Goal: Transaction & Acquisition: Purchase product/service

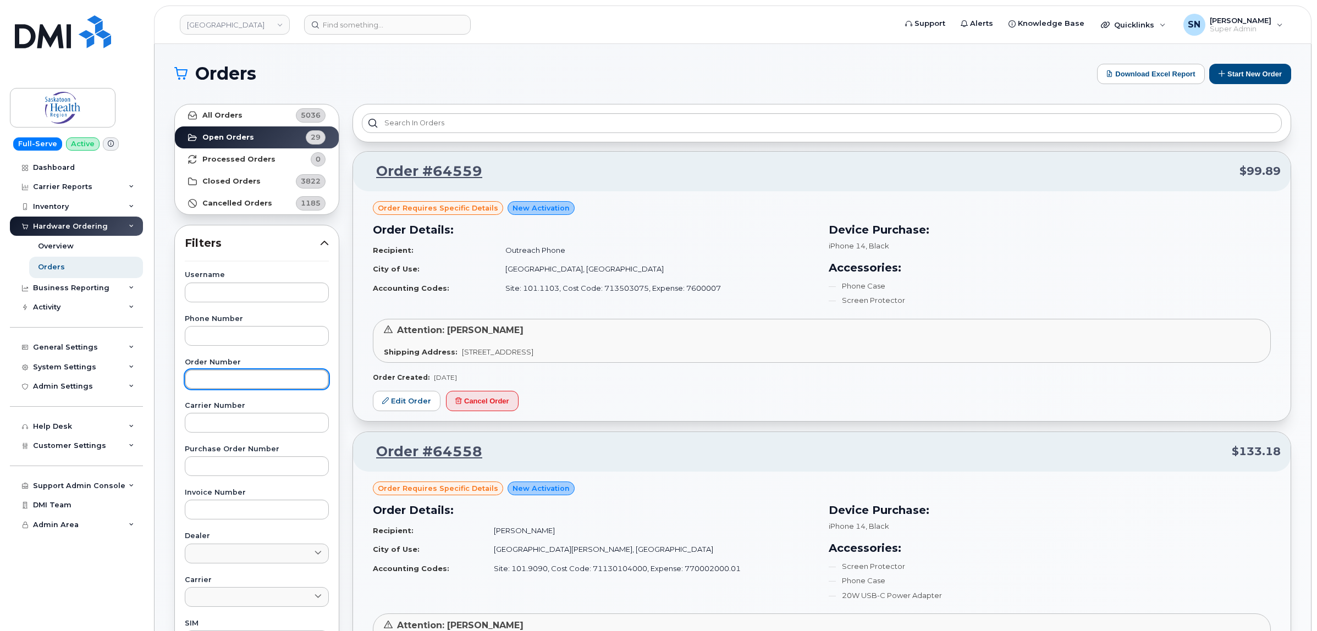
click at [239, 377] on input "text" at bounding box center [257, 380] width 144 height 20
type input "64472"
click at [210, 109] on link "All Orders 5036" at bounding box center [257, 116] width 164 height 22
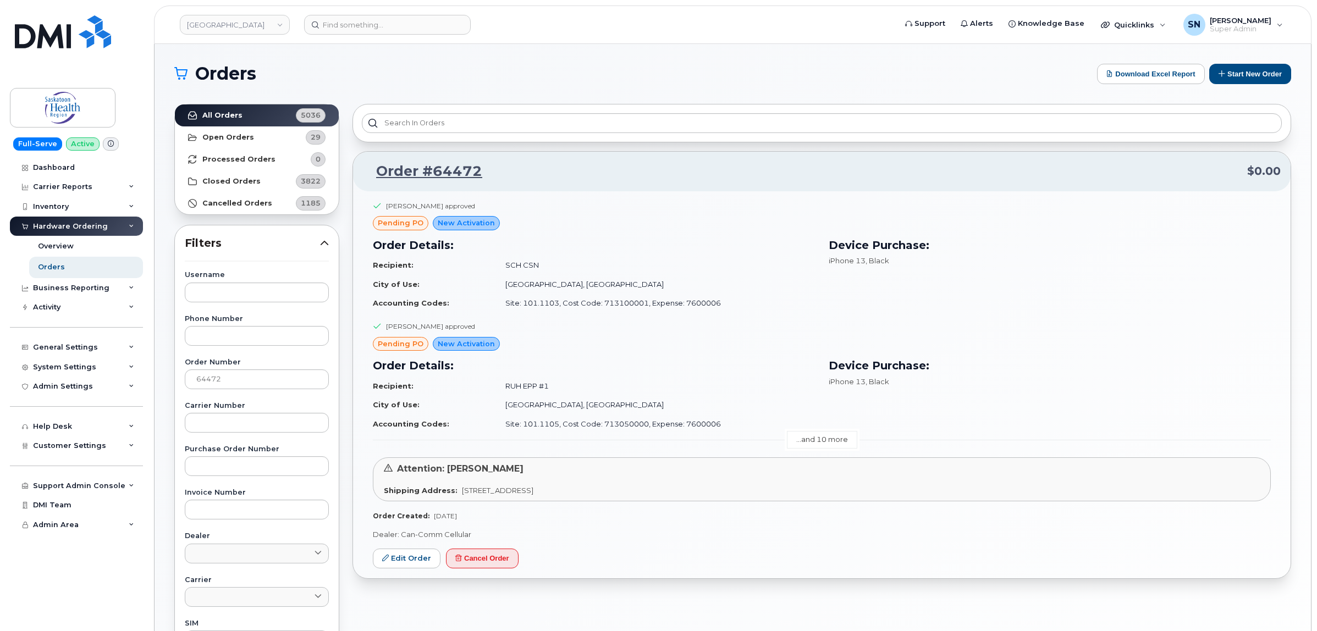
click at [812, 447] on link "...and 10 more" at bounding box center [822, 439] width 70 height 17
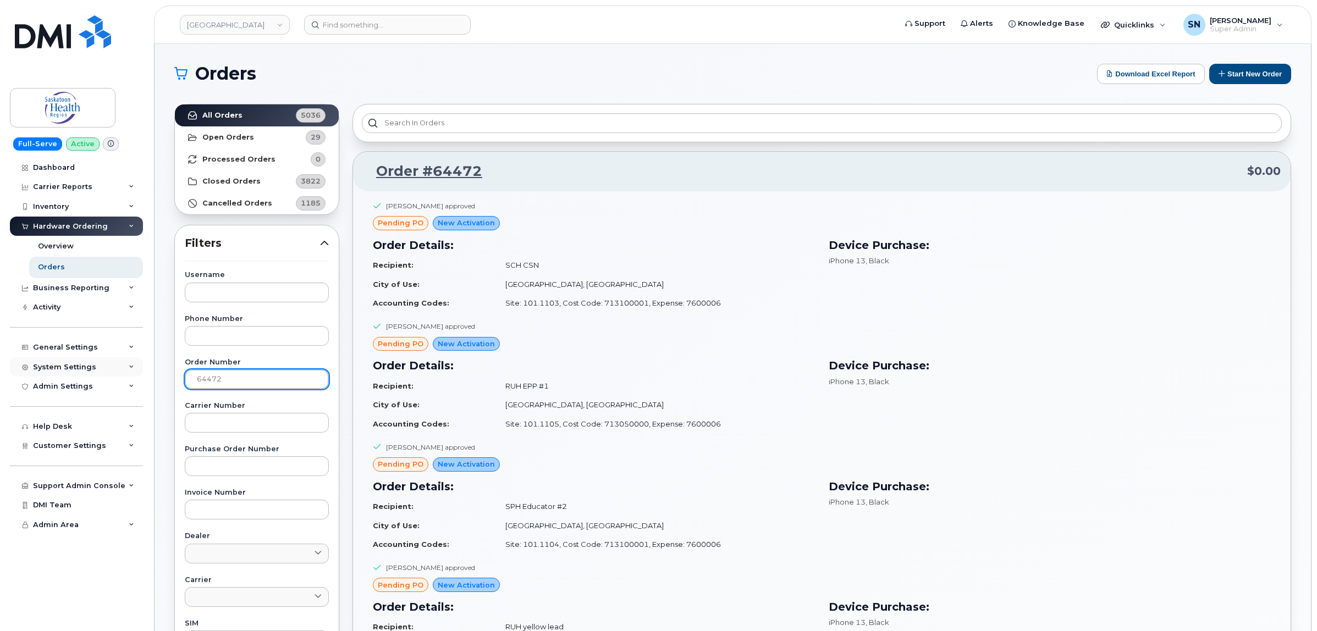
drag, startPoint x: 261, startPoint y: 383, endPoint x: 102, endPoint y: 377, distance: 159.6
click at [235, 119] on strong "All Orders" at bounding box center [222, 115] width 40 height 9
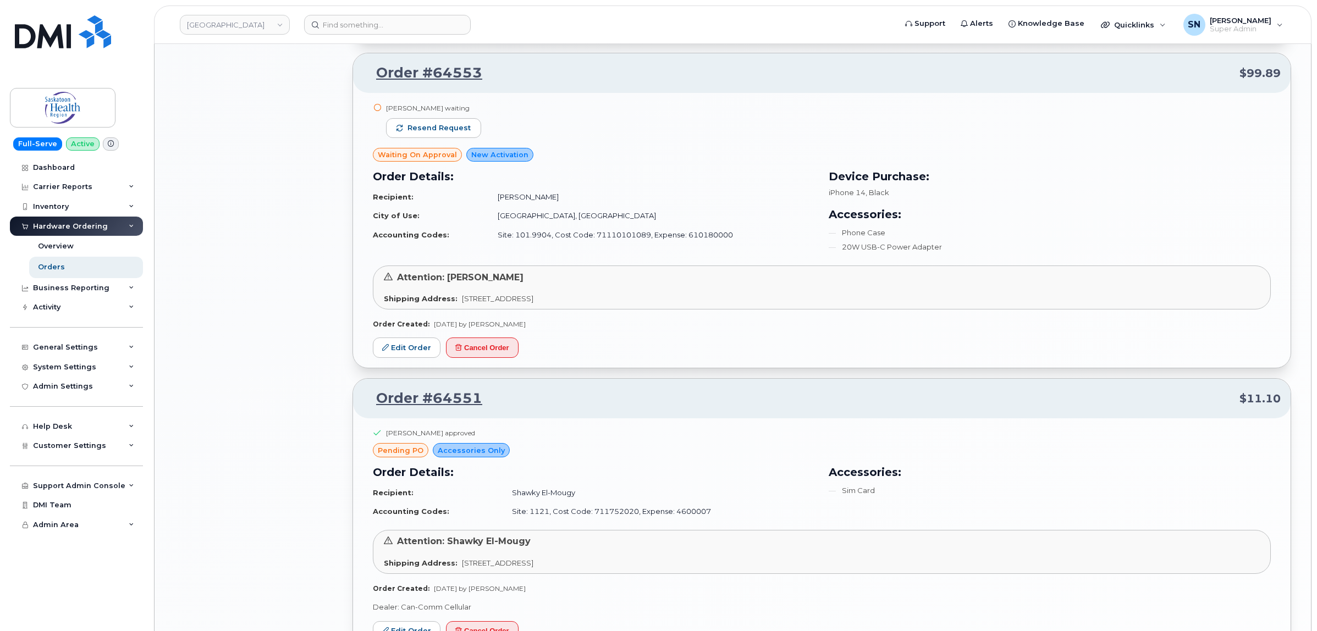
scroll to position [1513, 0]
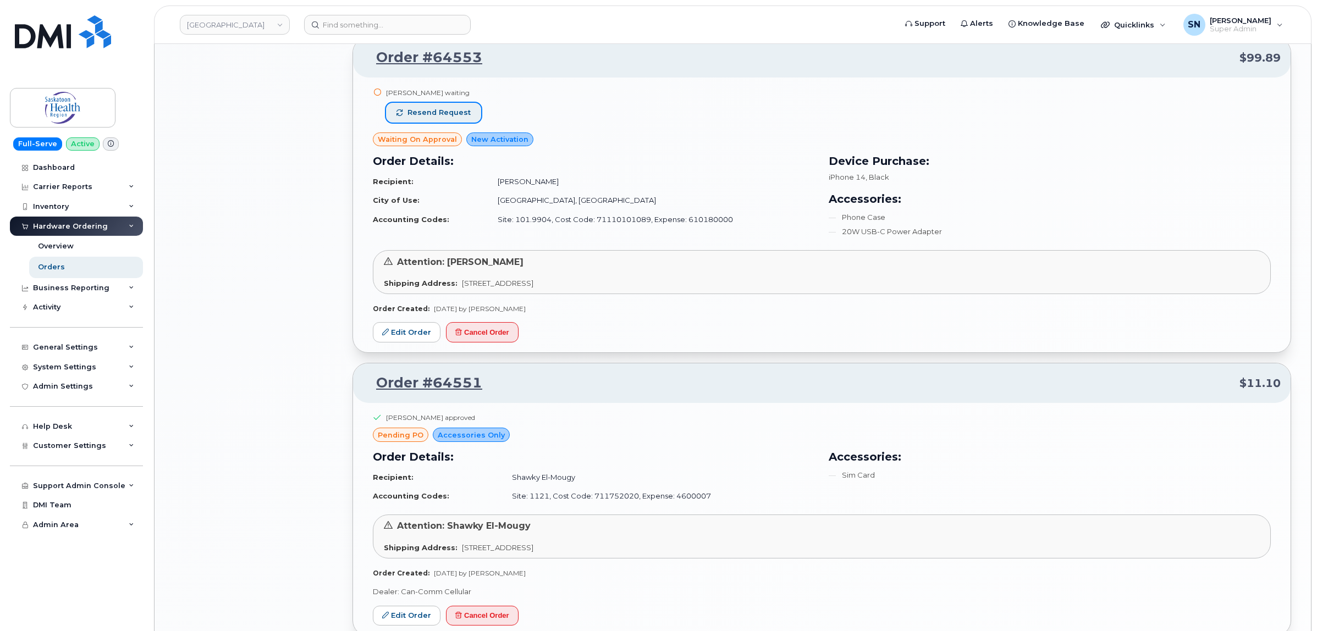
click at [436, 110] on span "Resend request" at bounding box center [439, 113] width 63 height 10
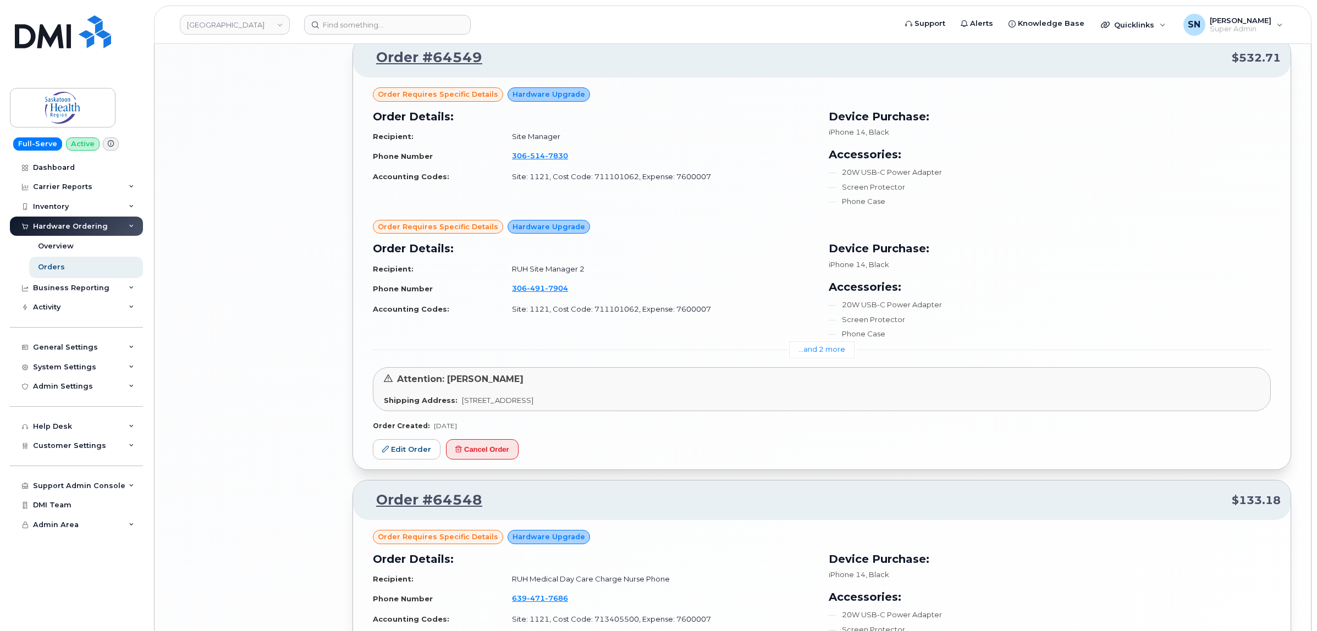
scroll to position [2200, 0]
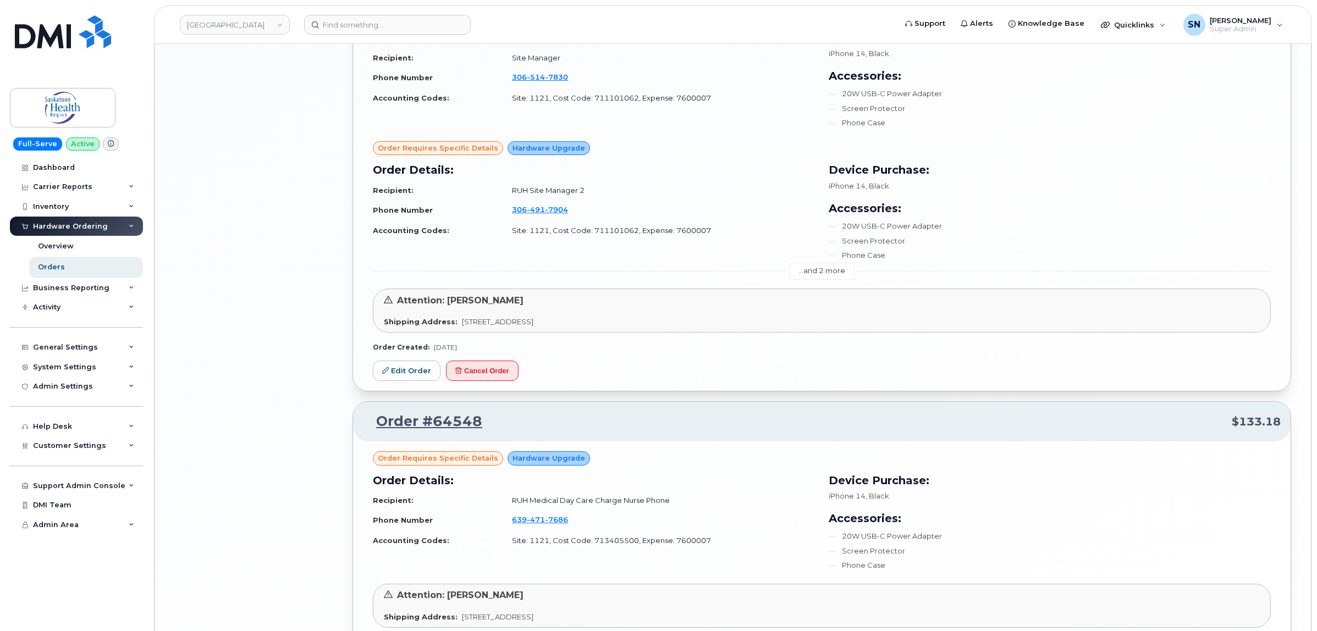
click at [818, 280] on link "...and 2 more" at bounding box center [821, 271] width 65 height 17
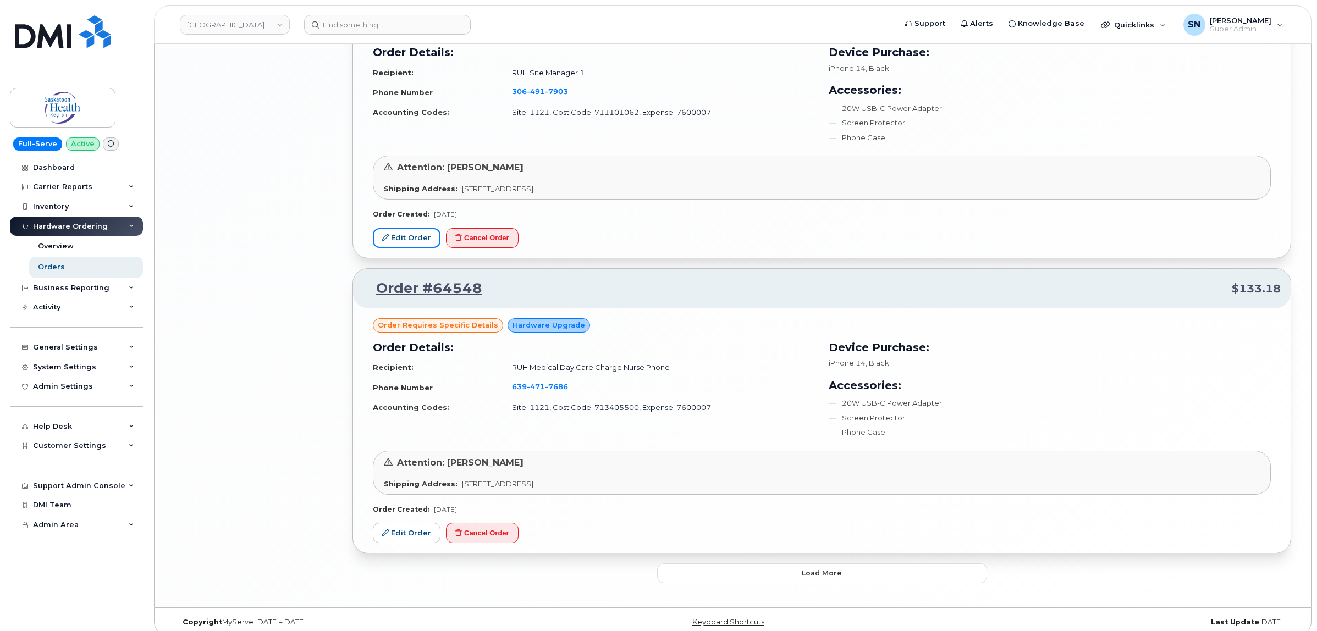
scroll to position [2599, 0]
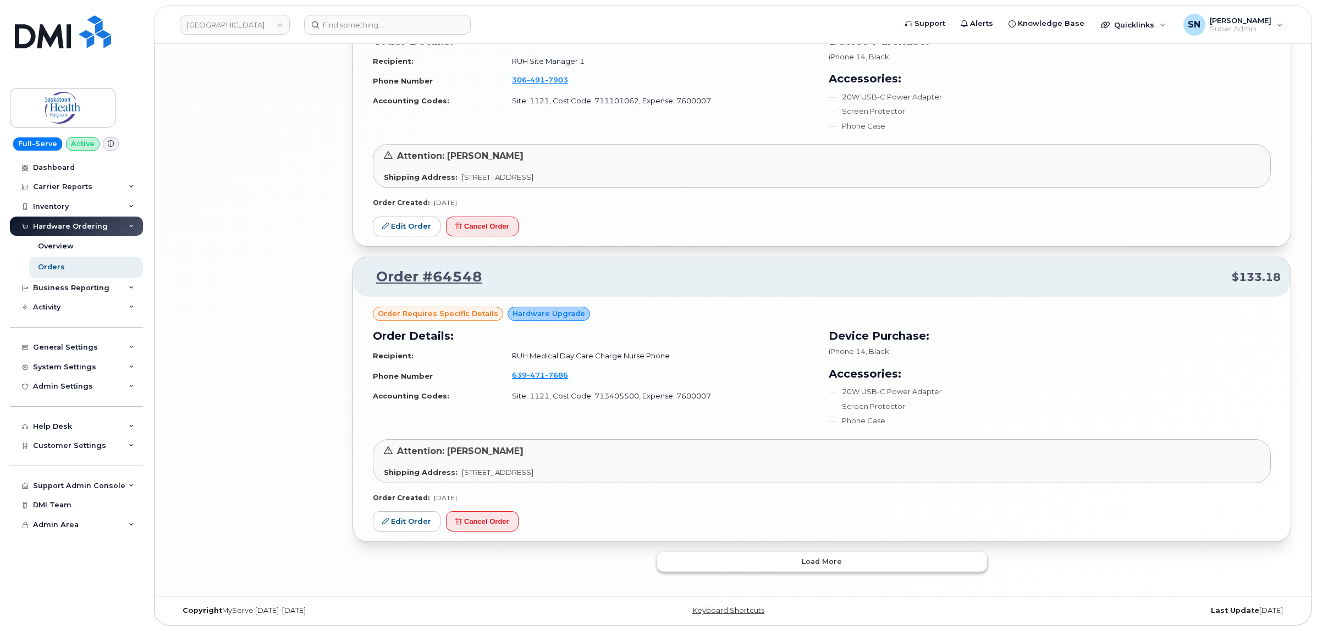
click at [823, 569] on button "Load more" at bounding box center [822, 562] width 330 height 20
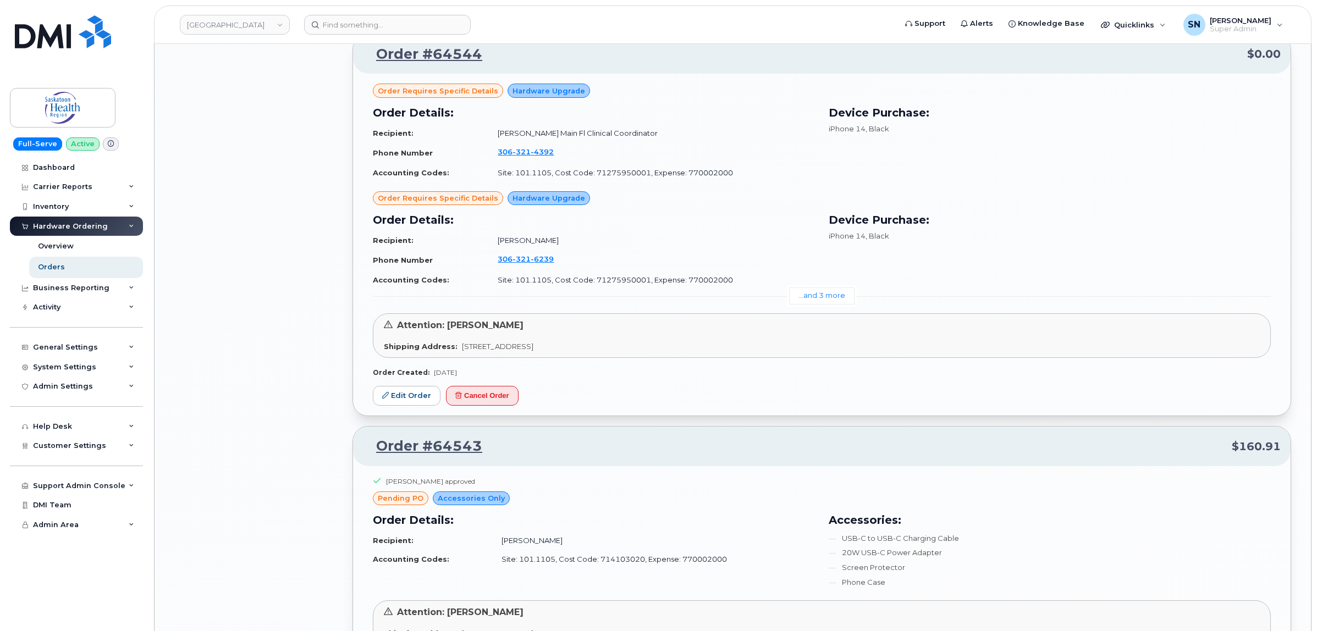
scroll to position [3493, 0]
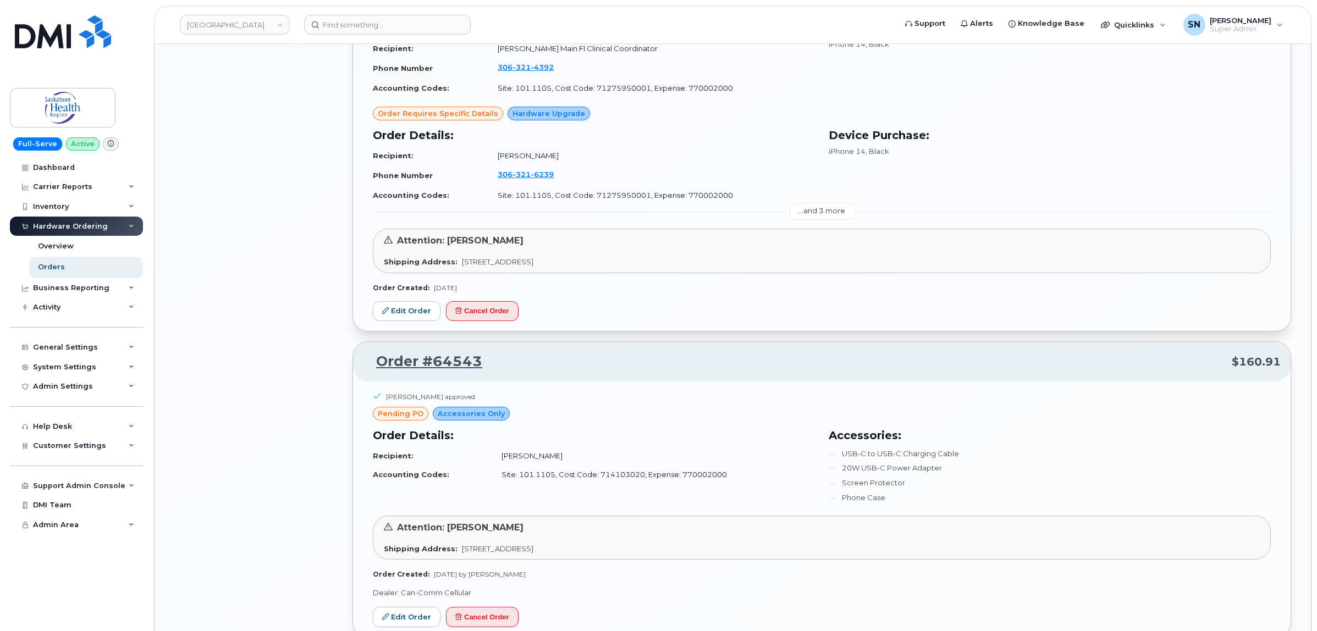
click at [832, 215] on link "...and 3 more" at bounding box center [821, 211] width 65 height 17
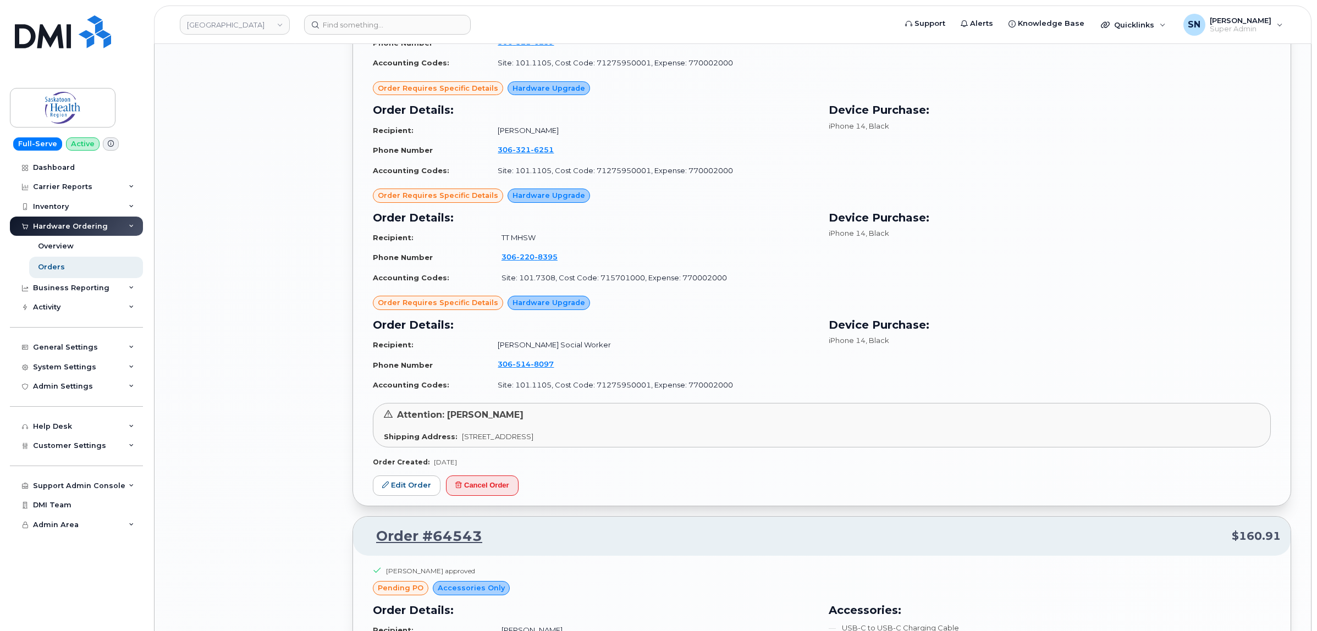
scroll to position [3630, 0]
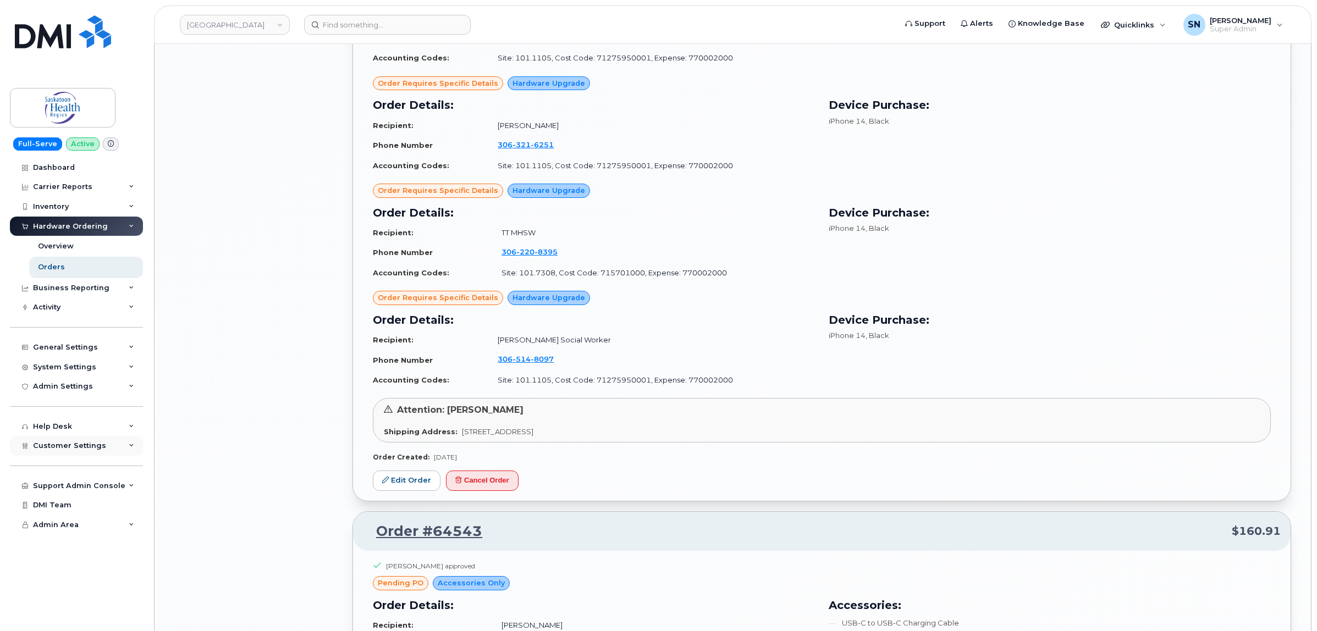
click at [98, 447] on span "Customer Settings" at bounding box center [69, 446] width 73 height 8
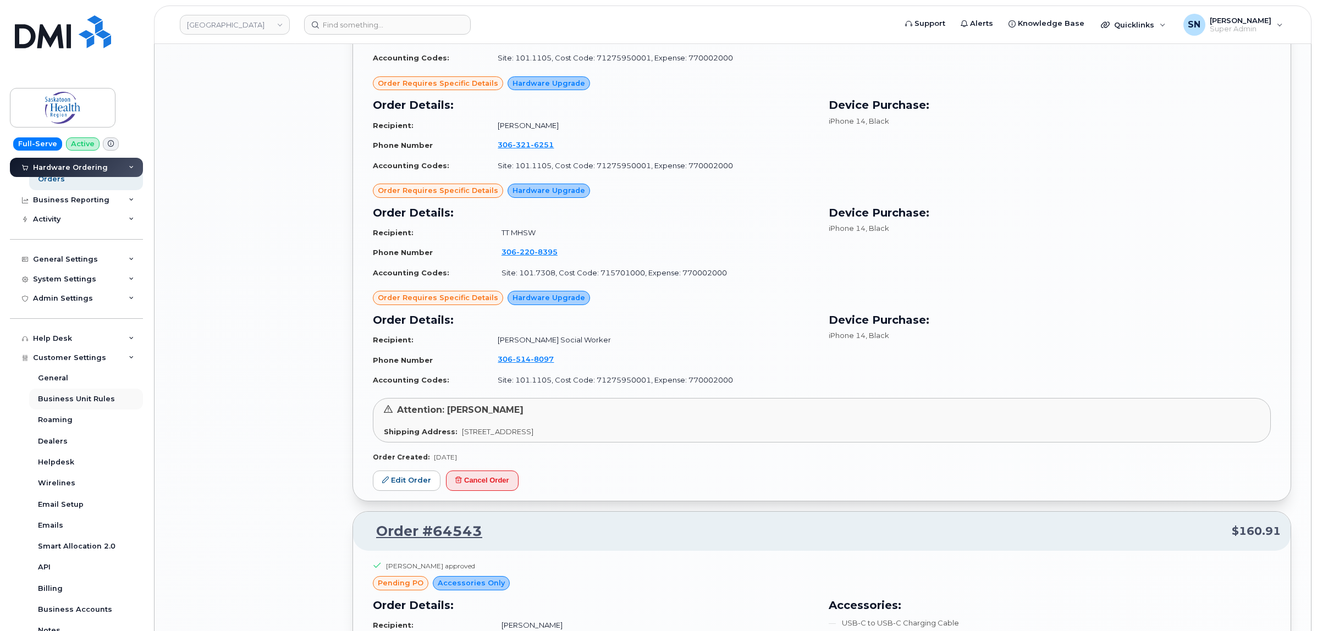
scroll to position [206, 0]
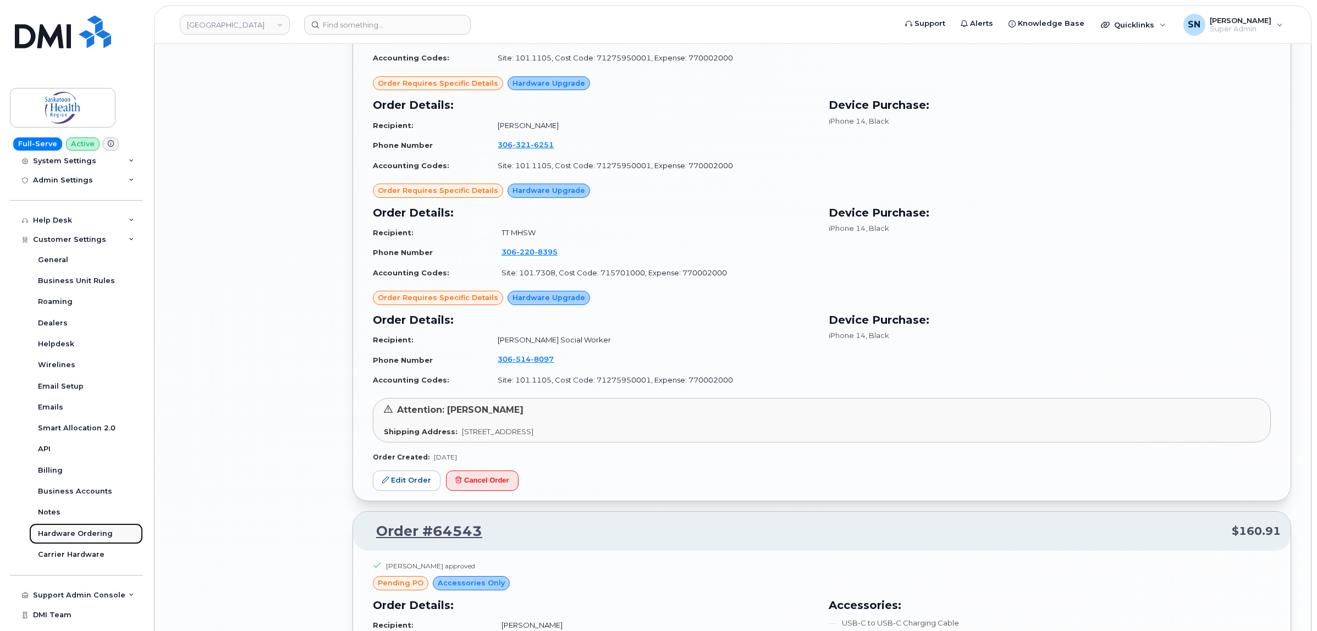
click at [89, 535] on div "Hardware Ordering" at bounding box center [75, 534] width 75 height 10
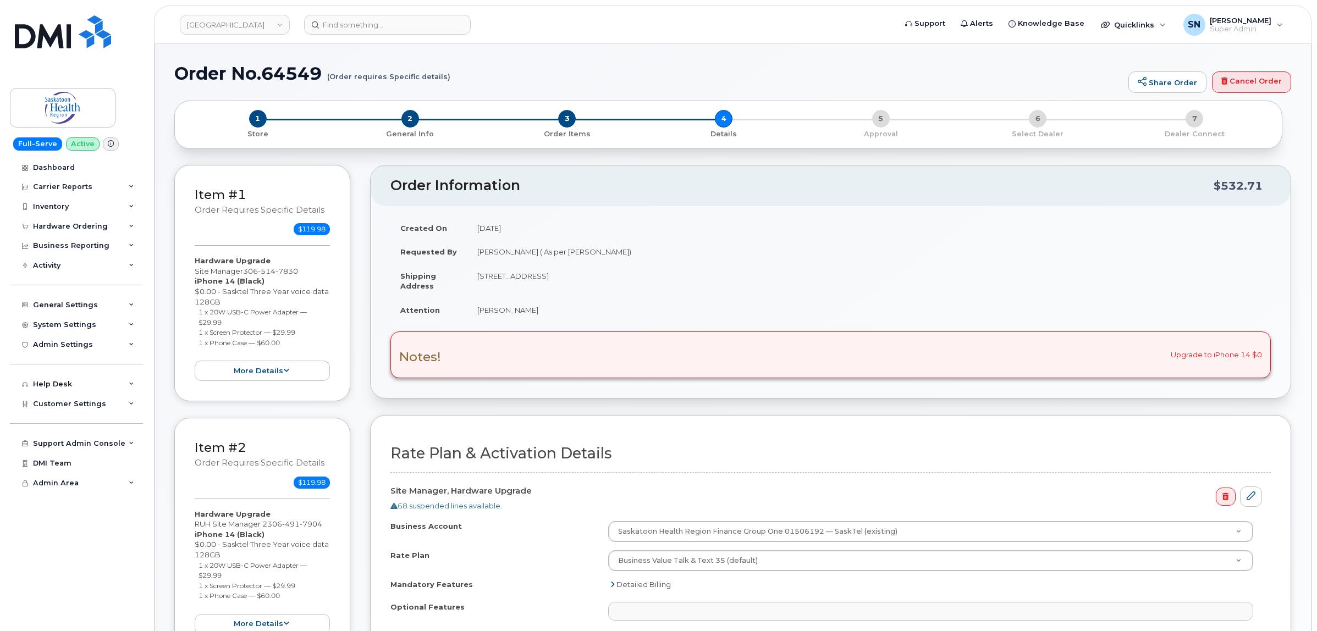
select select
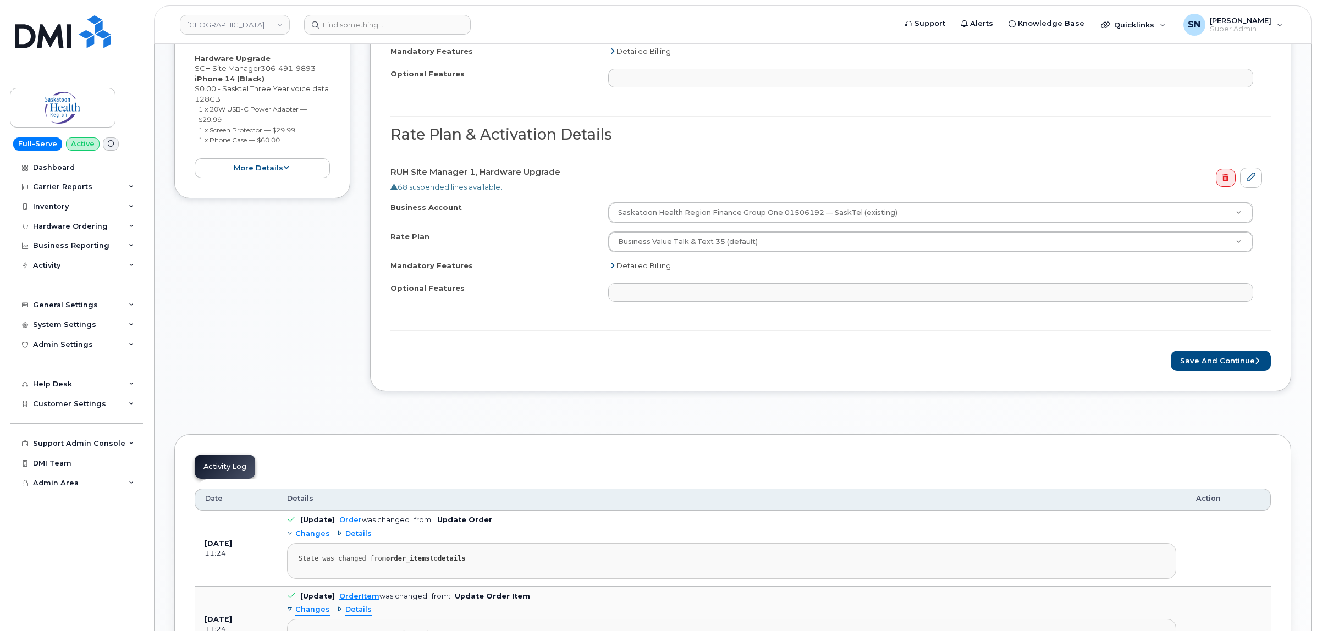
scroll to position [1031, 0]
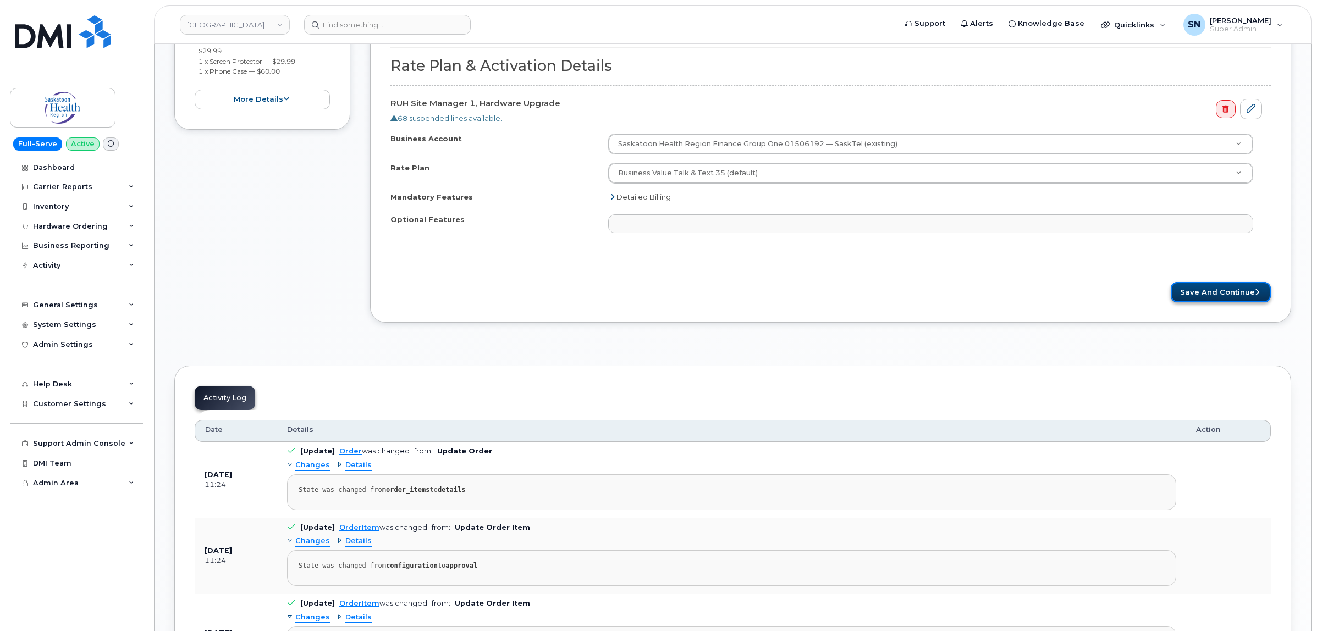
click at [1219, 301] on button "Save and Continue" at bounding box center [1221, 292] width 100 height 20
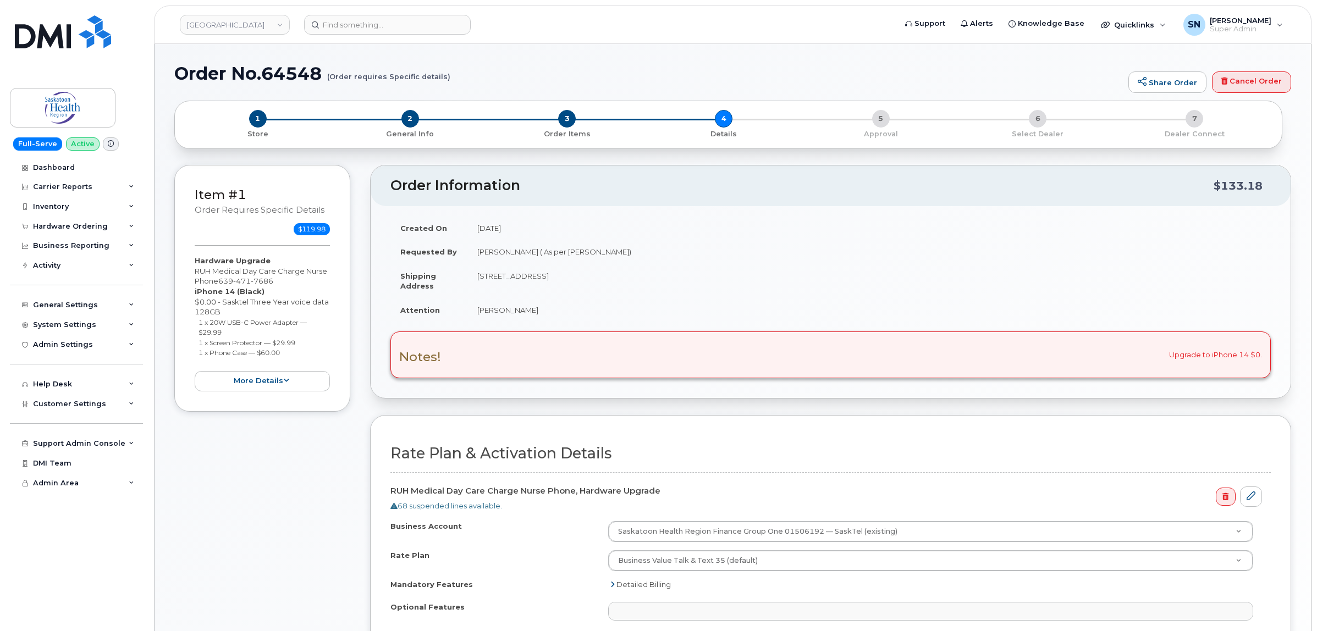
select select
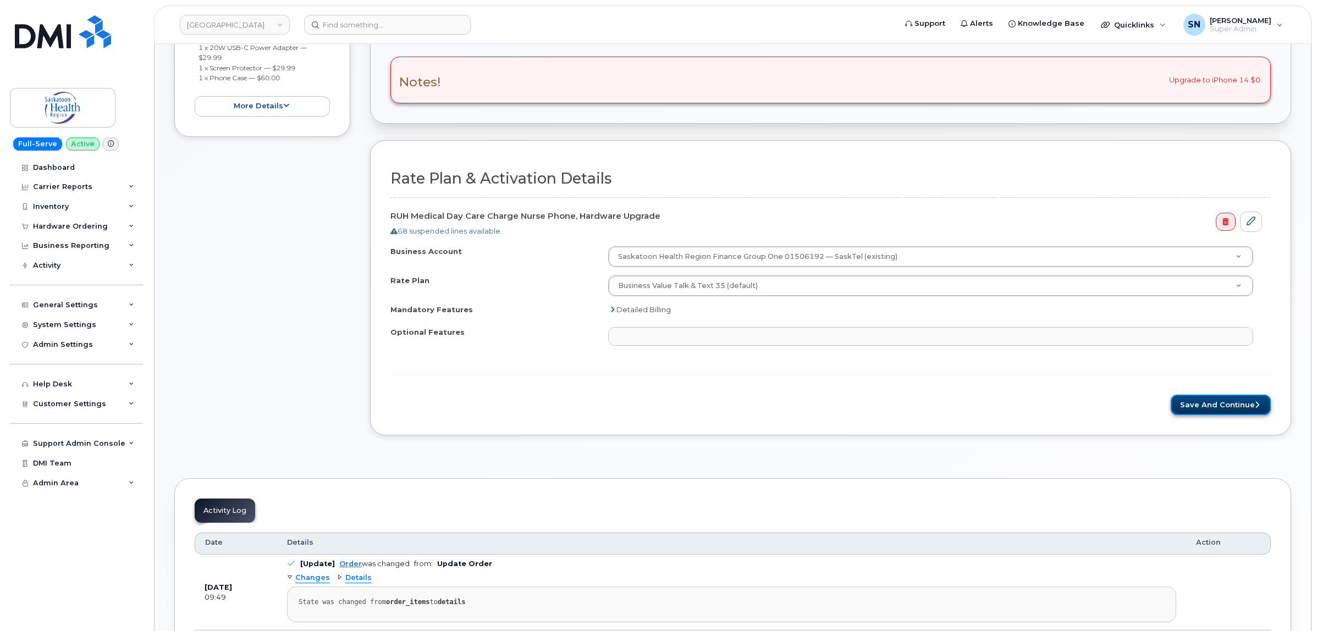
click at [1195, 414] on button "Save and Continue" at bounding box center [1221, 405] width 100 height 20
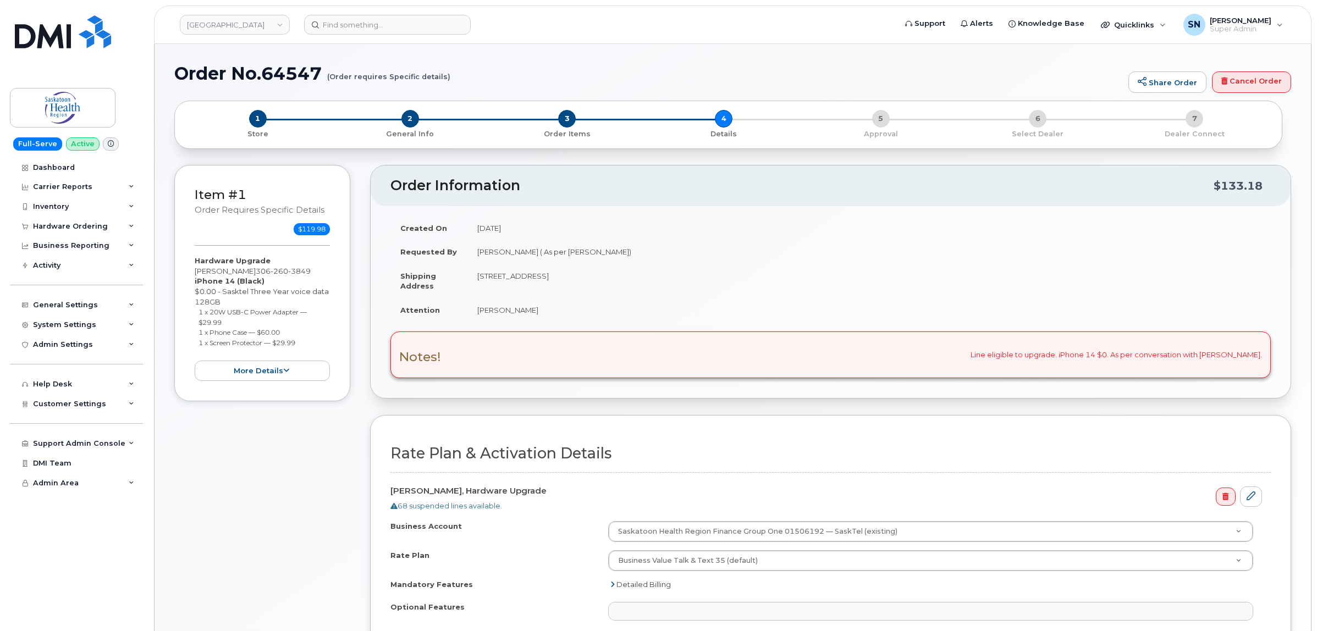
select select
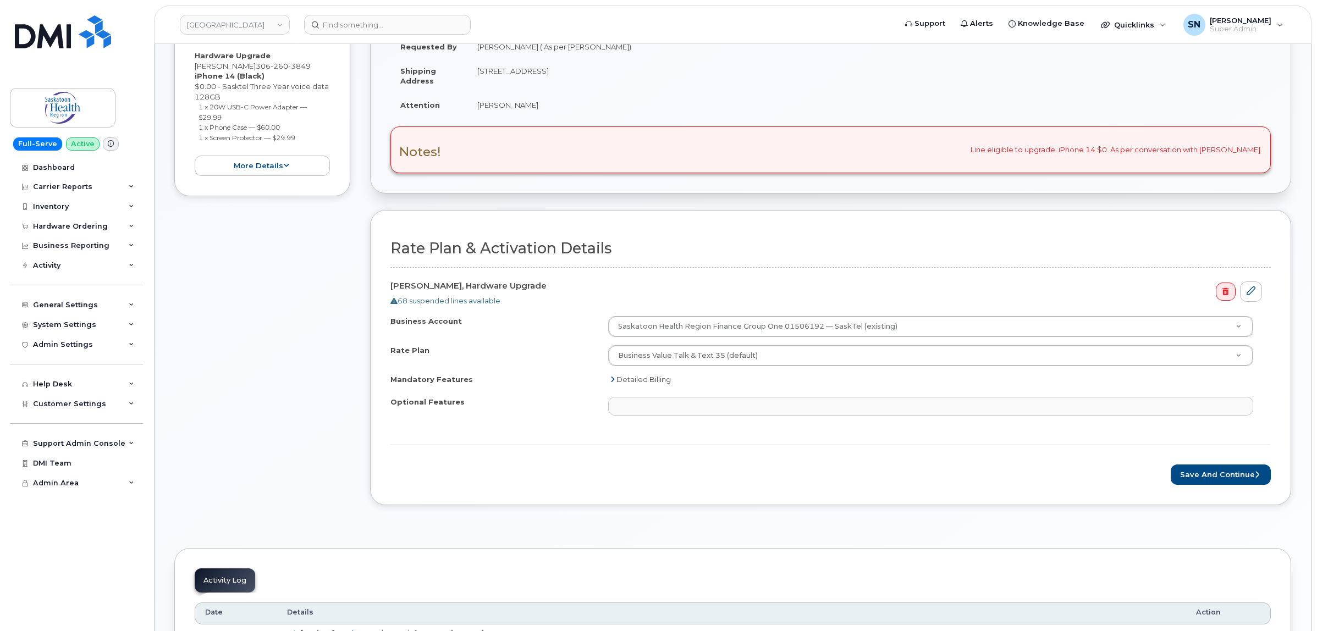
scroll to position [206, 0]
click at [1216, 476] on button "Save and Continue" at bounding box center [1221, 474] width 100 height 20
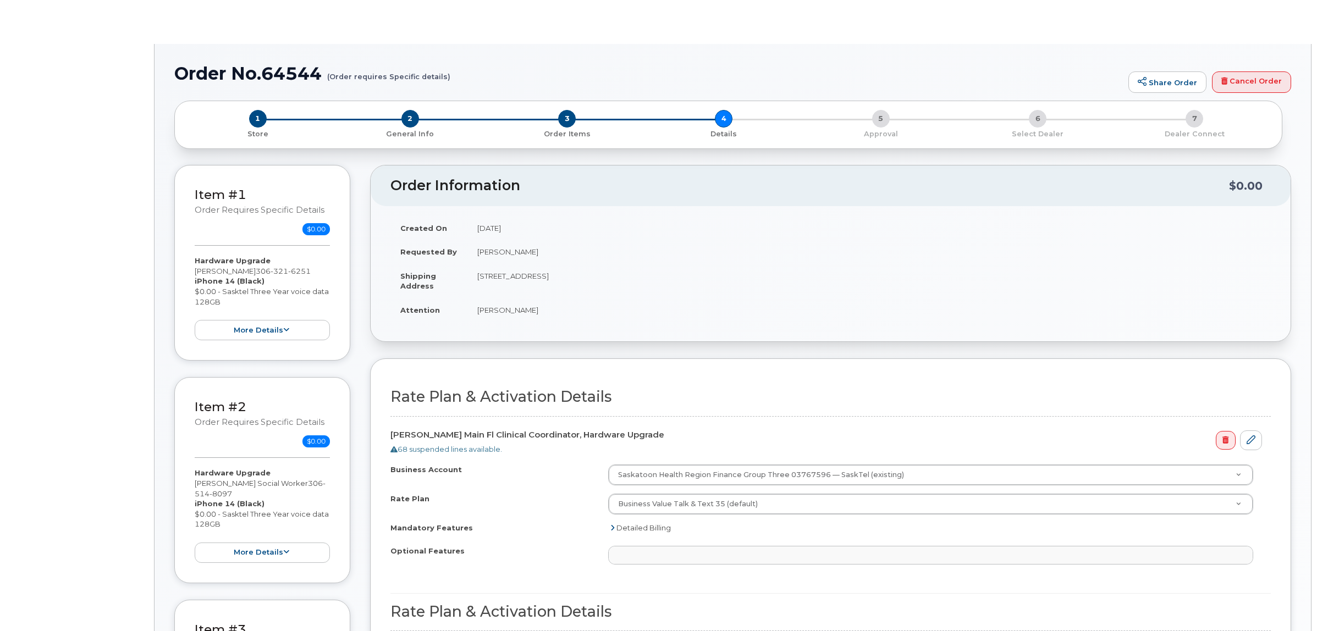
select select
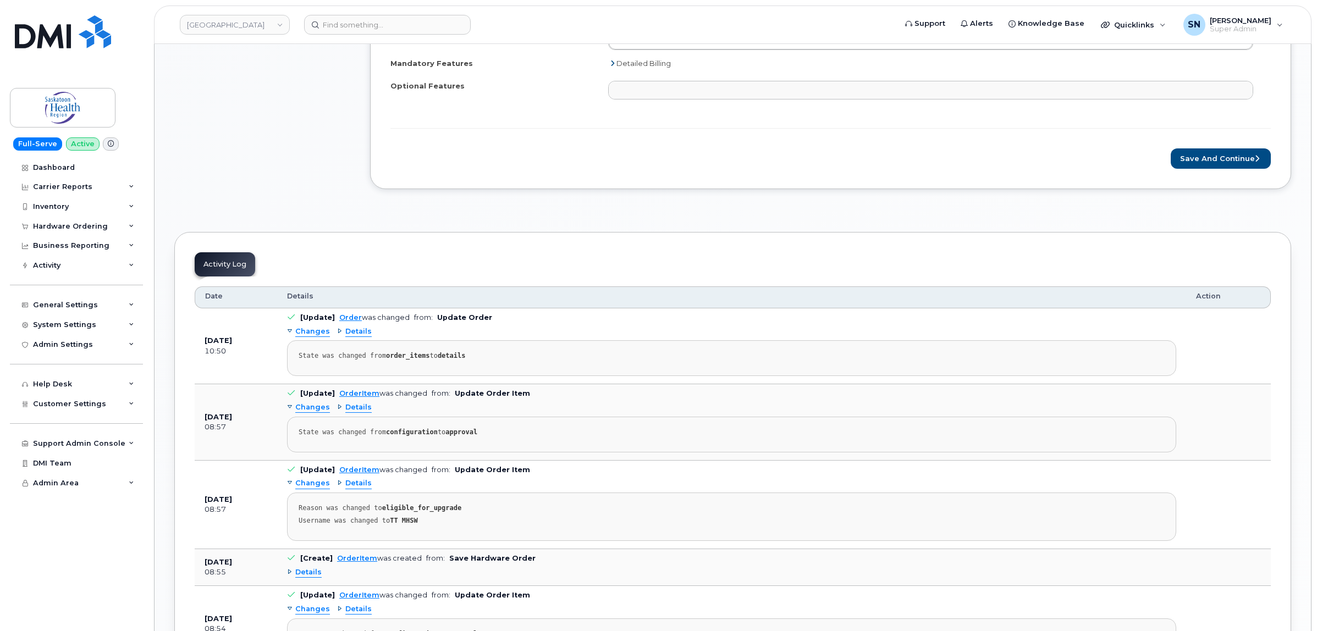
scroll to position [1306, 0]
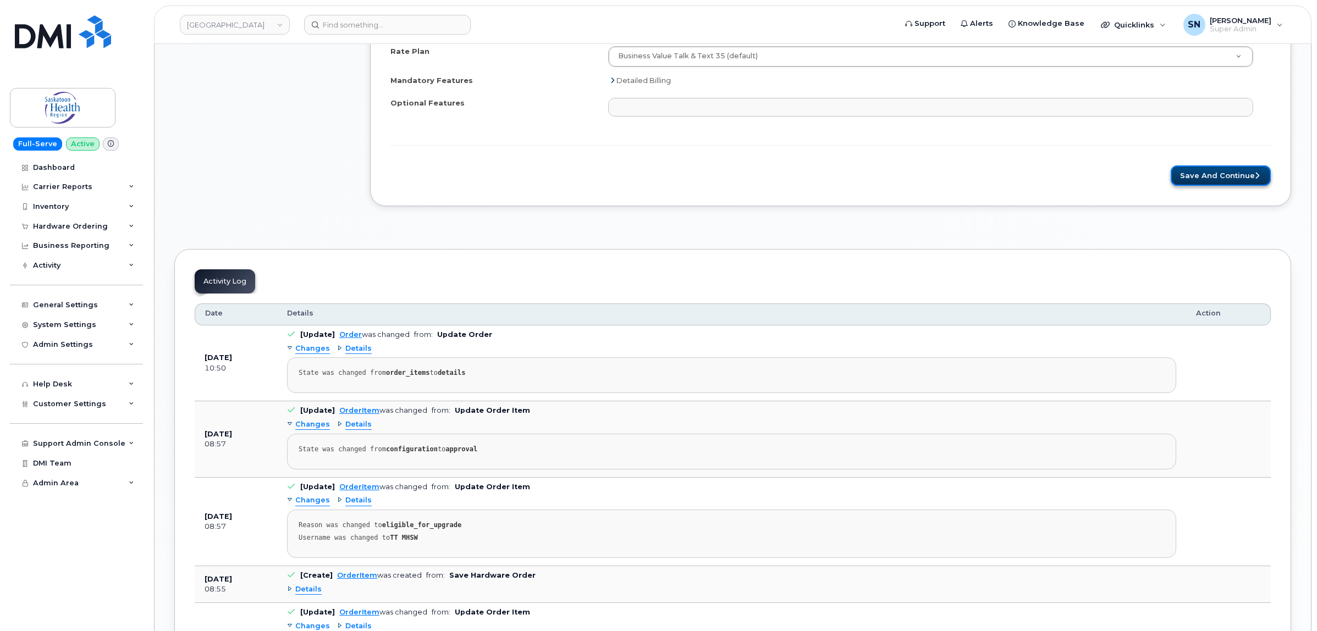
click at [1213, 186] on button "Save and Continue" at bounding box center [1221, 176] width 100 height 20
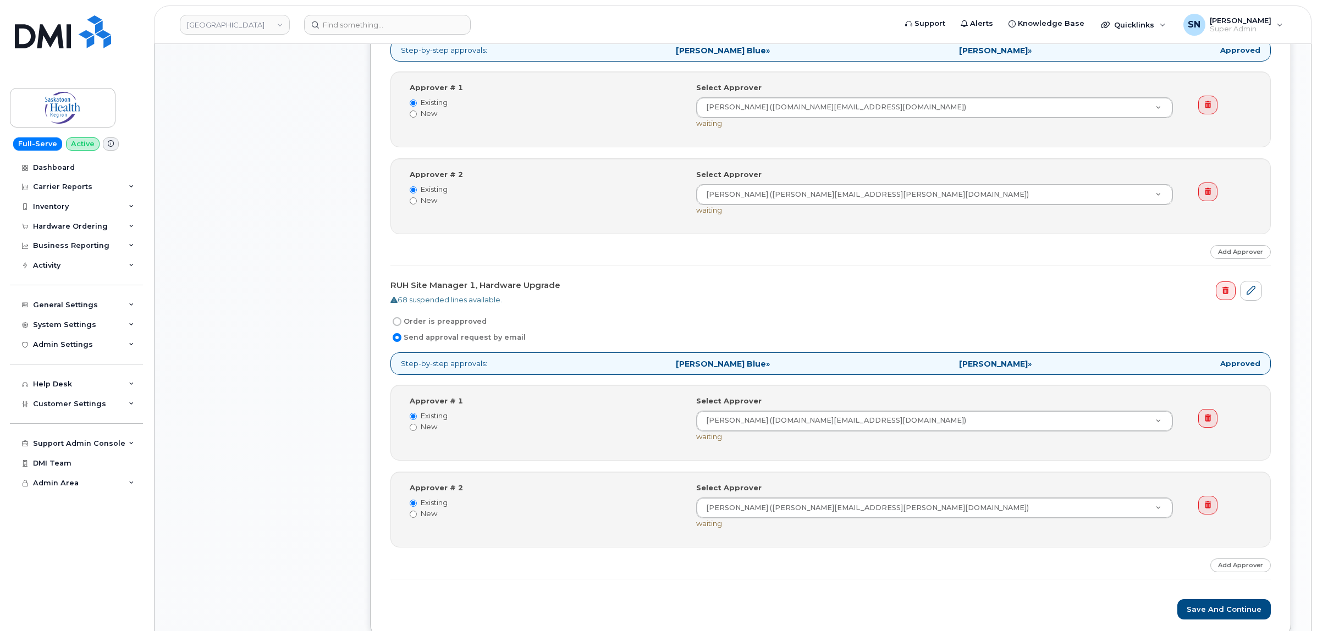
scroll to position [1238, 0]
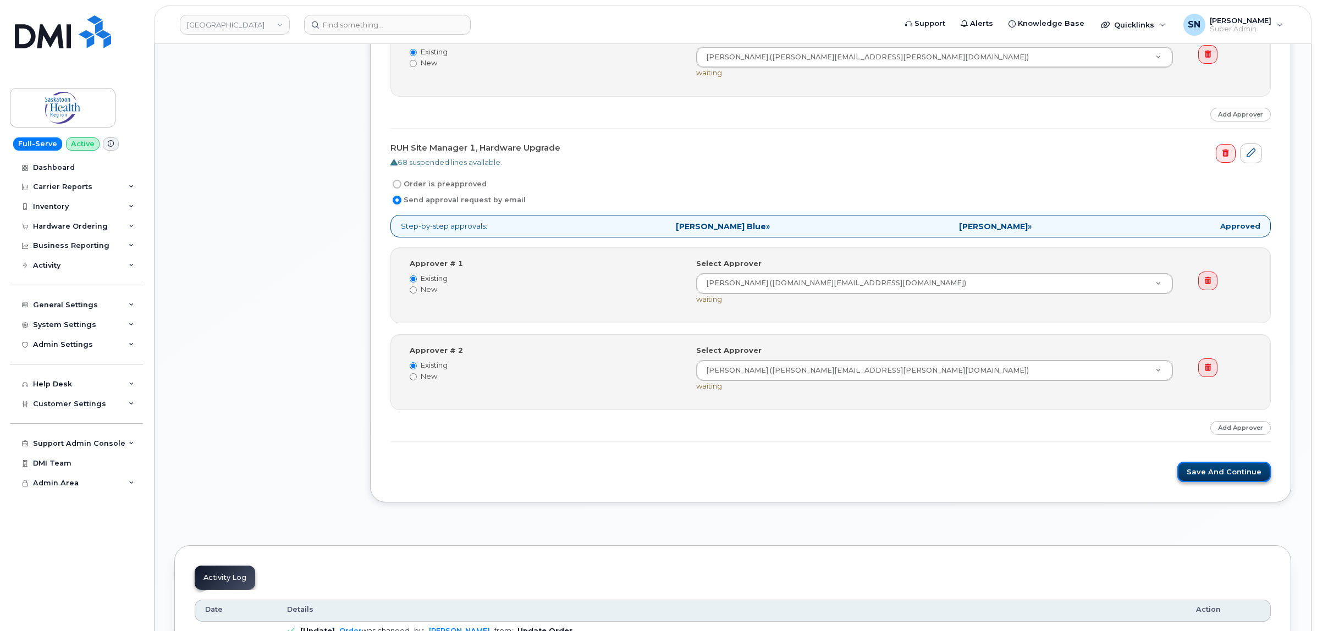
click at [1227, 482] on button "Save and Continue" at bounding box center [1225, 472] width 94 height 20
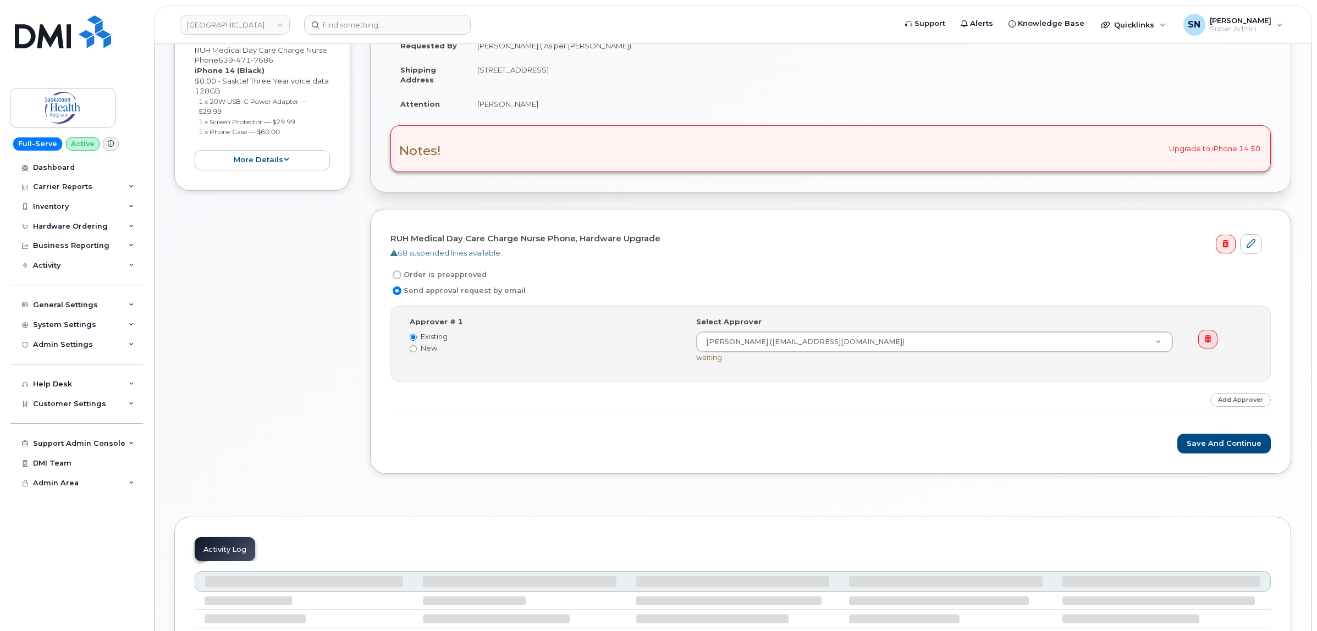
scroll to position [206, 0]
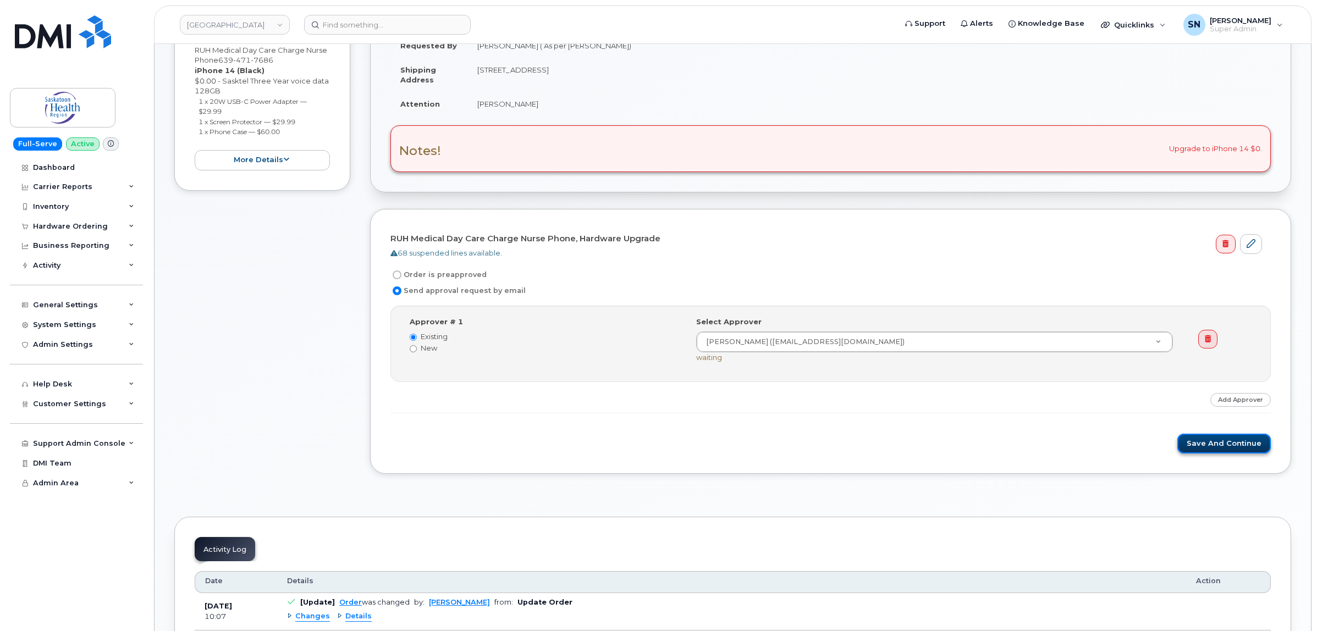
click at [1222, 447] on button "Save and Continue" at bounding box center [1225, 444] width 94 height 20
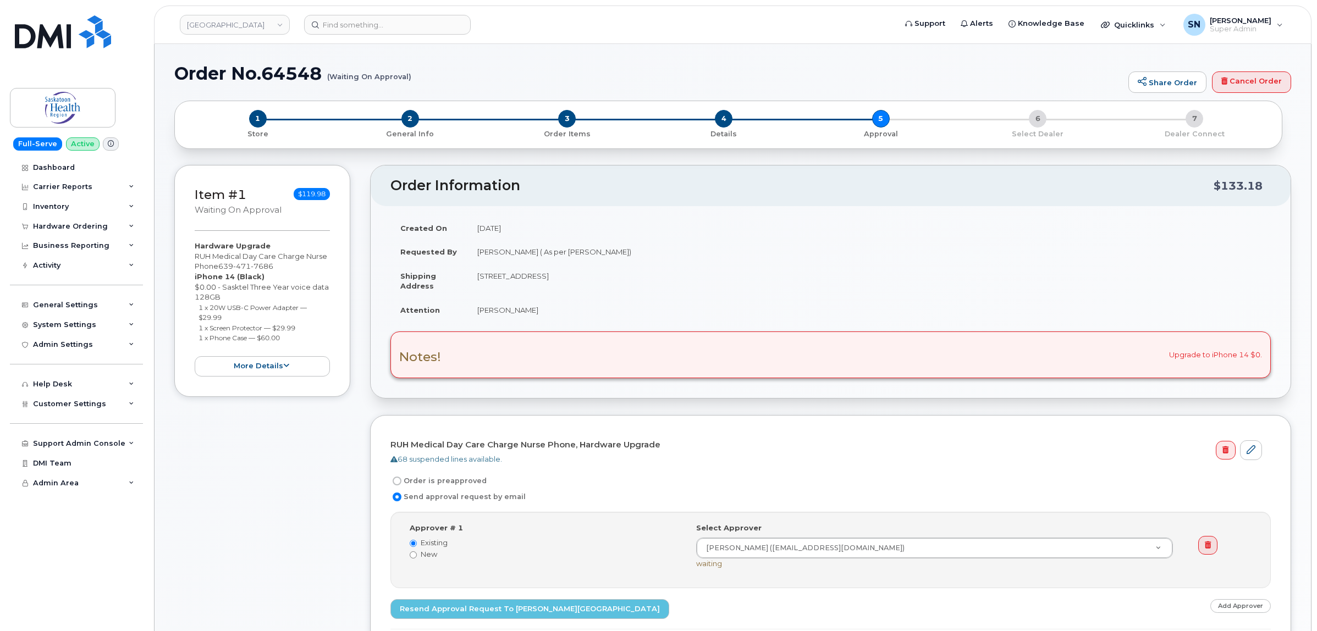
drag, startPoint x: 87, startPoint y: 226, endPoint x: 70, endPoint y: 249, distance: 28.8
click at [86, 226] on div "Hardware Ordering" at bounding box center [70, 226] width 75 height 9
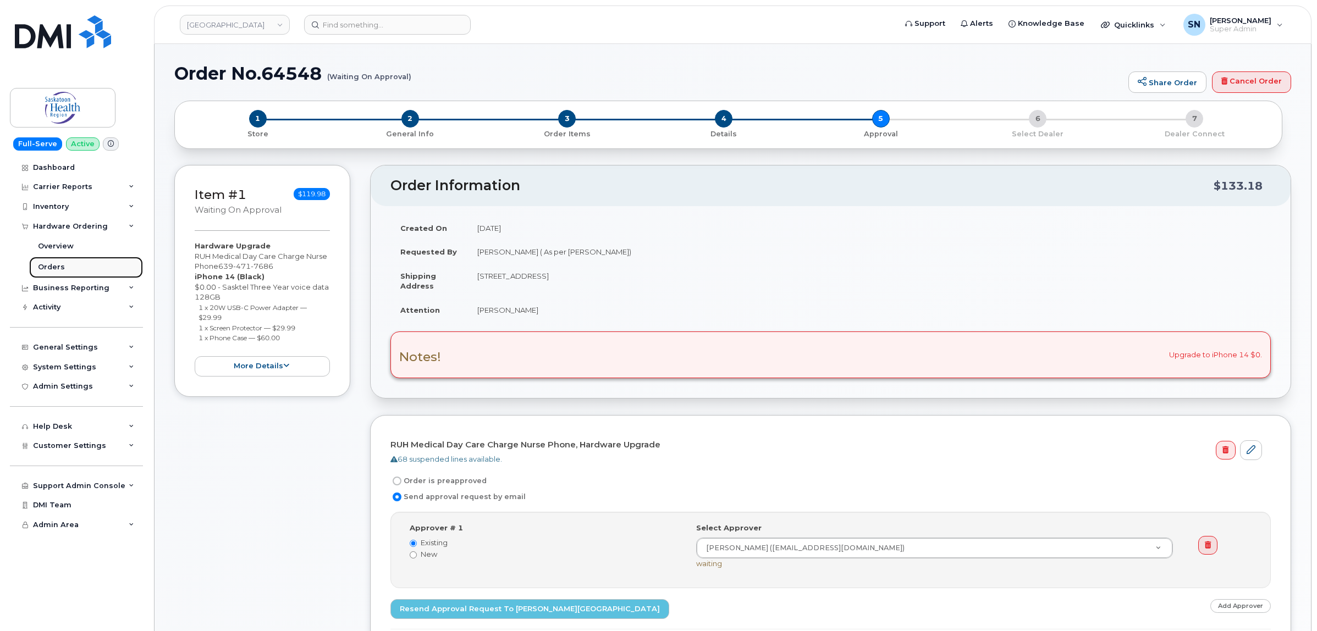
click at [50, 265] on div "Orders" at bounding box center [51, 267] width 27 height 10
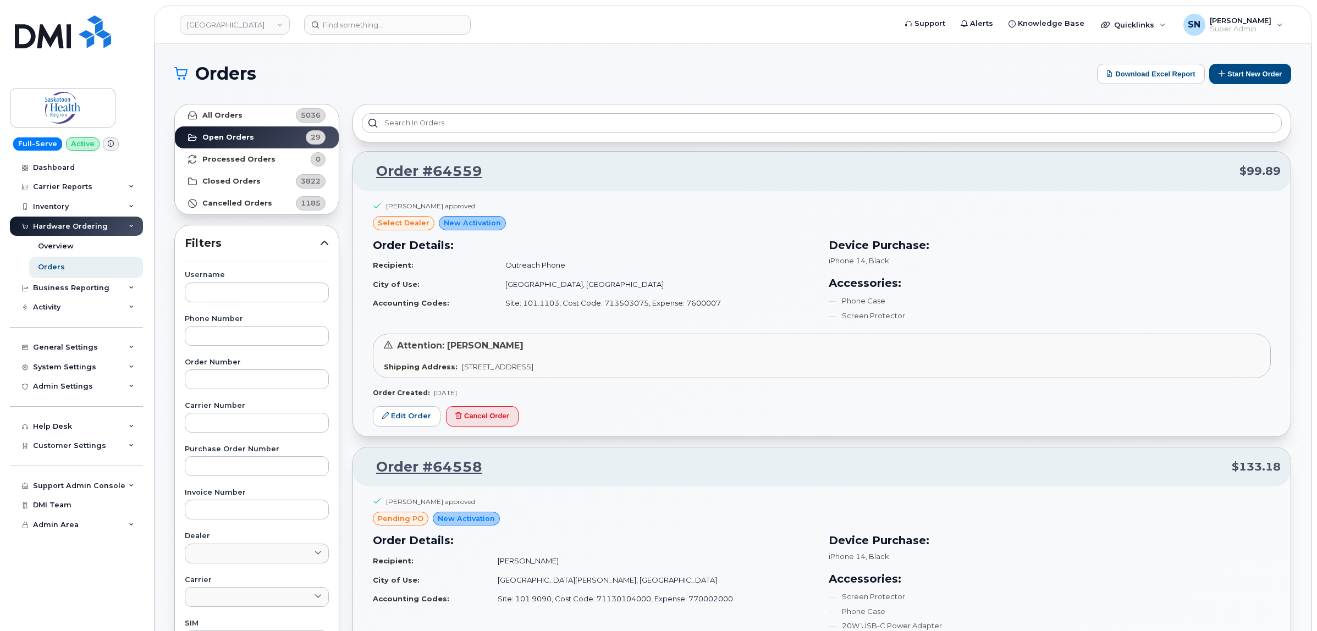
click at [353, 248] on div "Bernene Cohen approved select Dealer New Activation Order Details: Recipient: O…" at bounding box center [822, 313] width 938 height 245
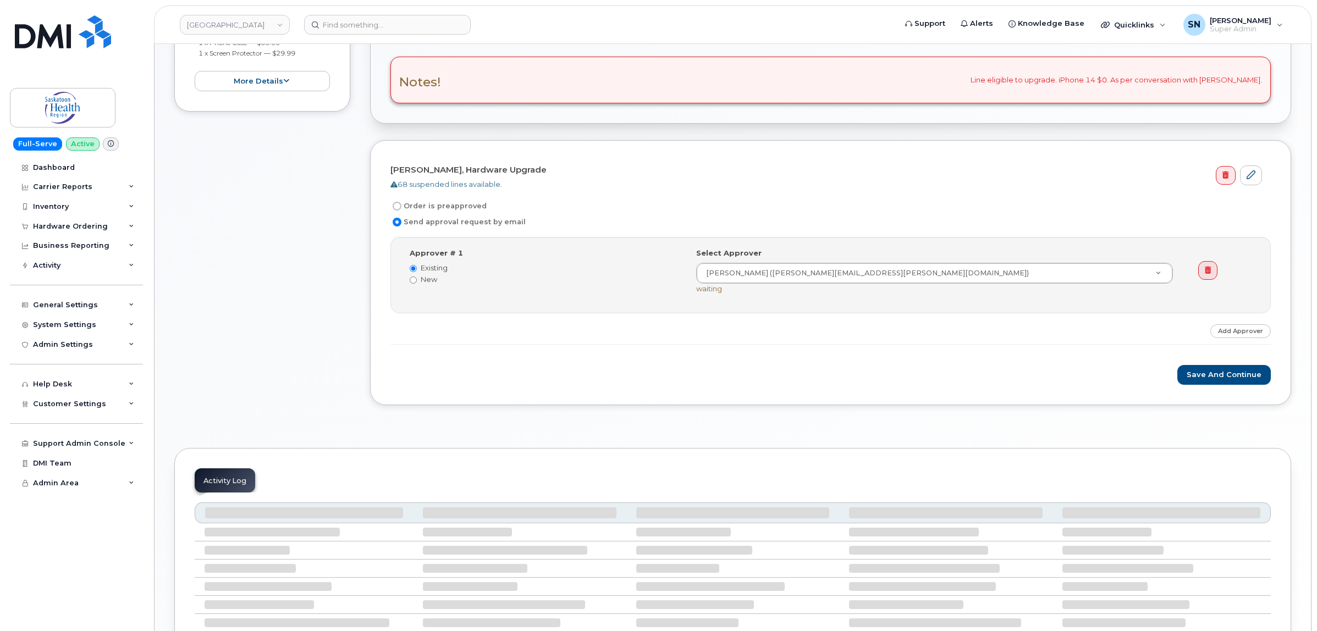
scroll to position [275, 0]
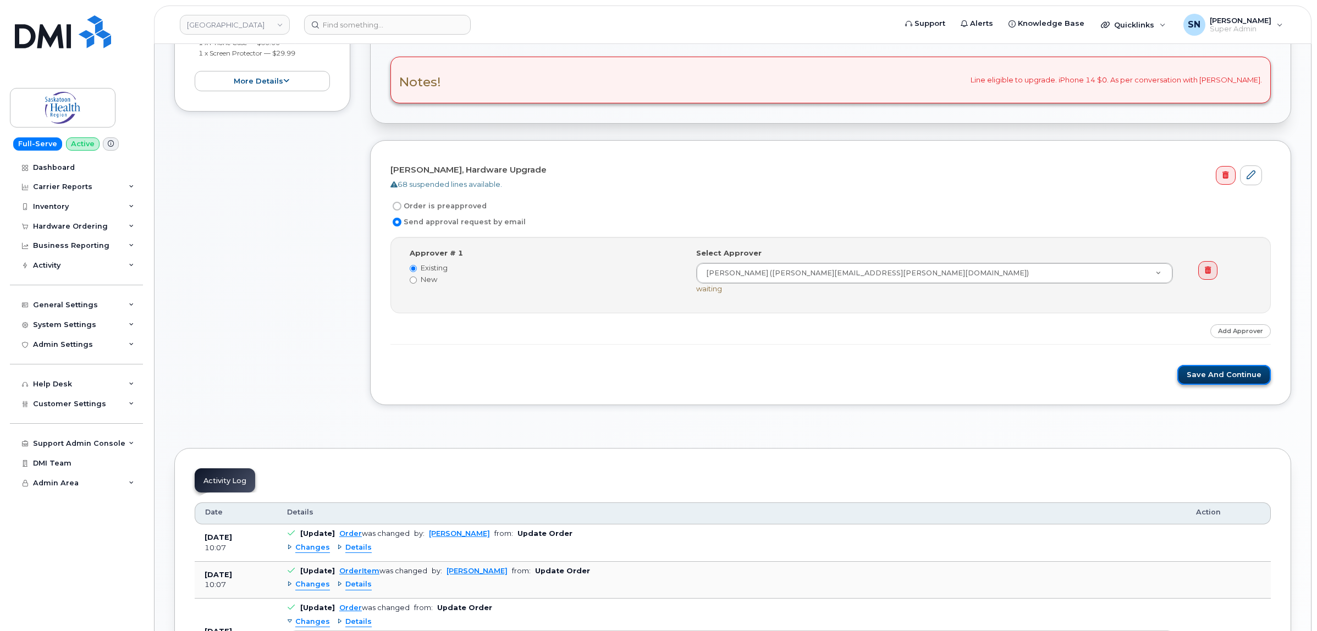
click at [1230, 376] on button "Save and Continue" at bounding box center [1225, 375] width 94 height 20
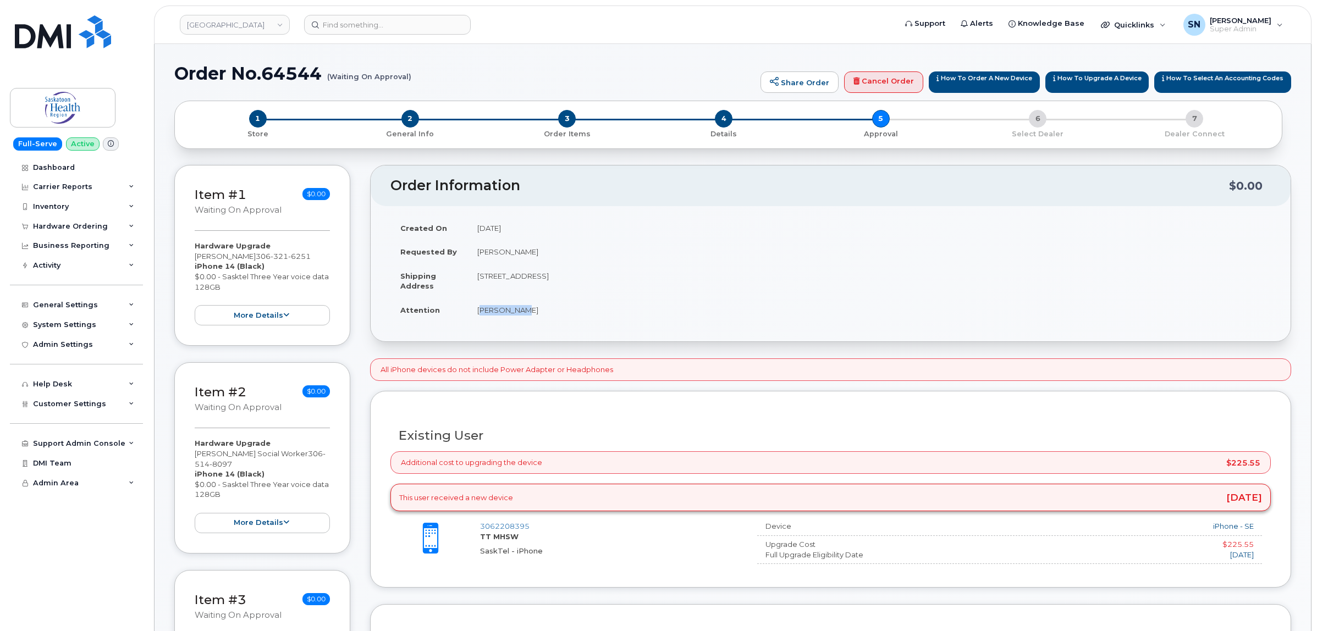
drag, startPoint x: 474, startPoint y: 309, endPoint x: 515, endPoint y: 315, distance: 42.2
click at [515, 315] on td "[PERSON_NAME]" at bounding box center [870, 310] width 804 height 24
copy td "[PERSON_NAME]"
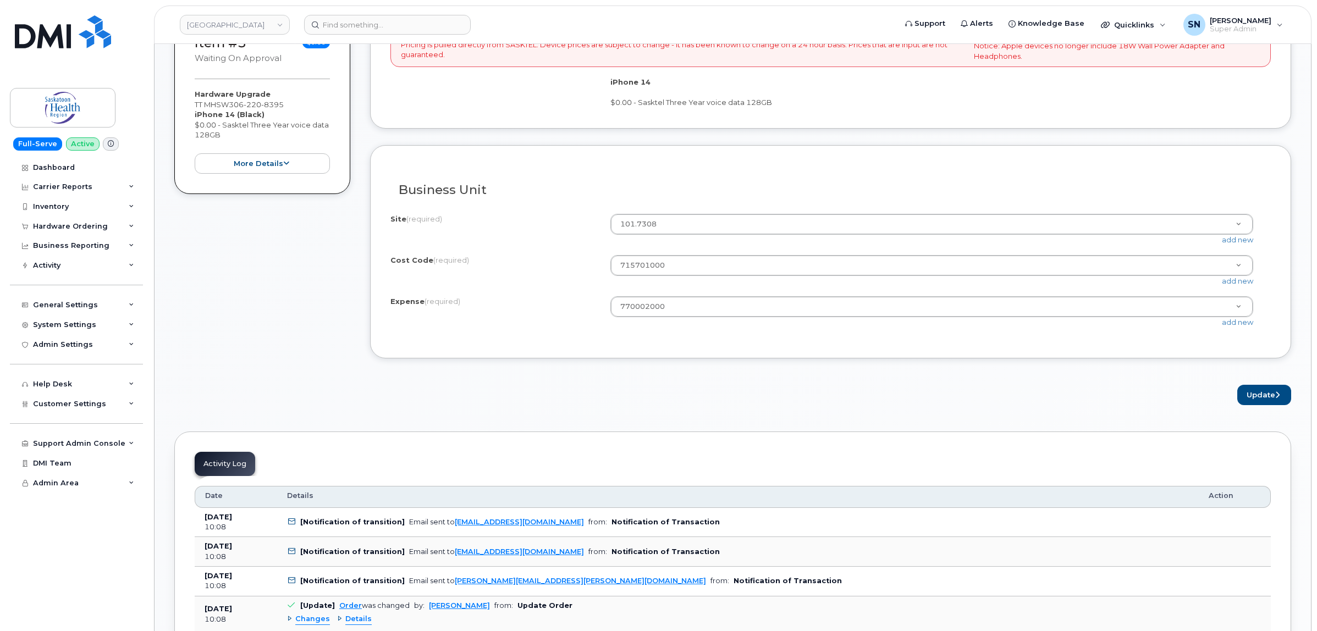
scroll to position [756, 0]
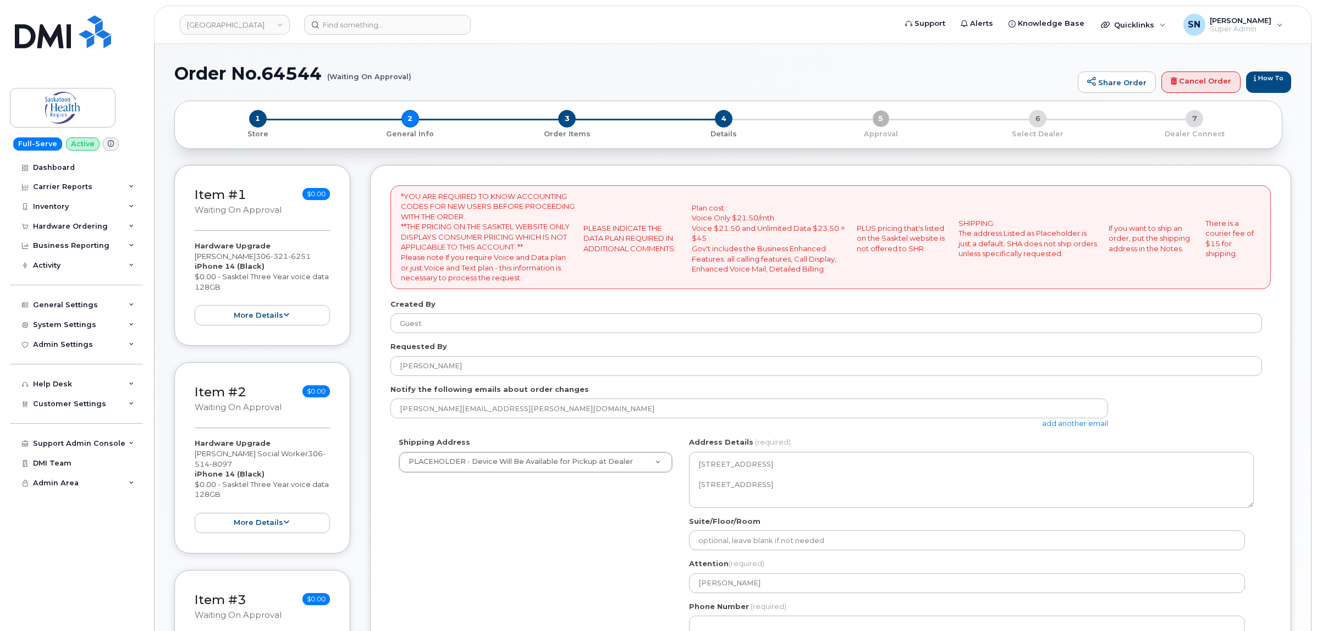
select select
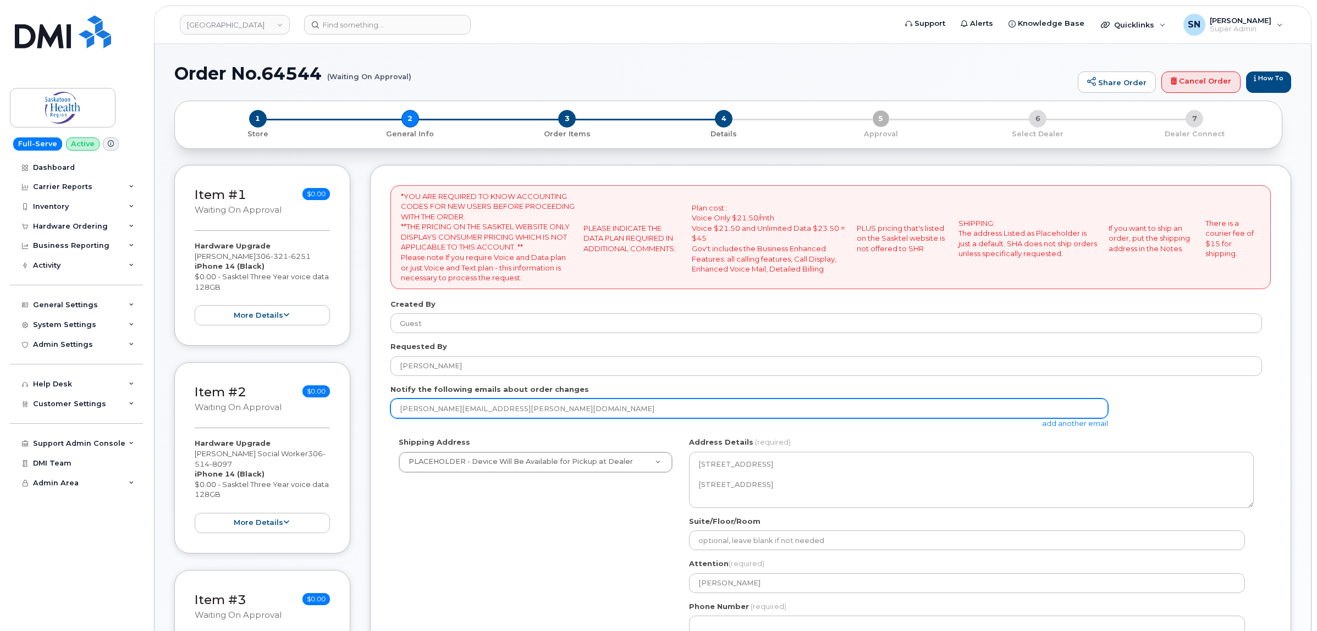
drag, startPoint x: 557, startPoint y: 410, endPoint x: 317, endPoint y: 405, distance: 239.3
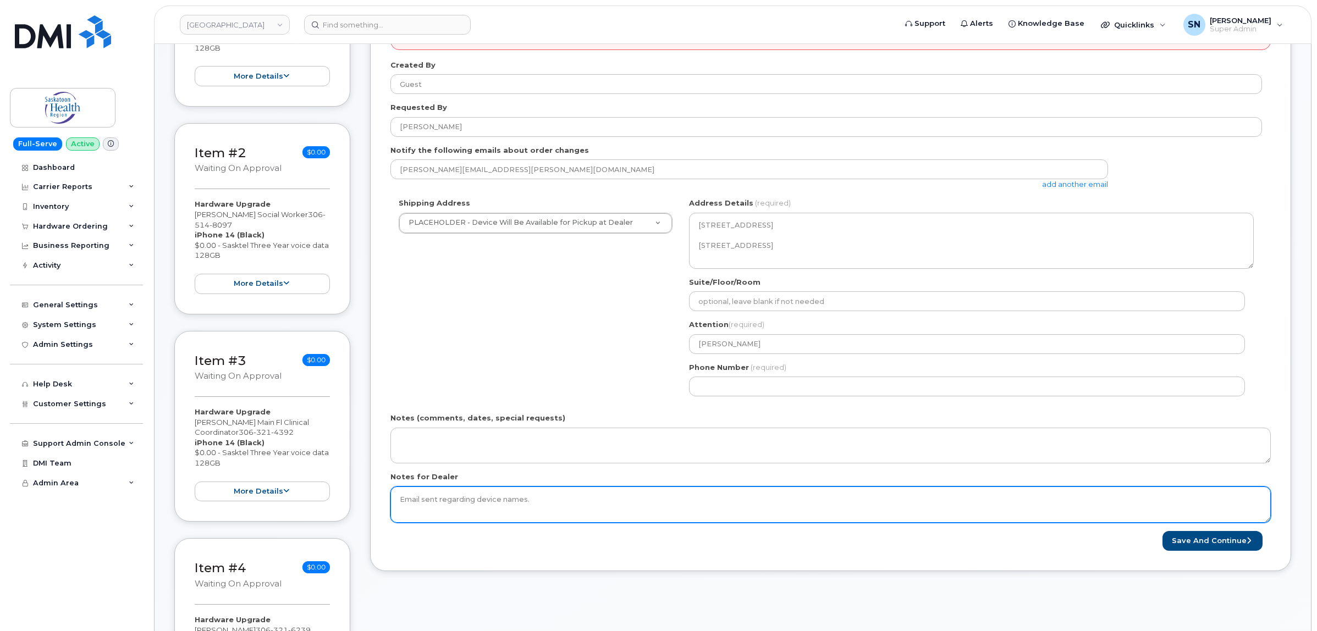
scroll to position [344, 0]
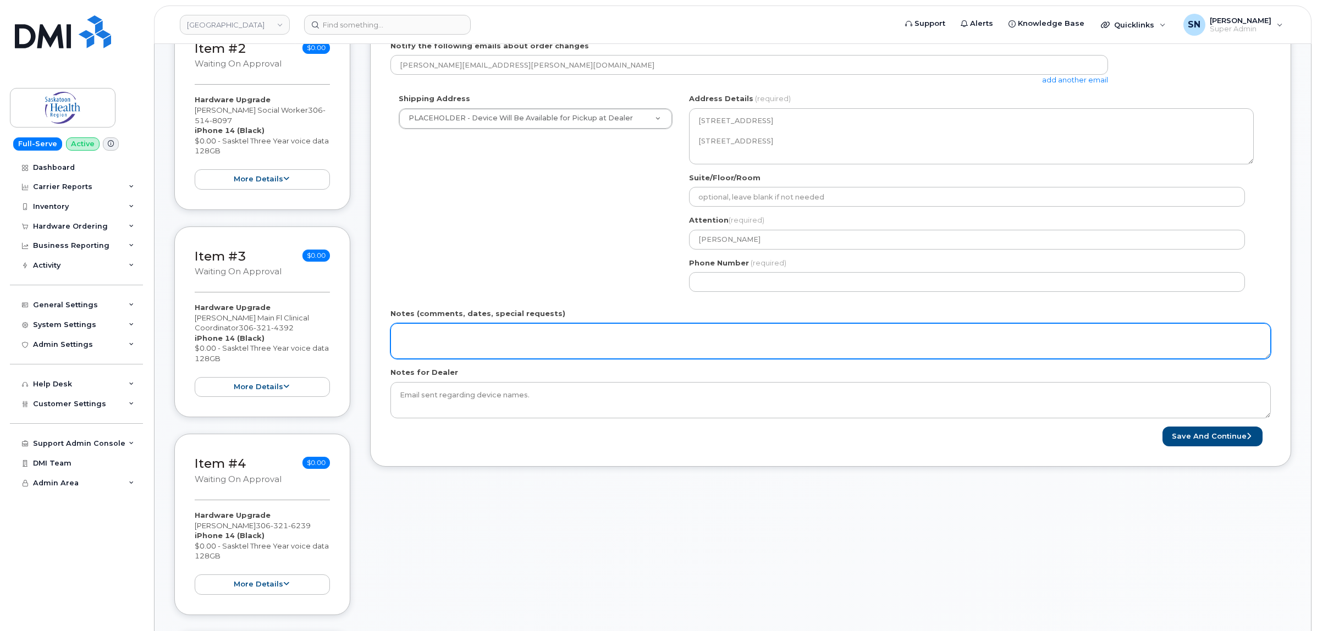
click at [619, 348] on textarea "Notes (comments, dates, special requests)" at bounding box center [831, 341] width 881 height 36
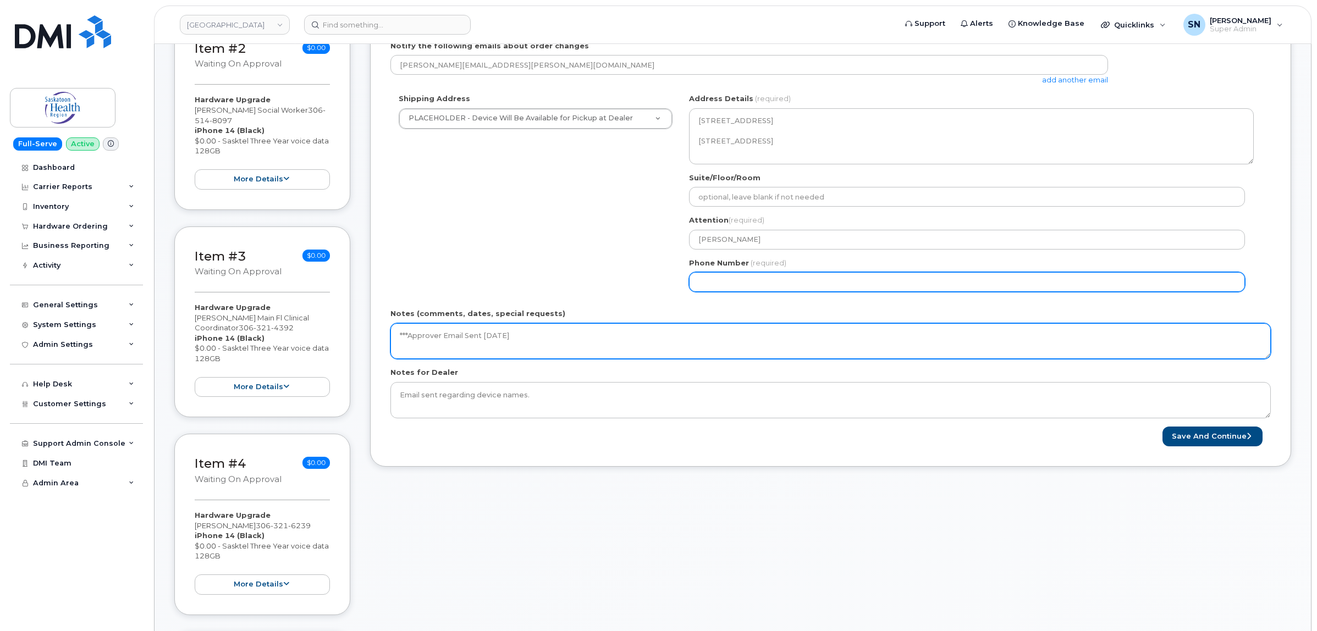
type textarea "***Approver Email Sent October 07 2025"
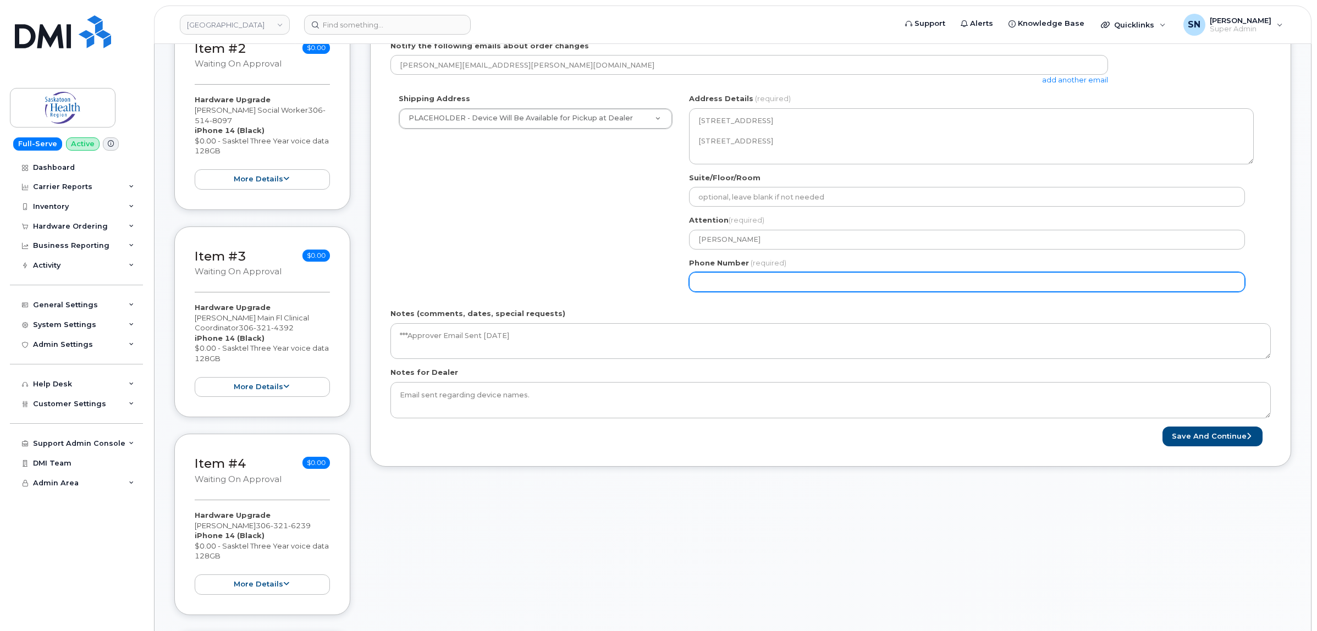
click at [699, 285] on input "Phone Number" at bounding box center [967, 282] width 556 height 20
select select
type input "123456789"
select select
type input "1234567890"
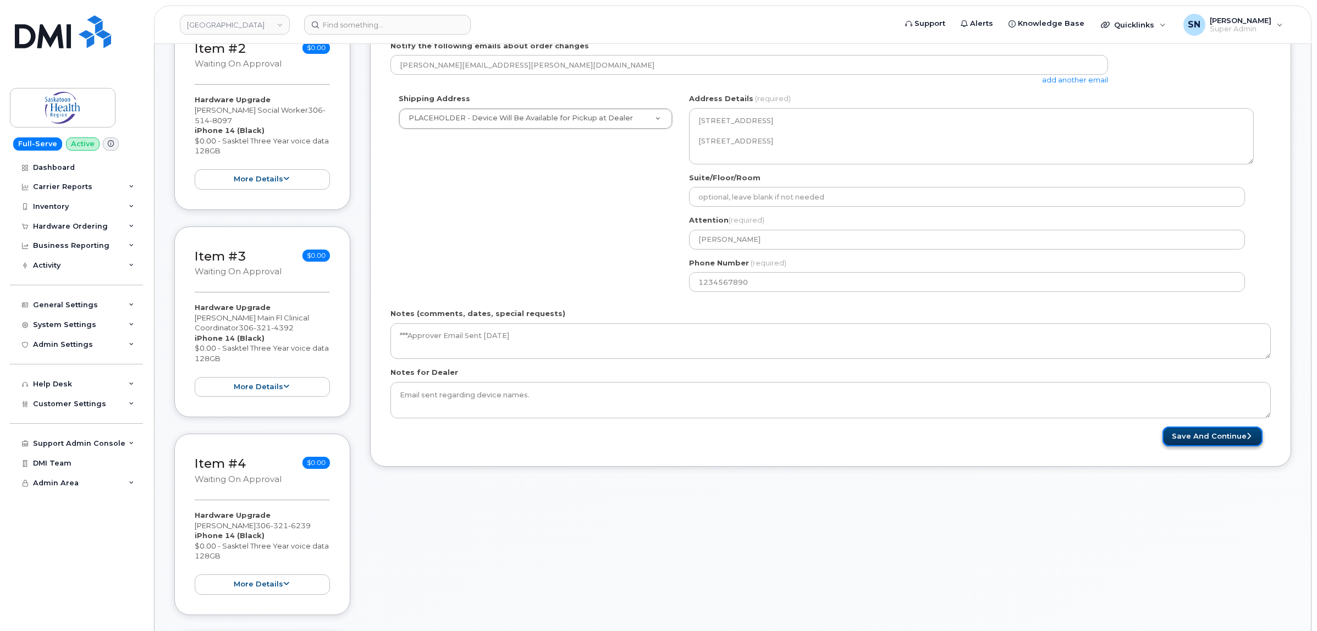
click at [1190, 436] on button "Save and Continue" at bounding box center [1213, 437] width 100 height 20
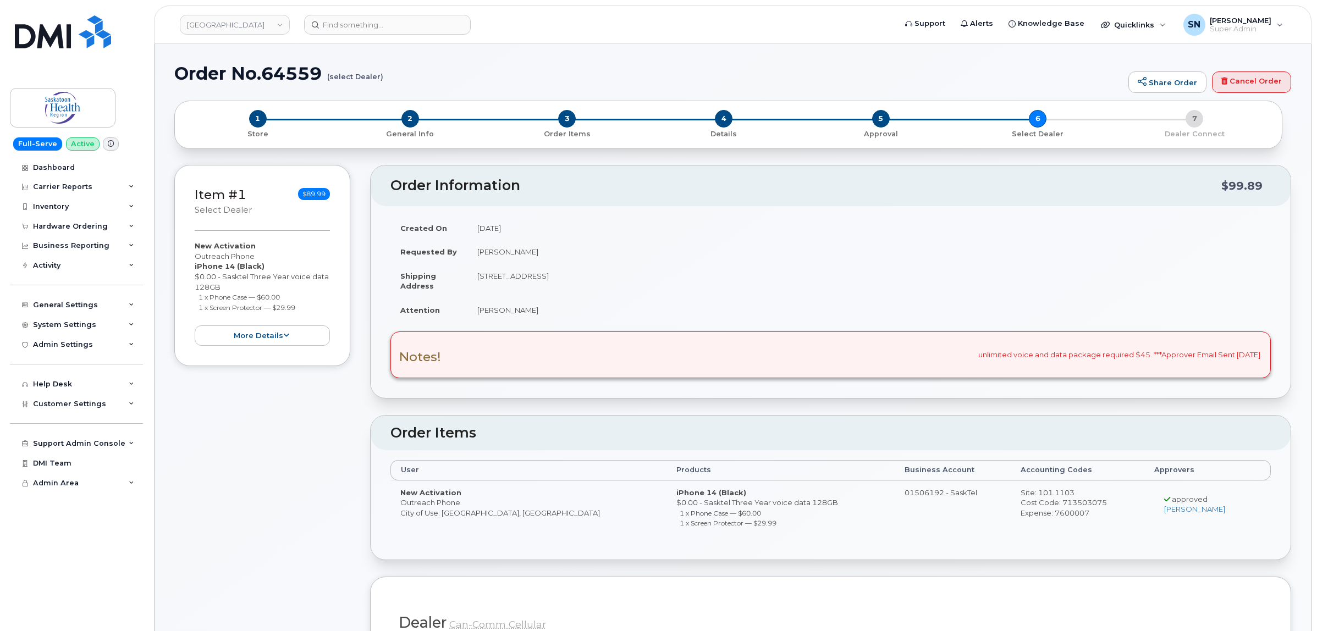
drag, startPoint x: 196, startPoint y: 254, endPoint x: 272, endPoint y: 254, distance: 76.5
click at [272, 254] on div "New Activation Outreach Phone iPhone 14 (Black) $0.00 - Sasktel Three Year voic…" at bounding box center [262, 293] width 135 height 105
copy div "Outreach Phone"
drag, startPoint x: 188, startPoint y: 297, endPoint x: 287, endPoint y: 297, distance: 99.0
click at [287, 297] on div "Item #1 select Dealer $89.99 New Activation Outreach Phone iPhone 14 (Black) $0…" at bounding box center [262, 265] width 176 height 201
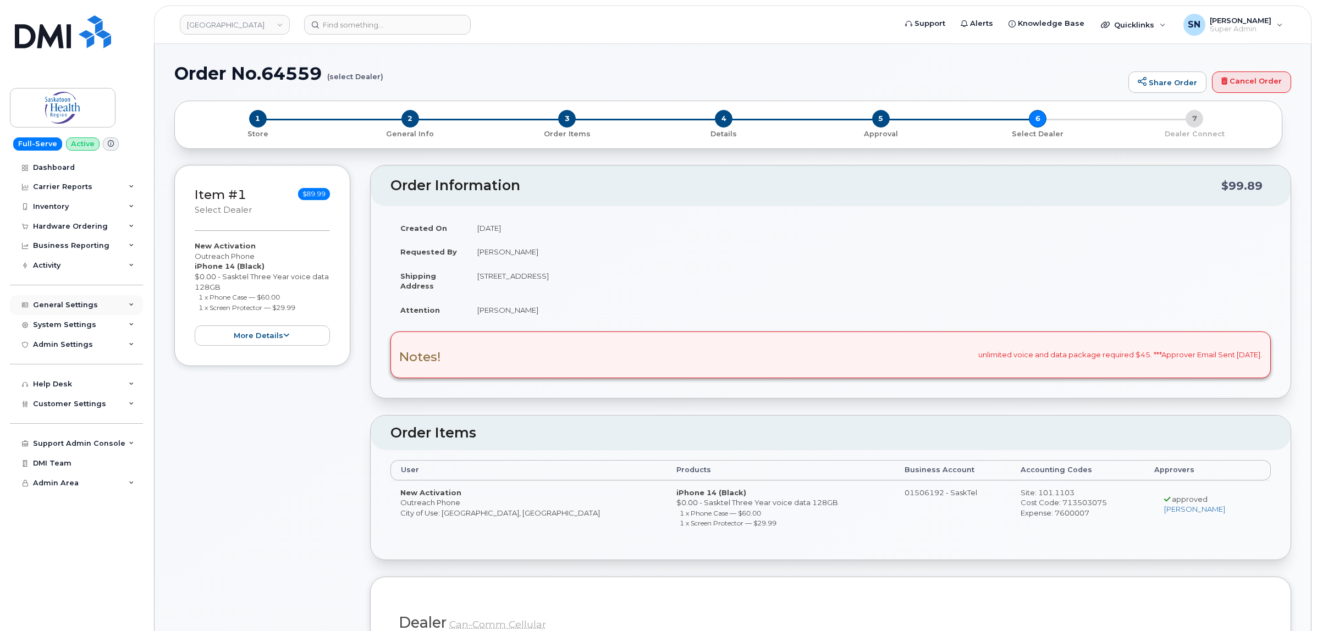
copy small "1 x Phone Case — $60.00"
drag, startPoint x: 195, startPoint y: 311, endPoint x: 303, endPoint y: 306, distance: 107.9
click at [303, 306] on ul "1 x Phone Case — $60.00 1 x Screen Protector — $29.99" at bounding box center [262, 302] width 135 height 20
copy small "1 x Screen Protector — $29.99"
drag, startPoint x: 194, startPoint y: 260, endPoint x: 260, endPoint y: 259, distance: 66.0
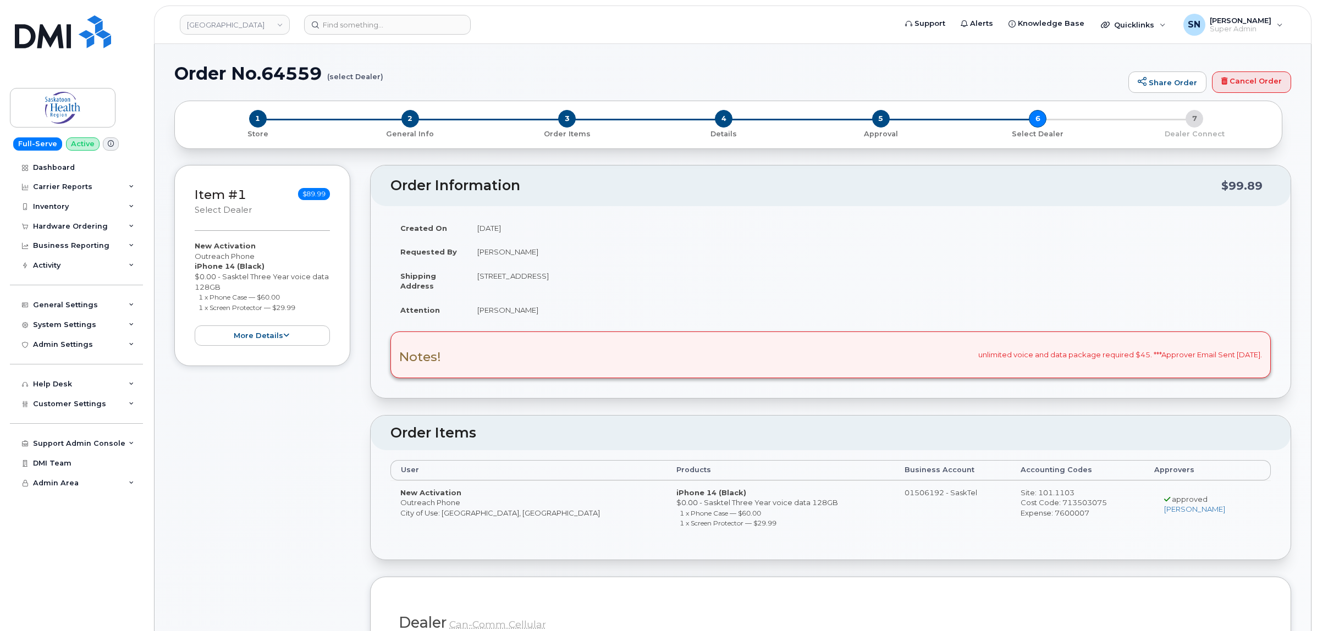
click at [260, 259] on div "Item #1 select Dealer $89.99 New Activation Outreach Phone iPhone 14 (Black) $0…" at bounding box center [262, 265] width 176 height 201
copy div "Outreach Phone"
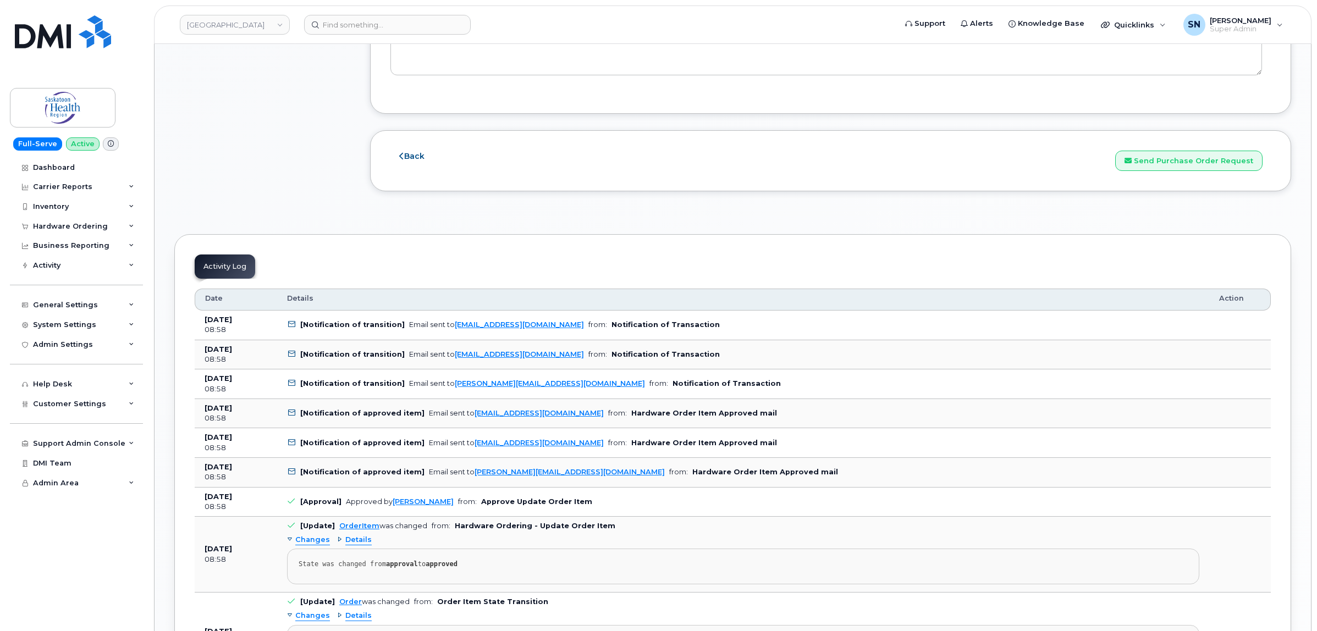
scroll to position [1375, 0]
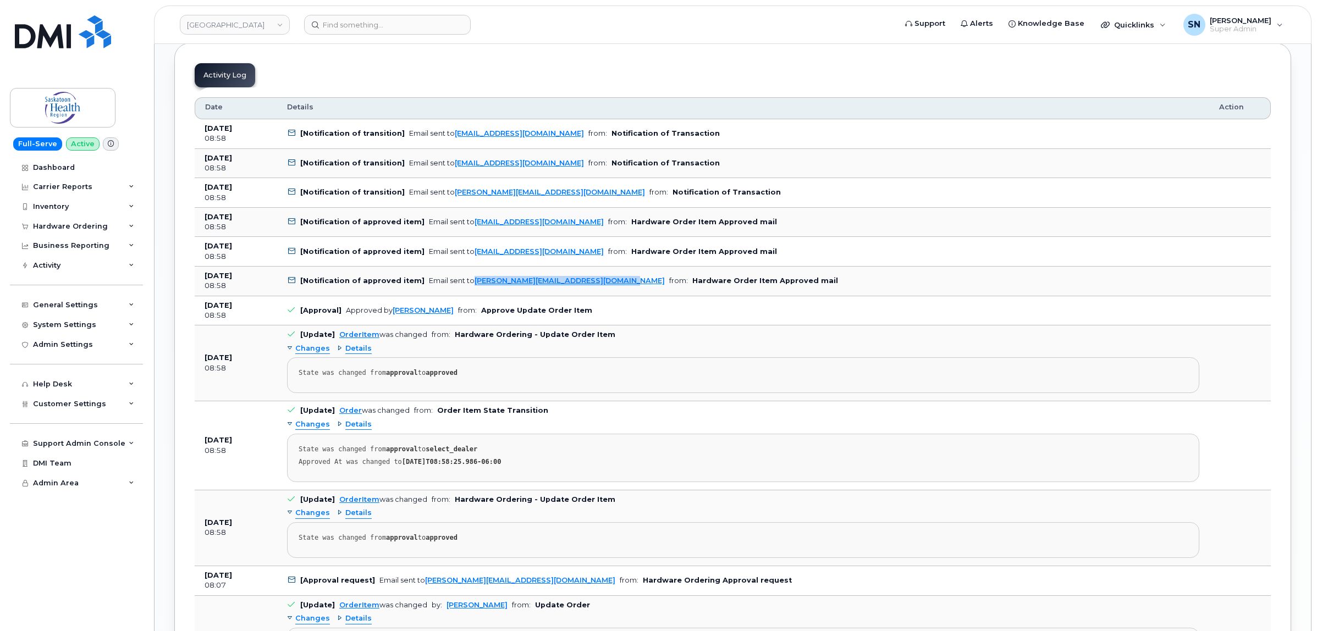
drag, startPoint x: 613, startPoint y: 287, endPoint x: 469, endPoint y: 292, distance: 144.2
click at [469, 292] on td "[Notification of approved item] Email sent to Bernene.Cohen@saskhealthauthority…" at bounding box center [743, 282] width 932 height 30
copy link "[PERSON_NAME][EMAIL_ADDRESS][DOMAIN_NAME]"
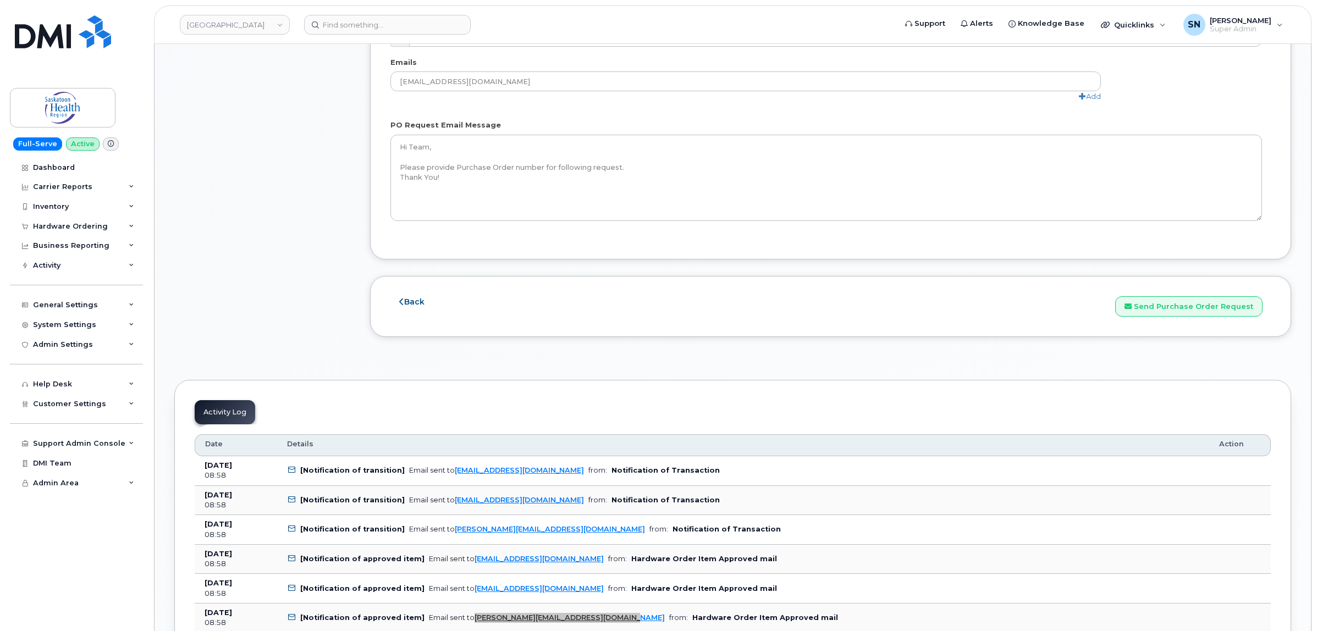
scroll to position [1031, 0]
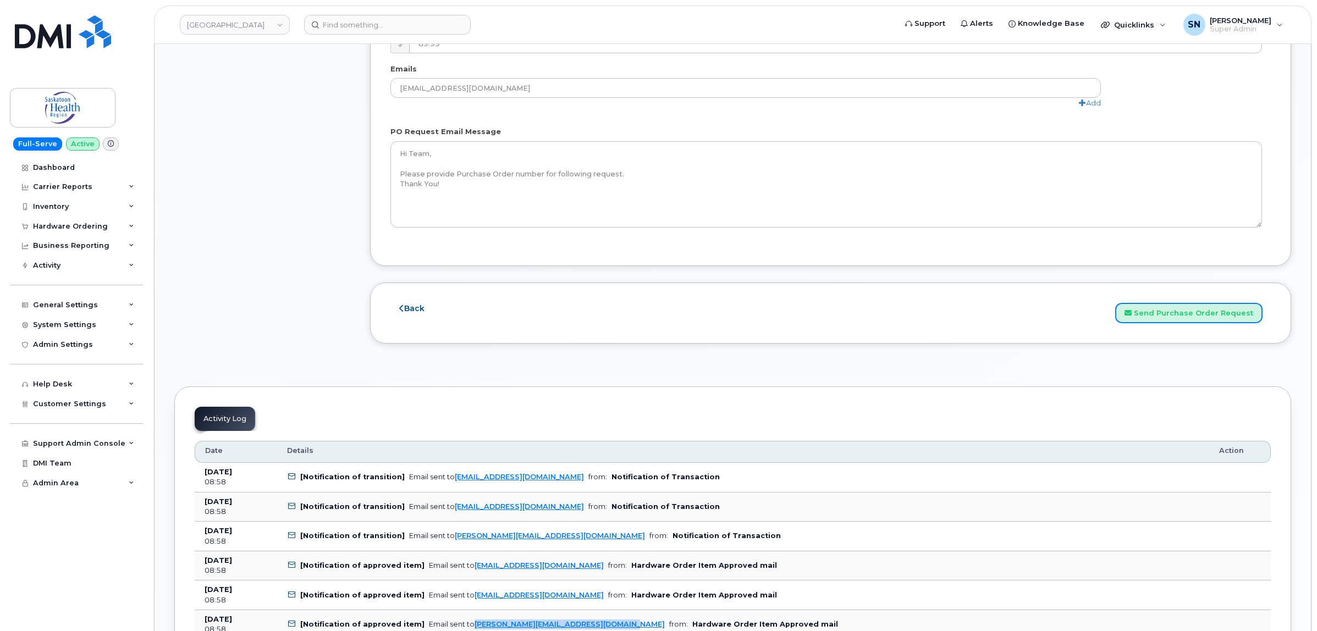
drag, startPoint x: 1221, startPoint y: 320, endPoint x: 996, endPoint y: 345, distance: 226.9
click at [1221, 320] on button "Send Purchase Order Request" at bounding box center [1188, 313] width 147 height 20
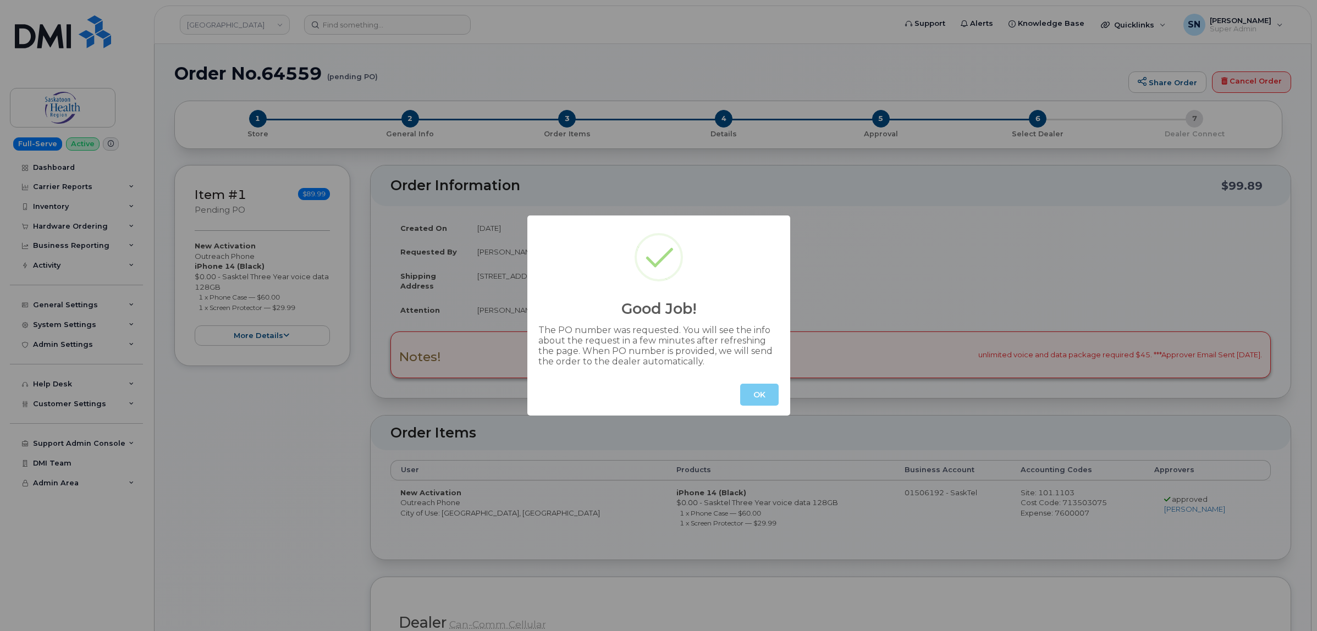
click at [766, 397] on button "OK" at bounding box center [759, 395] width 39 height 22
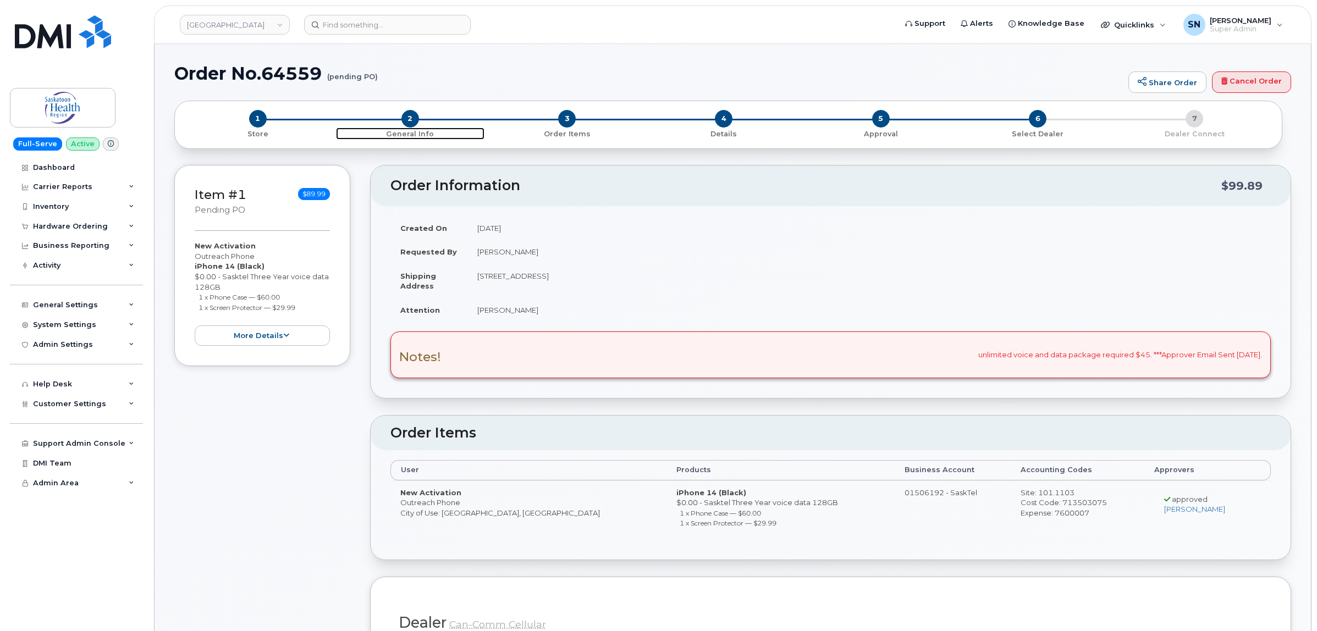
click at [408, 116] on span "2" at bounding box center [411, 119] width 18 height 18
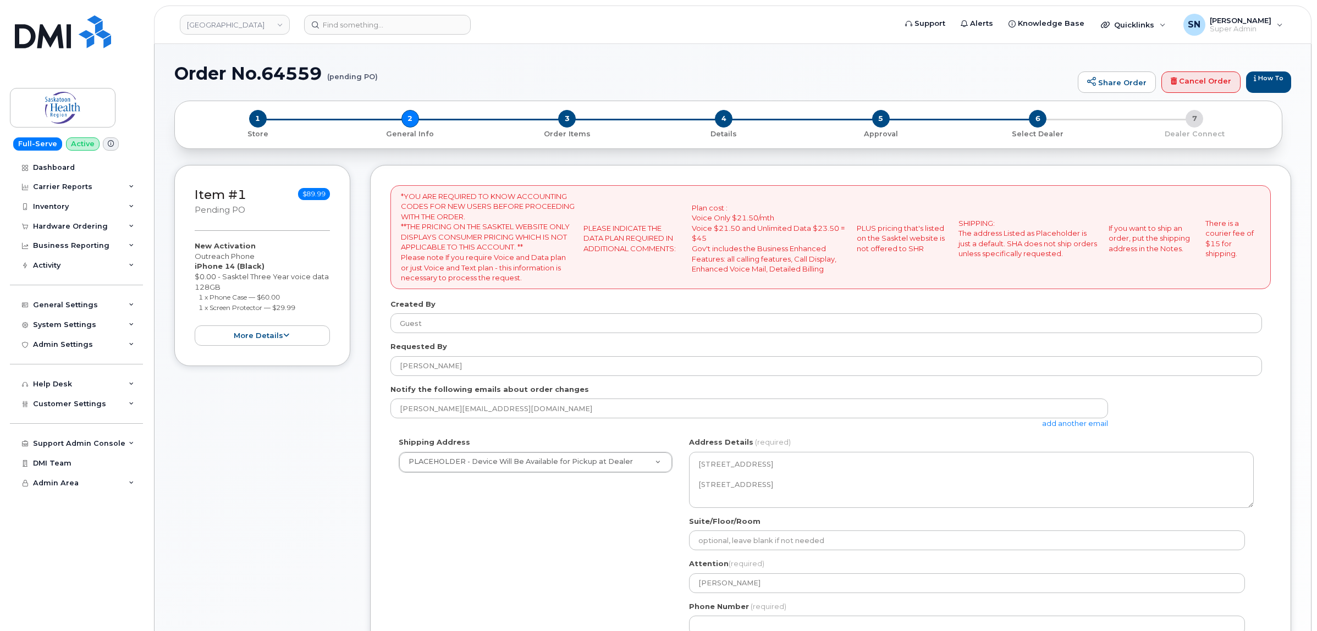
select select
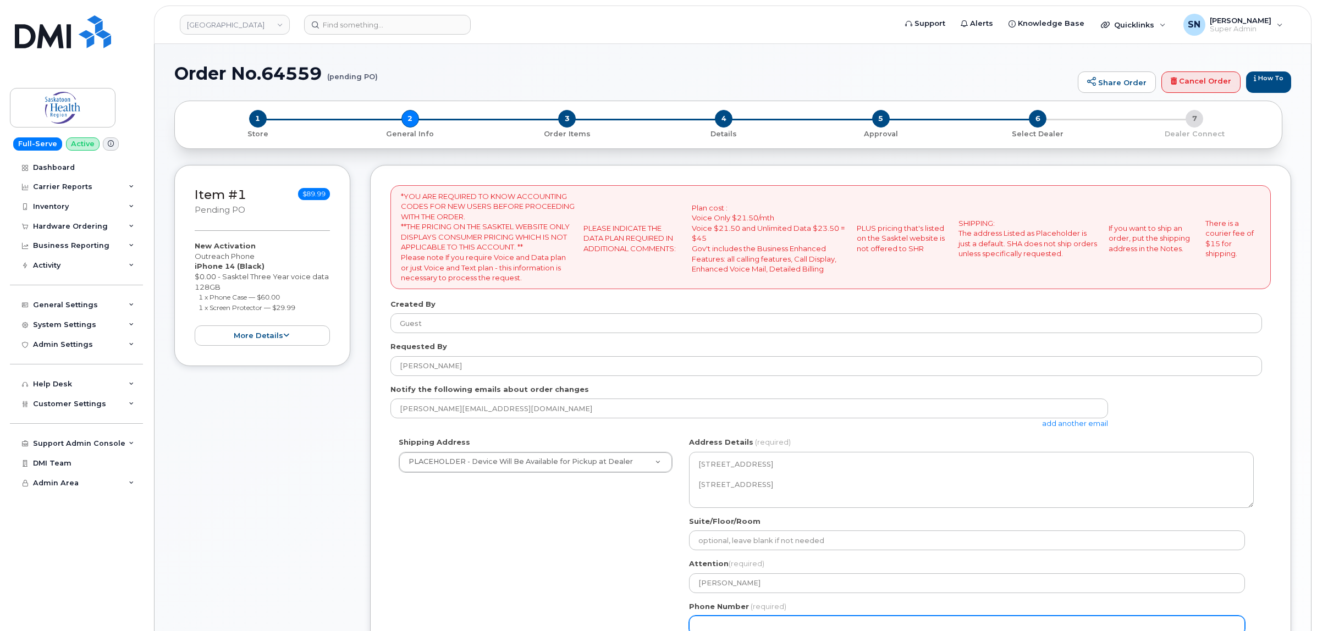
scroll to position [206, 0]
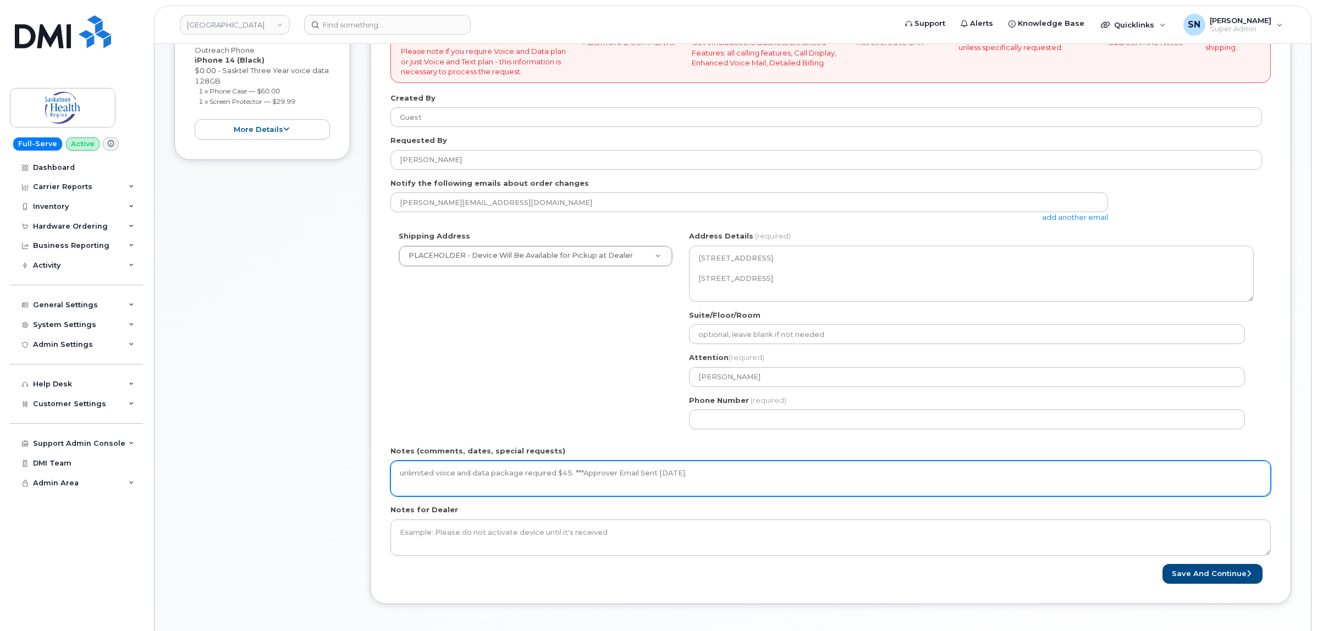
click at [773, 465] on textarea "unlimited voice and data package required $45. ***Approver Email Sent [DATE]." at bounding box center [831, 479] width 881 height 36
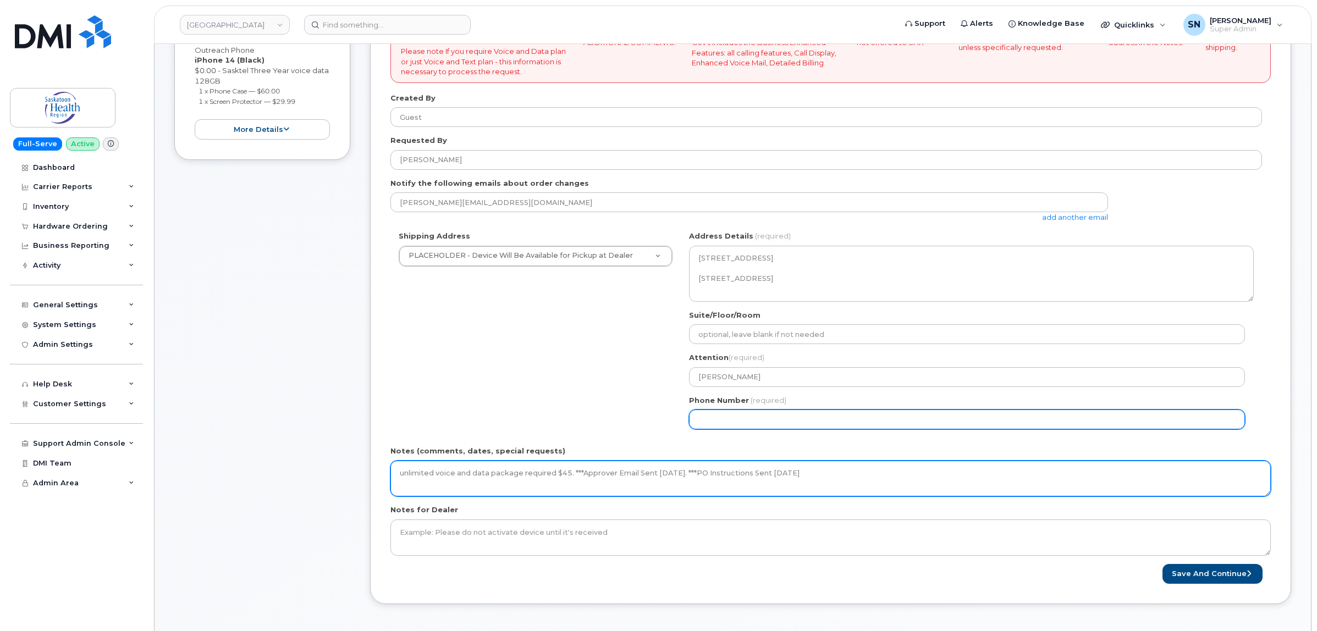
type textarea "unlimited voice and data package required $45. ***Approver Email Sent [DATE]. *…"
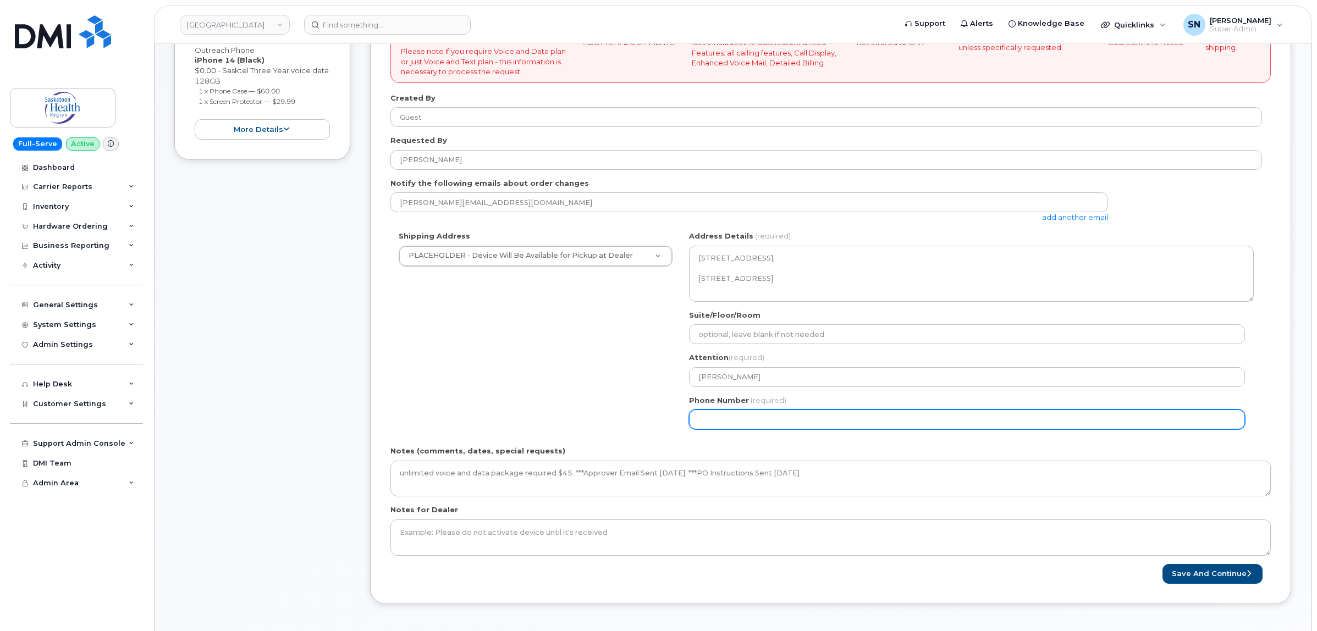
click at [798, 421] on input "Phone Number" at bounding box center [967, 420] width 556 height 20
select select
type input "123456789"
select select
type input "1234567890"
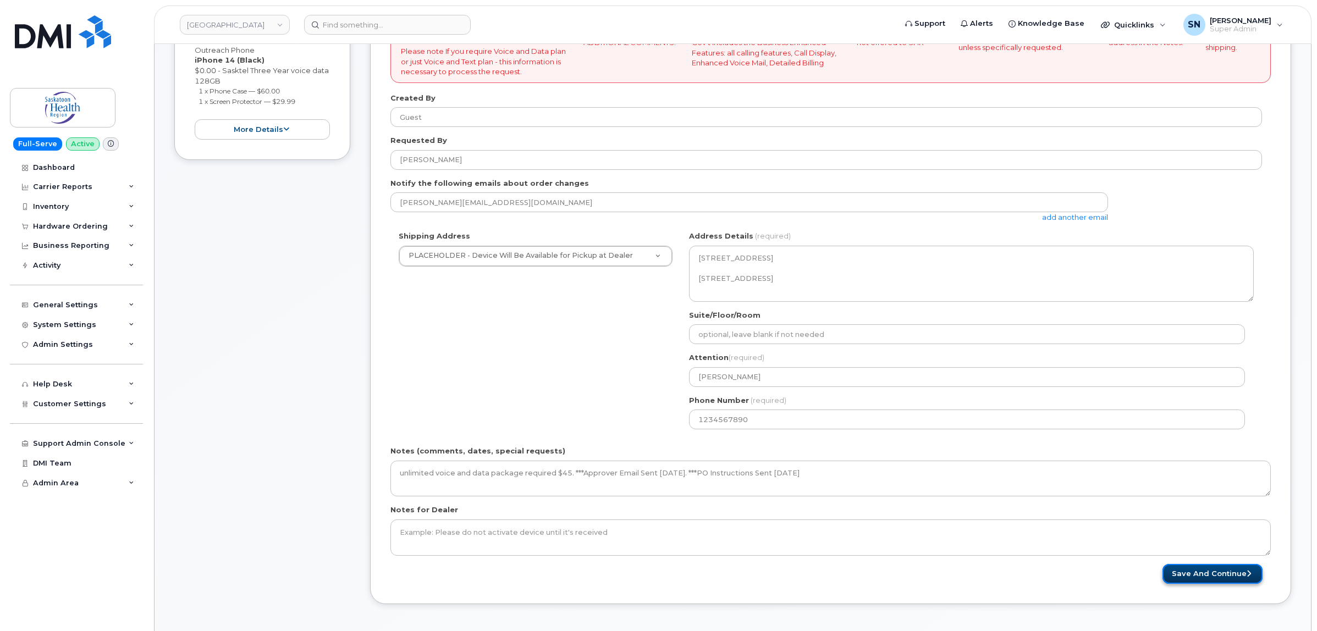
click at [1191, 570] on button "Save and Continue" at bounding box center [1213, 574] width 100 height 20
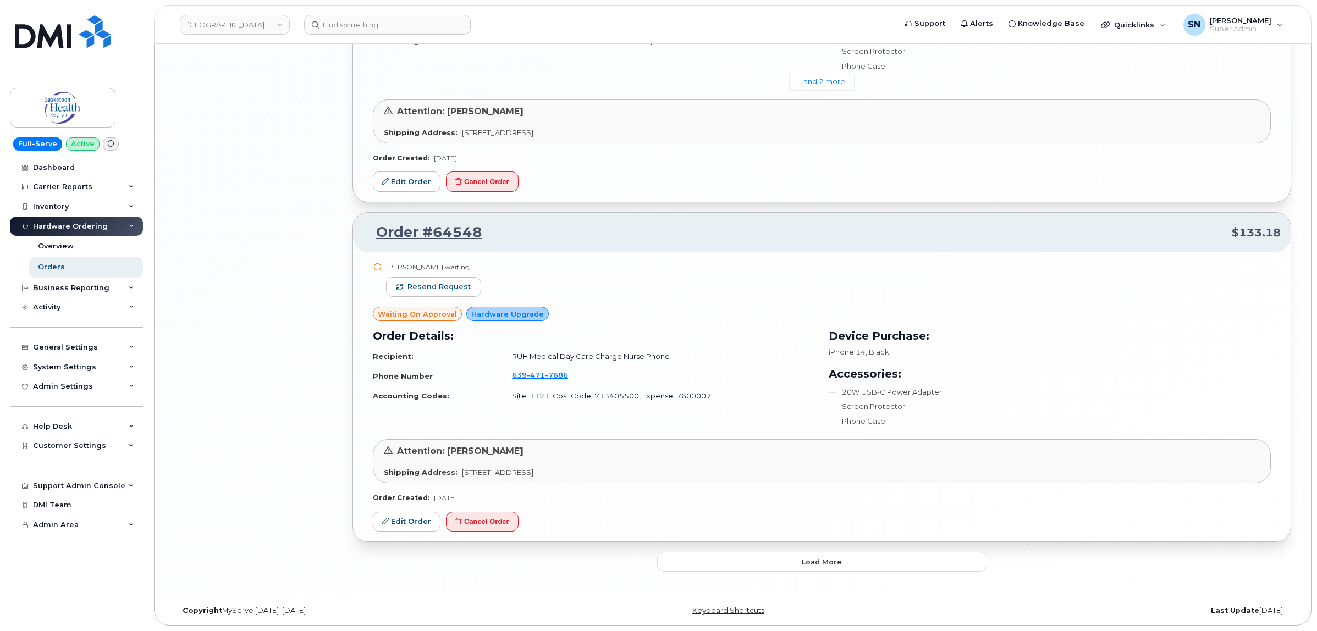
scroll to position [2501, 0]
click at [854, 557] on button "Load more" at bounding box center [822, 562] width 330 height 20
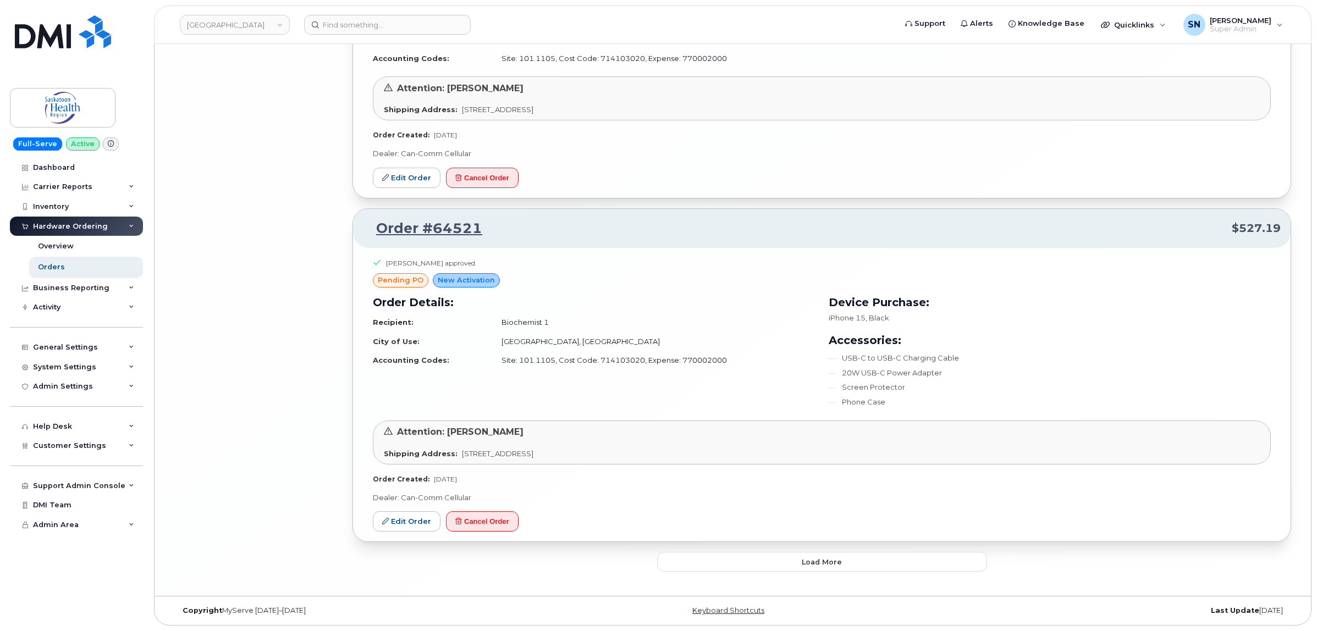
scroll to position [5393, 0]
click at [482, 523] on button "Cancel Order" at bounding box center [482, 522] width 73 height 20
click at [773, 560] on button "Load more" at bounding box center [822, 562] width 330 height 20
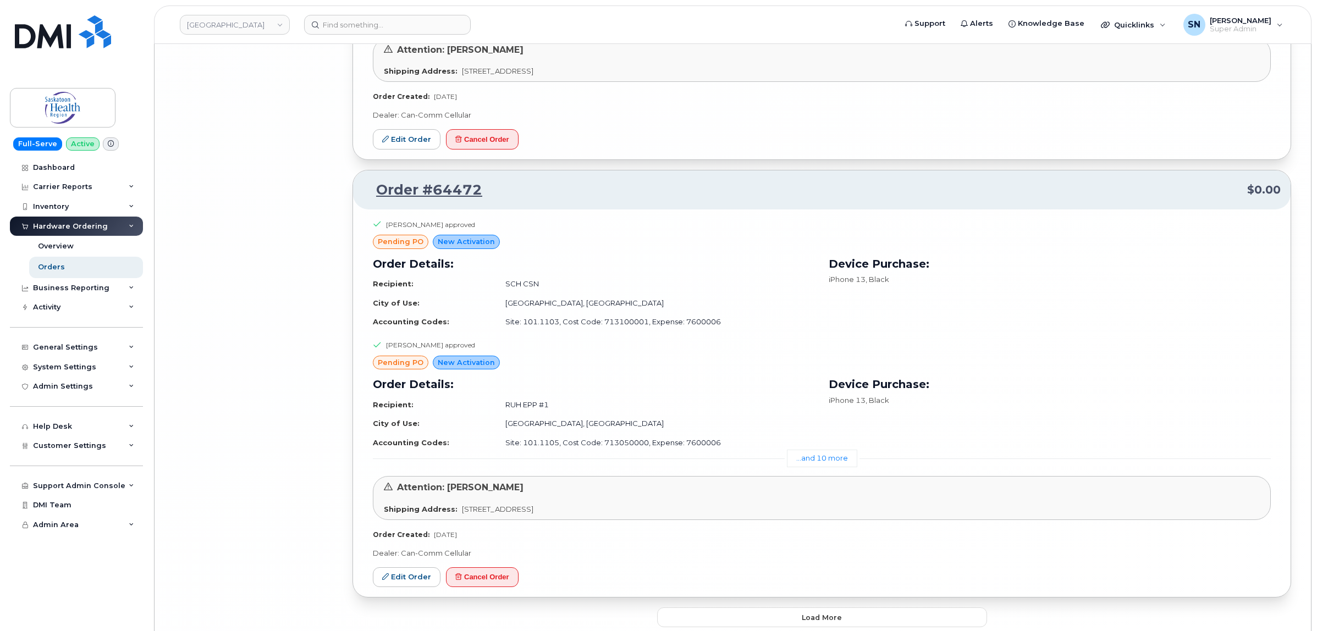
scroll to position [8071, 0]
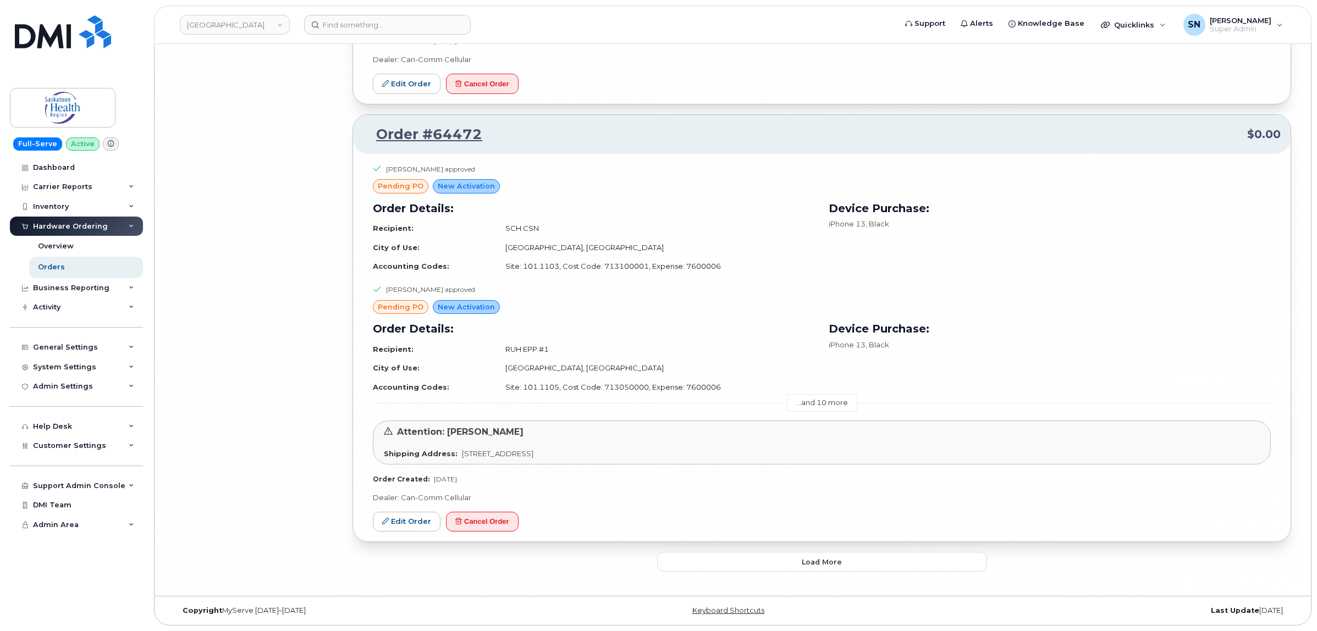
click at [815, 404] on link "...and 10 more" at bounding box center [822, 402] width 70 height 17
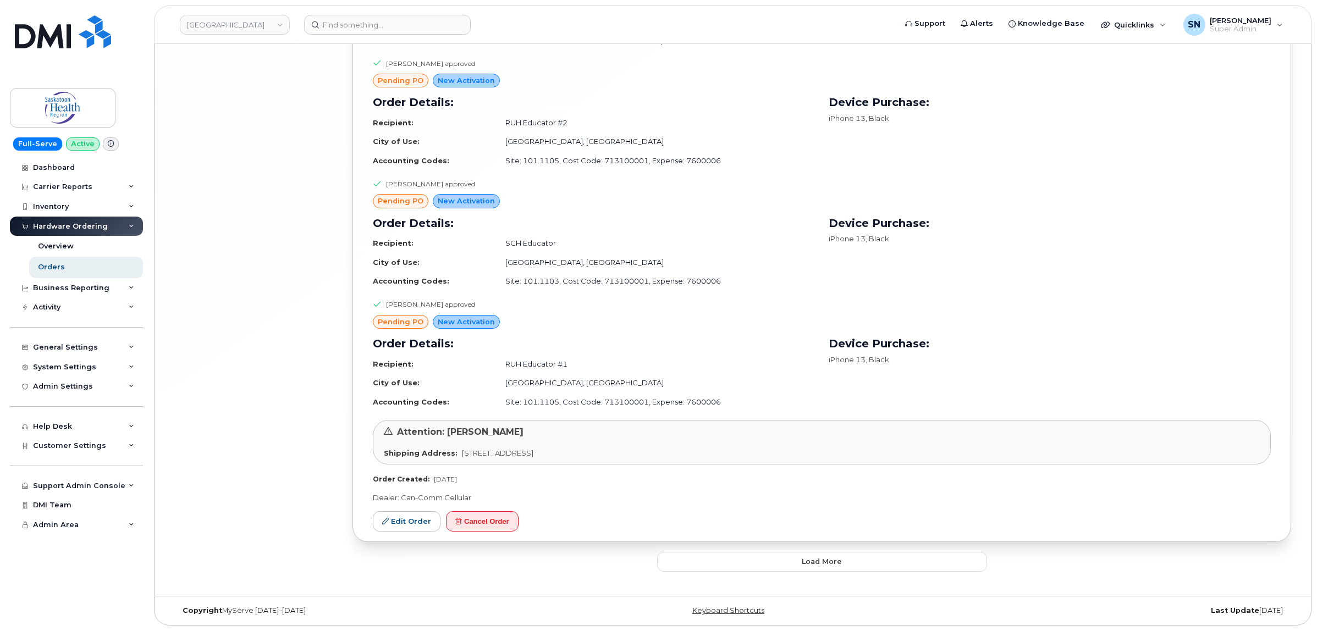
scroll to position [9259, 0]
click at [417, 526] on link "Edit Order" at bounding box center [407, 522] width 68 height 20
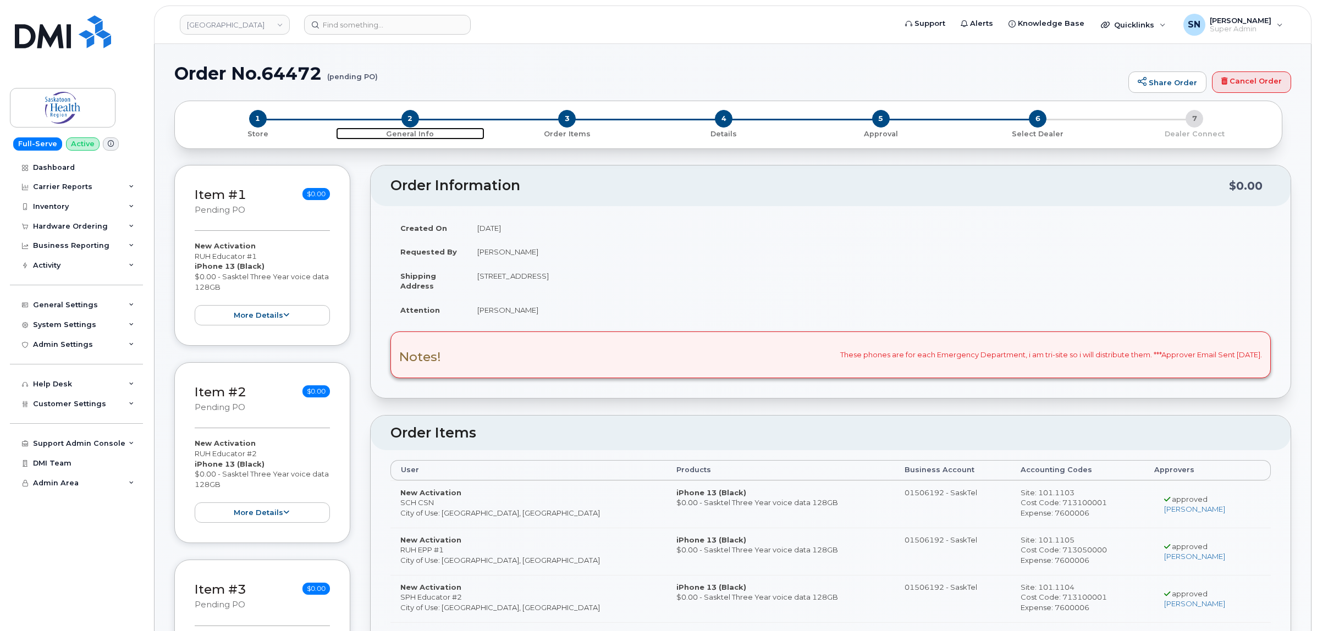
click at [417, 116] on span "2" at bounding box center [411, 119] width 18 height 18
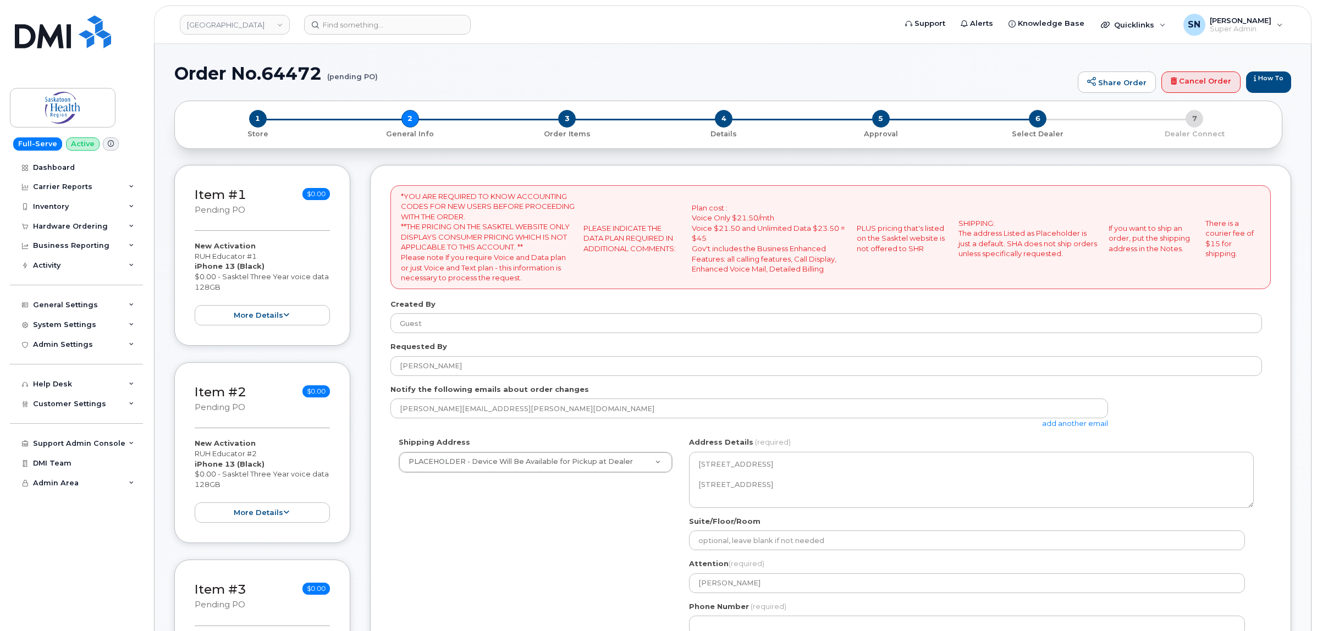
select select
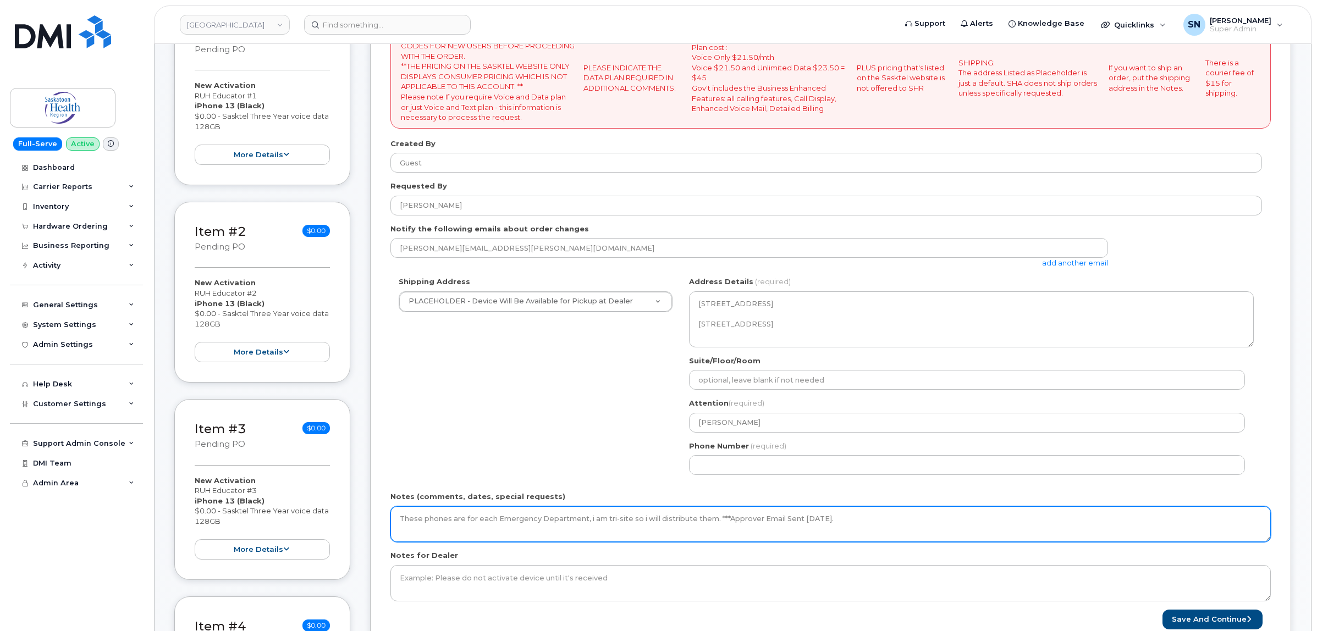
scroll to position [275, 0]
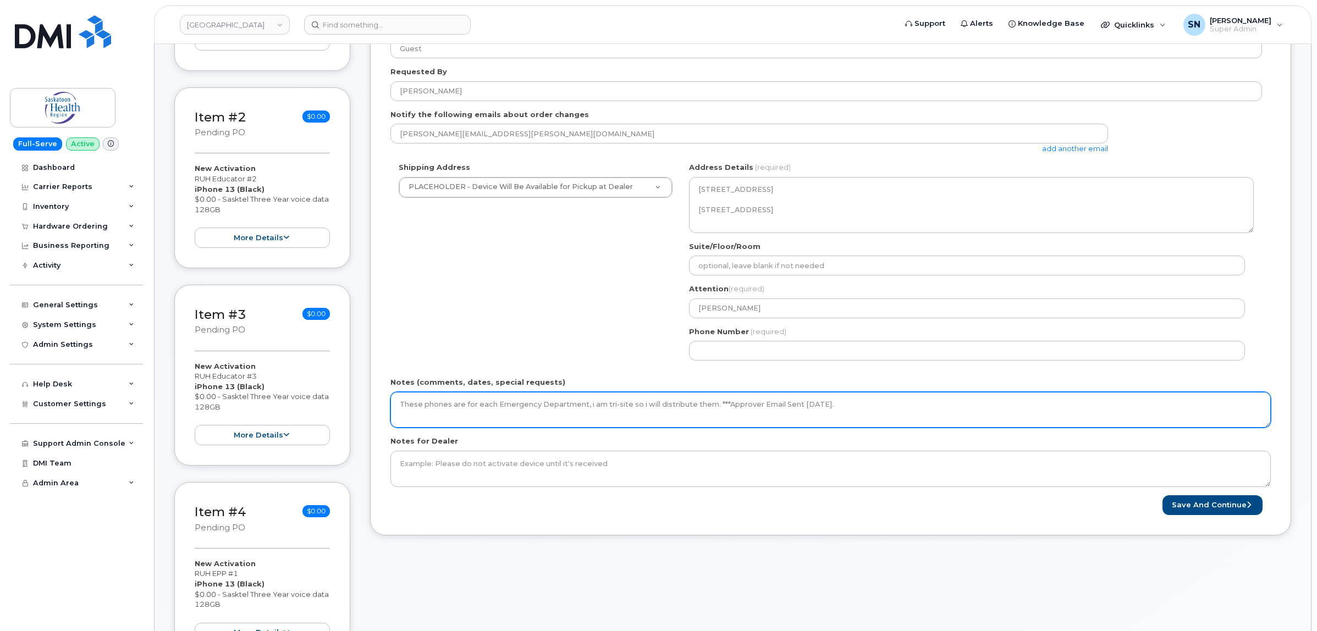
click at [930, 403] on textarea "These phones are for each Emergency Department, i am tri-site so i will distrib…" at bounding box center [831, 410] width 881 height 36
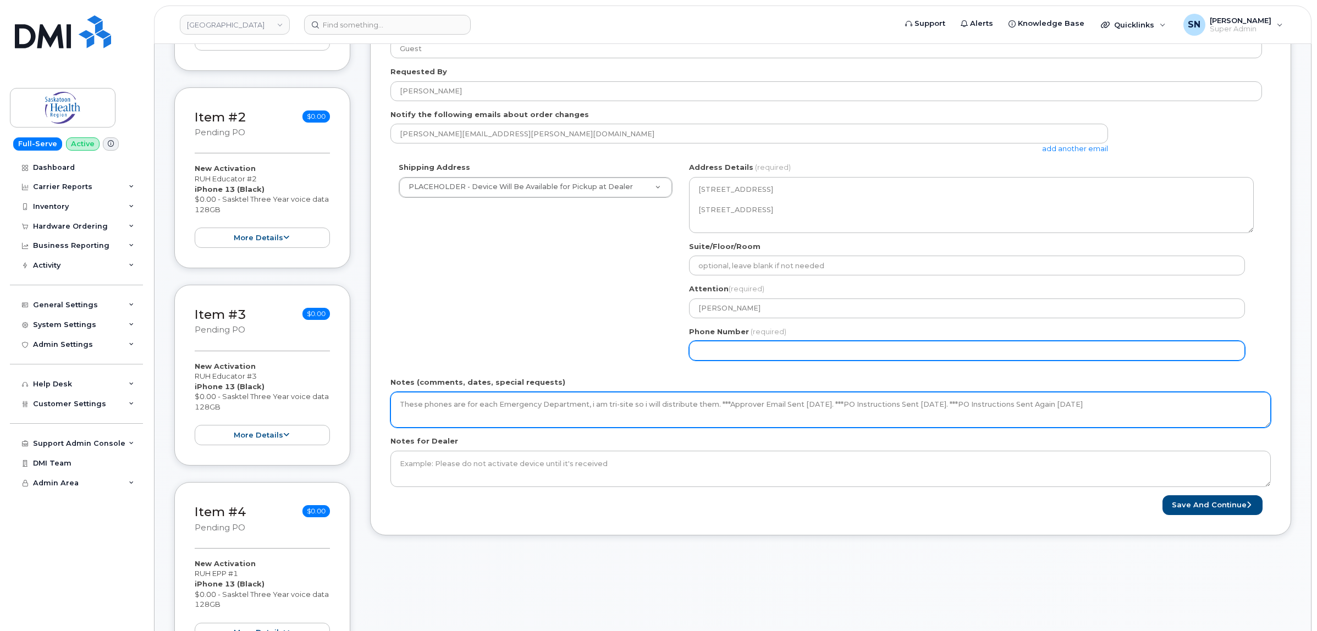
type textarea "These phones are for each Emergency Department, i am tri-site so i will distrib…"
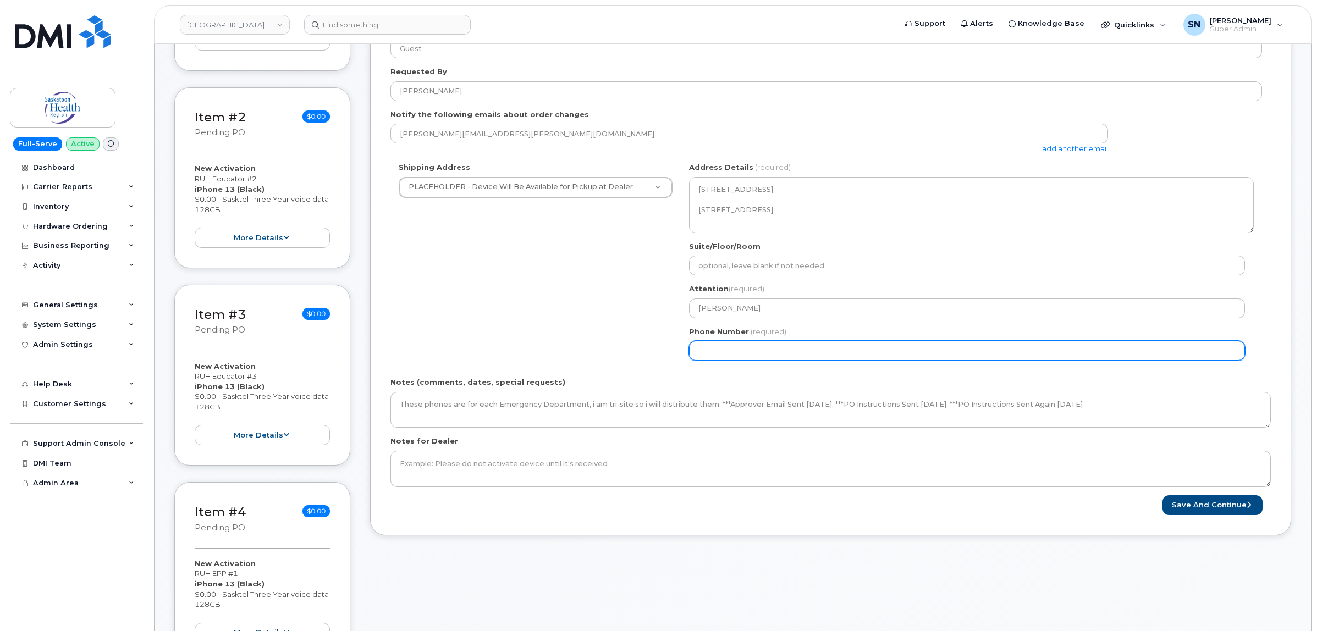
click at [853, 358] on input "Phone Number" at bounding box center [967, 351] width 556 height 20
select select
type input "123456789"
select select
type input "1234567890"
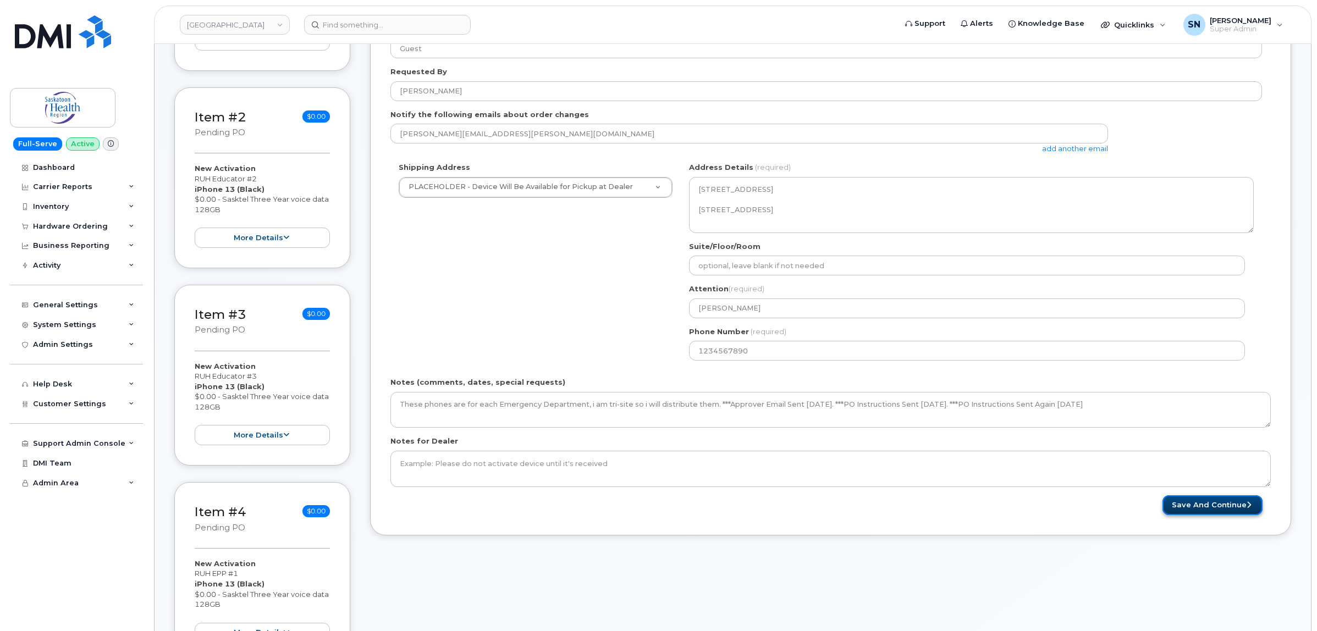
click at [1199, 515] on button "Save and Continue" at bounding box center [1213, 506] width 100 height 20
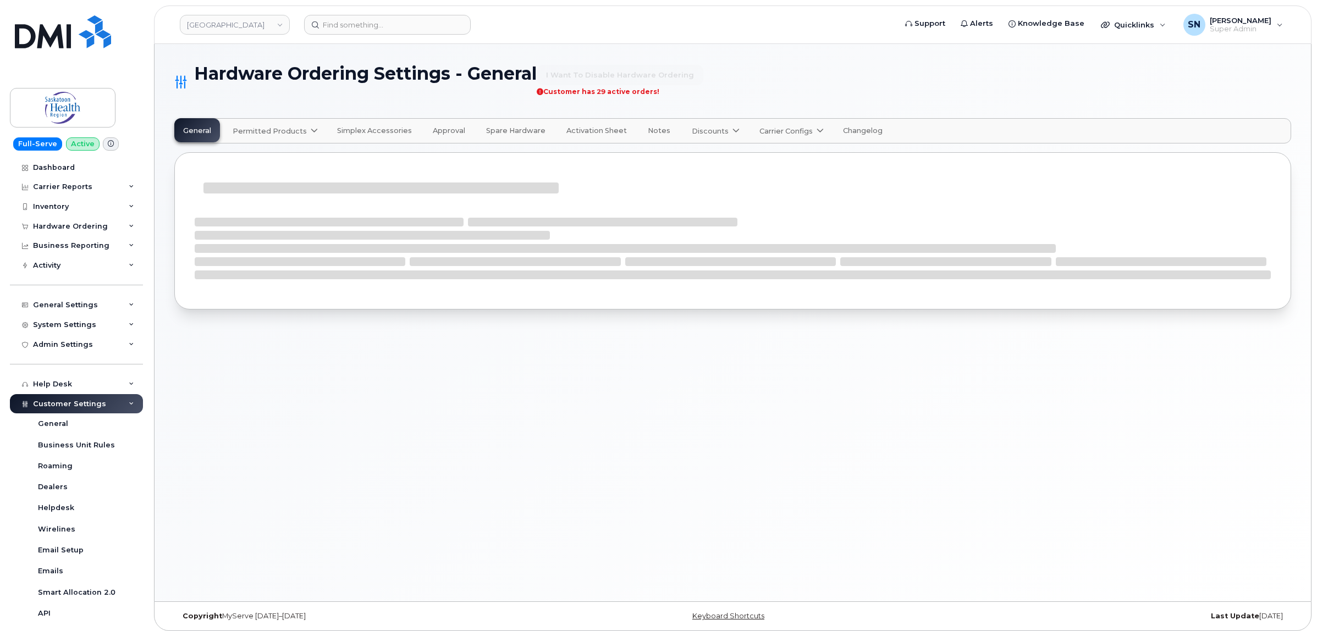
click at [262, 129] on span "Permitted Products" at bounding box center [270, 131] width 74 height 10
click at [248, 160] on span "SaskTel" at bounding box center [249, 158] width 28 height 12
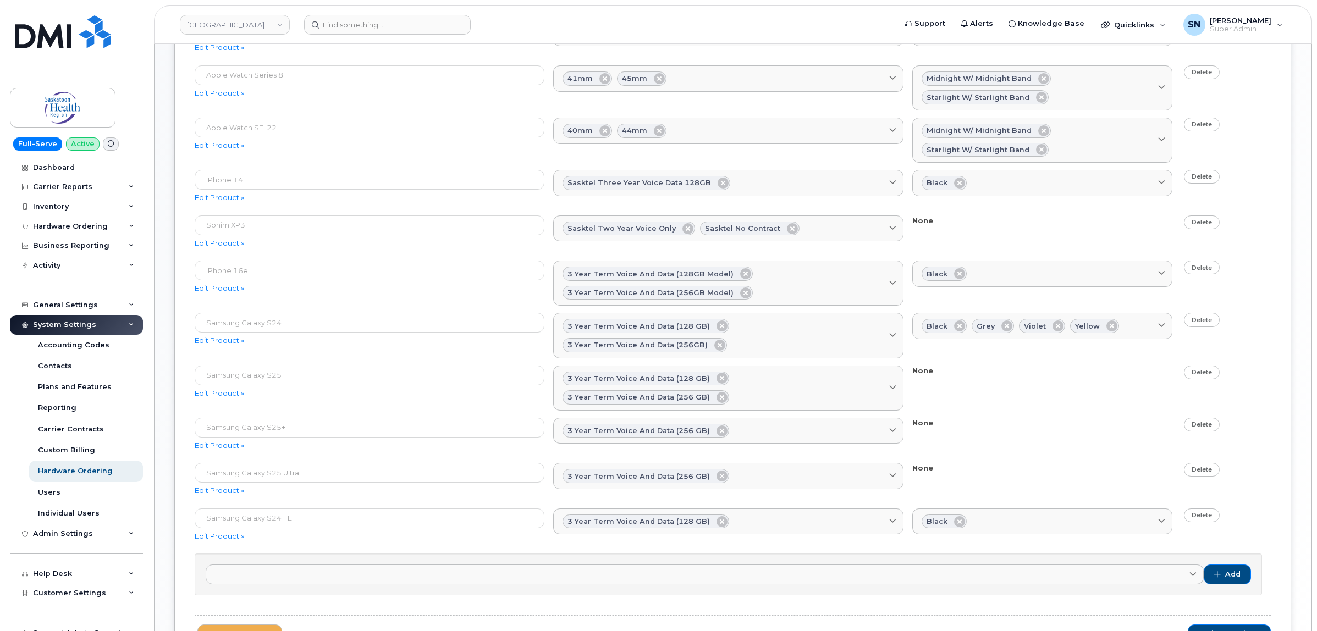
scroll to position [550, 0]
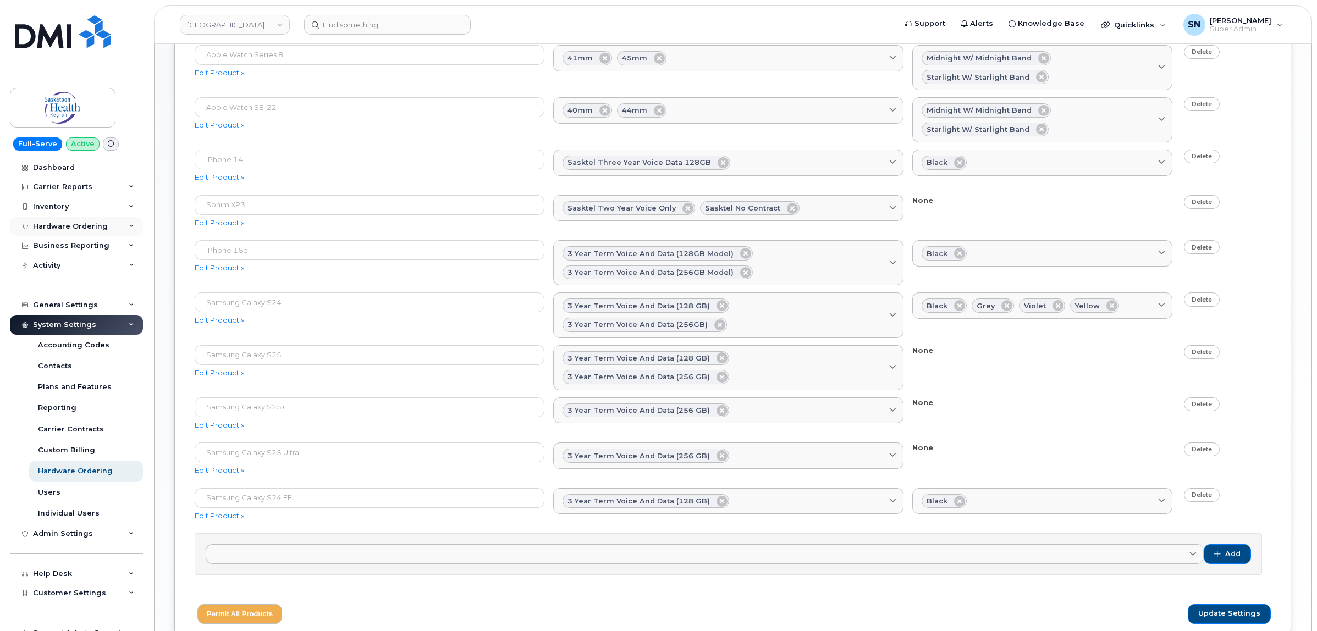
click at [85, 219] on div "Hardware Ordering" at bounding box center [76, 227] width 133 height 20
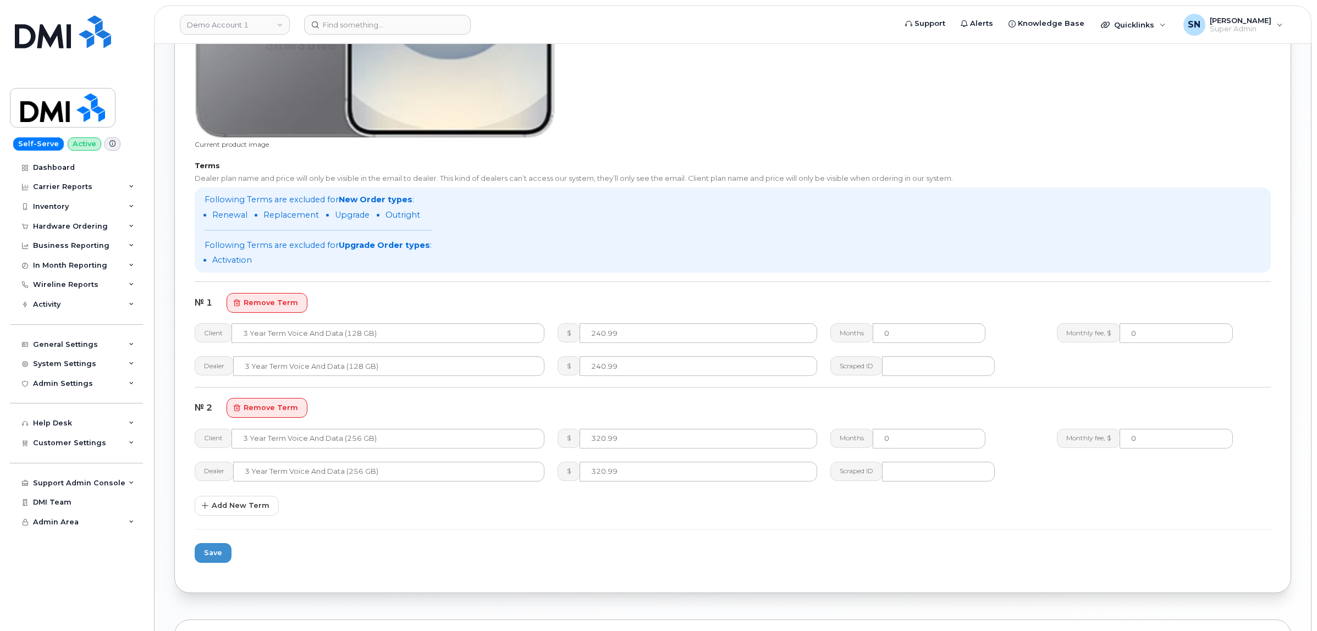
scroll to position [963, 0]
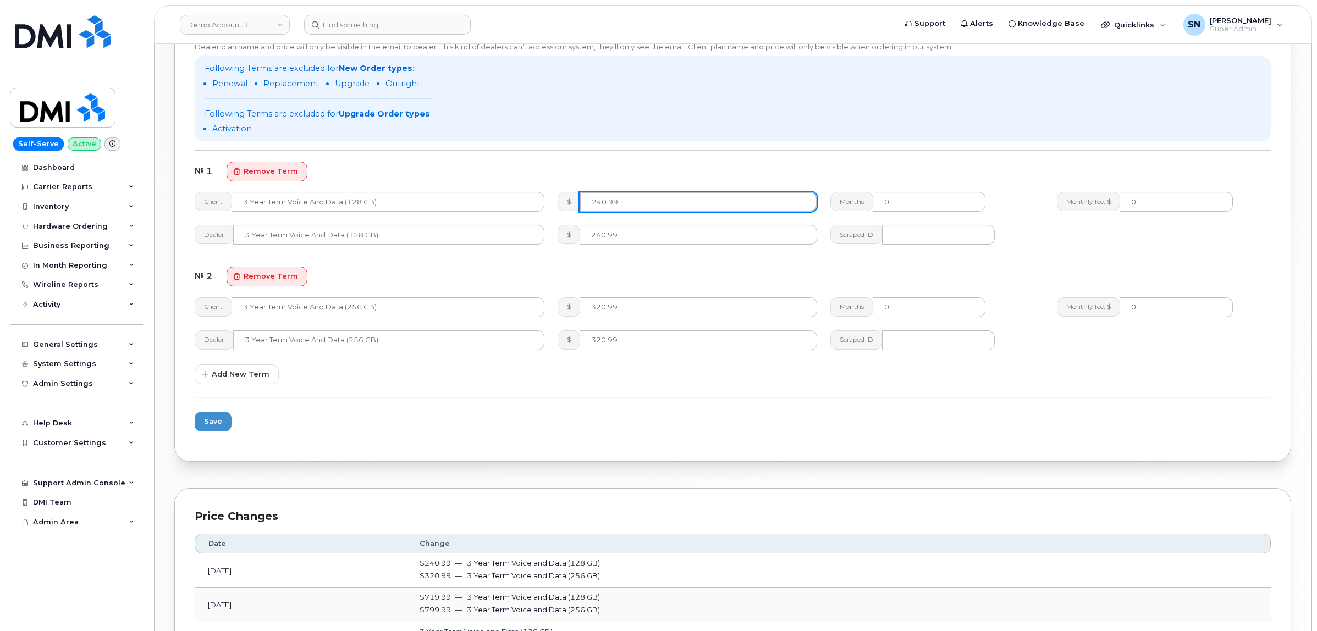
drag, startPoint x: 622, startPoint y: 198, endPoint x: 562, endPoint y: 196, distance: 60.0
click at [562, 195] on div "$ 240.99" at bounding box center [687, 202] width 259 height 20
type input "719.99"
click at [215, 419] on span "Save" at bounding box center [213, 421] width 18 height 10
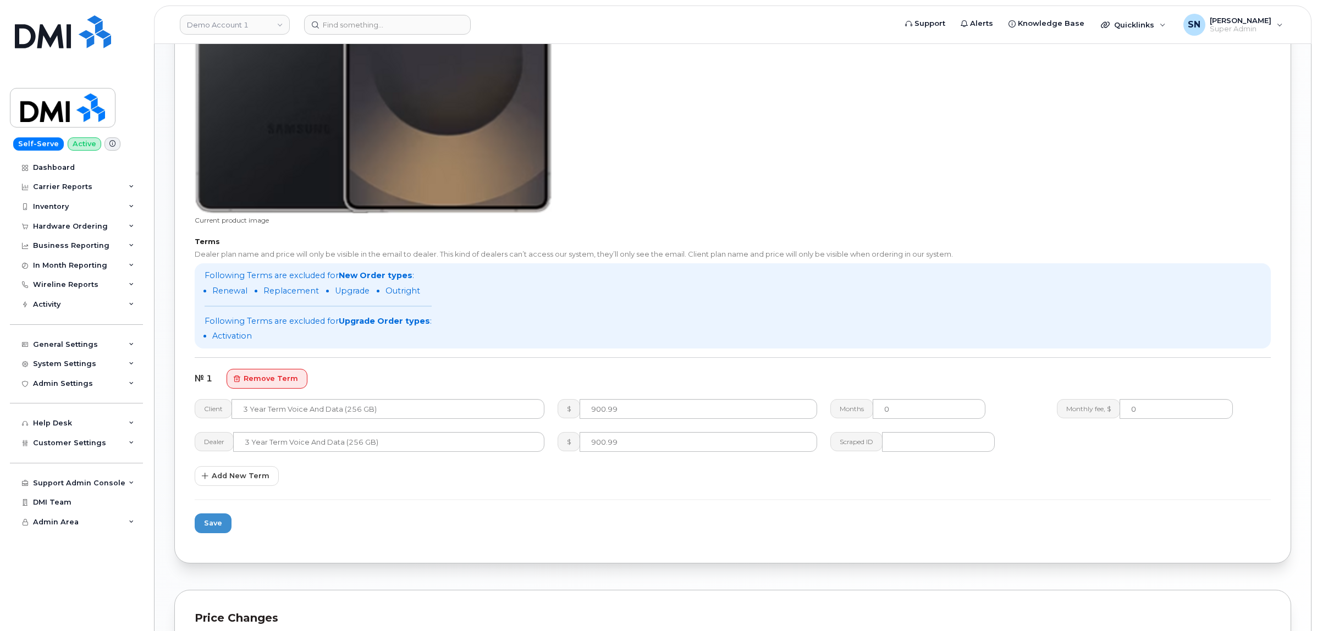
scroll to position [756, 0]
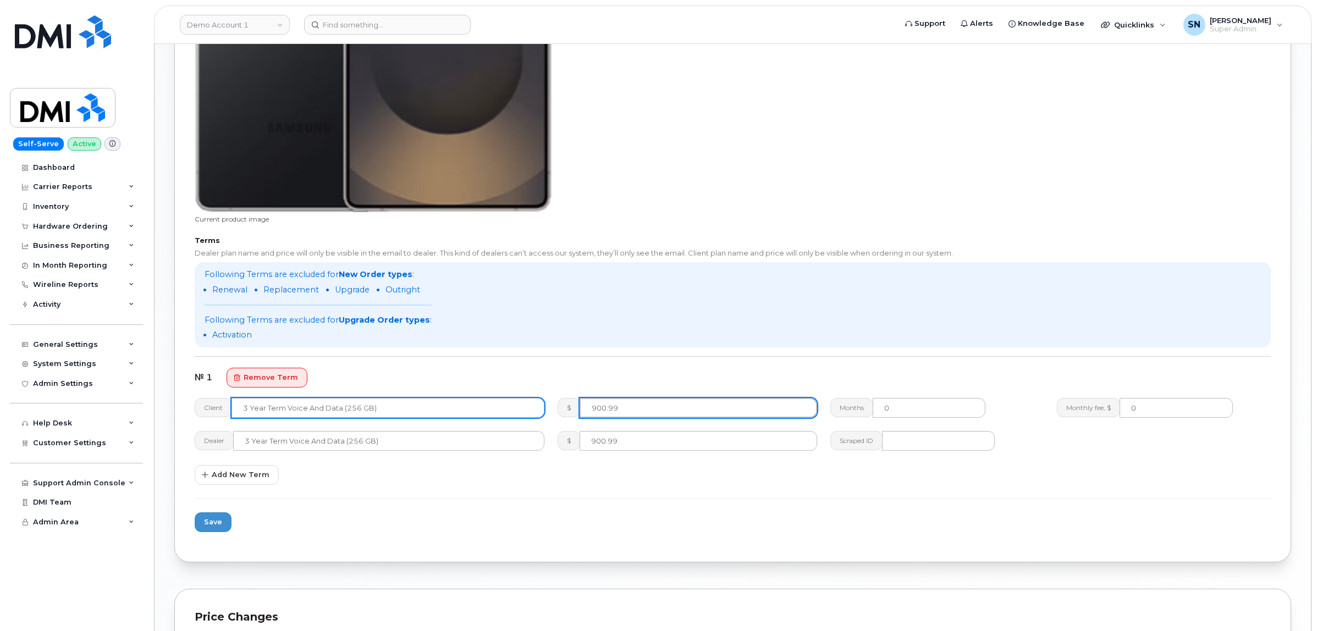
drag, startPoint x: 626, startPoint y: 410, endPoint x: 525, endPoint y: 404, distance: 100.8
click at [530, 404] on div "Client 3 Year Term Voice and Data (256 GB) $ 900.99 Months 0 Monthly fee, $ 0" at bounding box center [733, 408] width 1090 height 33
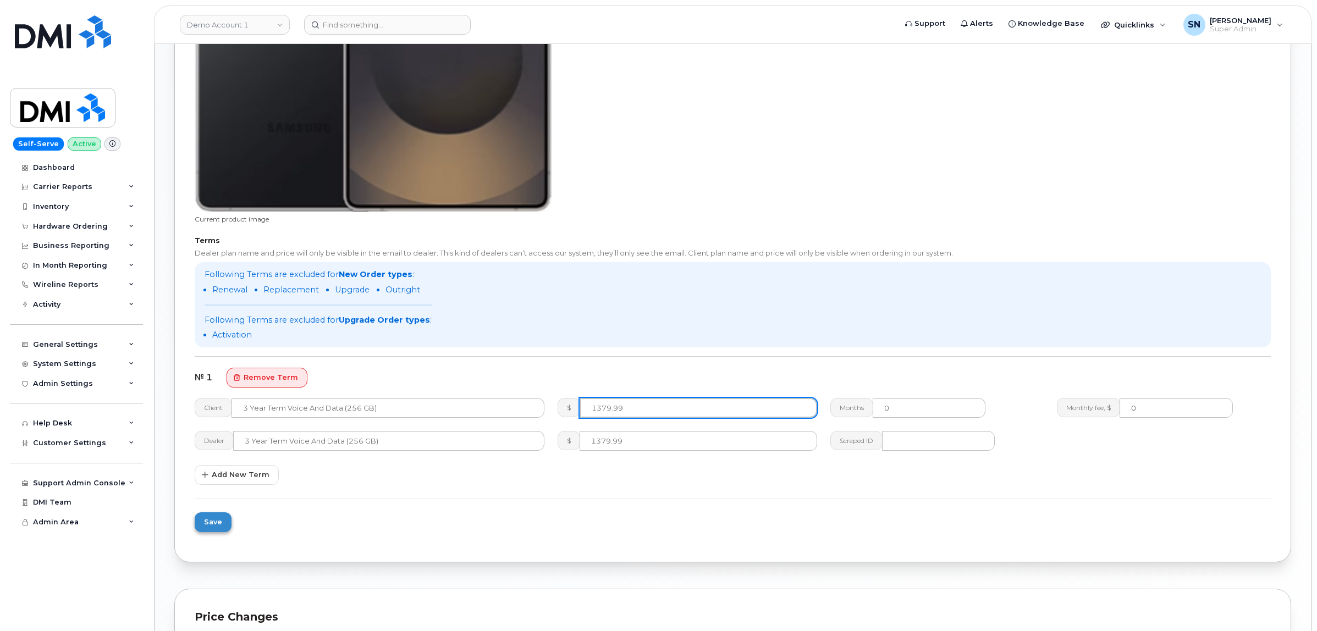
type input "1379.99"
click at [224, 520] on button "Save" at bounding box center [213, 523] width 37 height 20
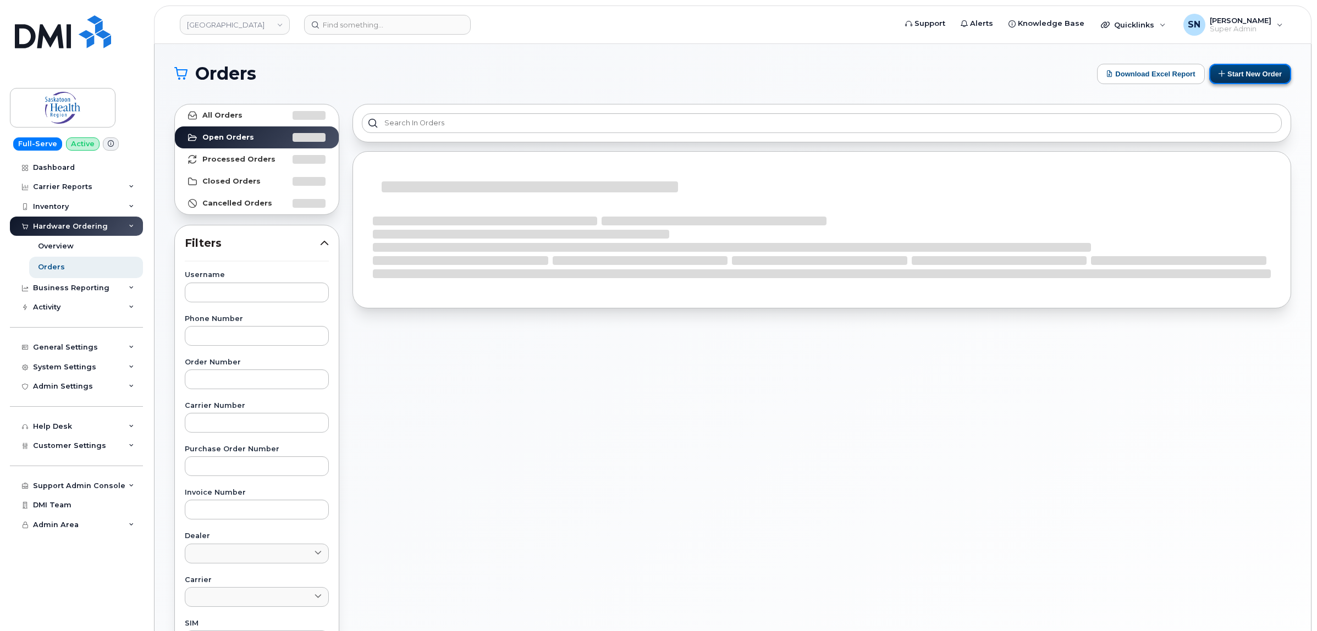
click at [1235, 73] on button "Start New Order" at bounding box center [1250, 74] width 82 height 20
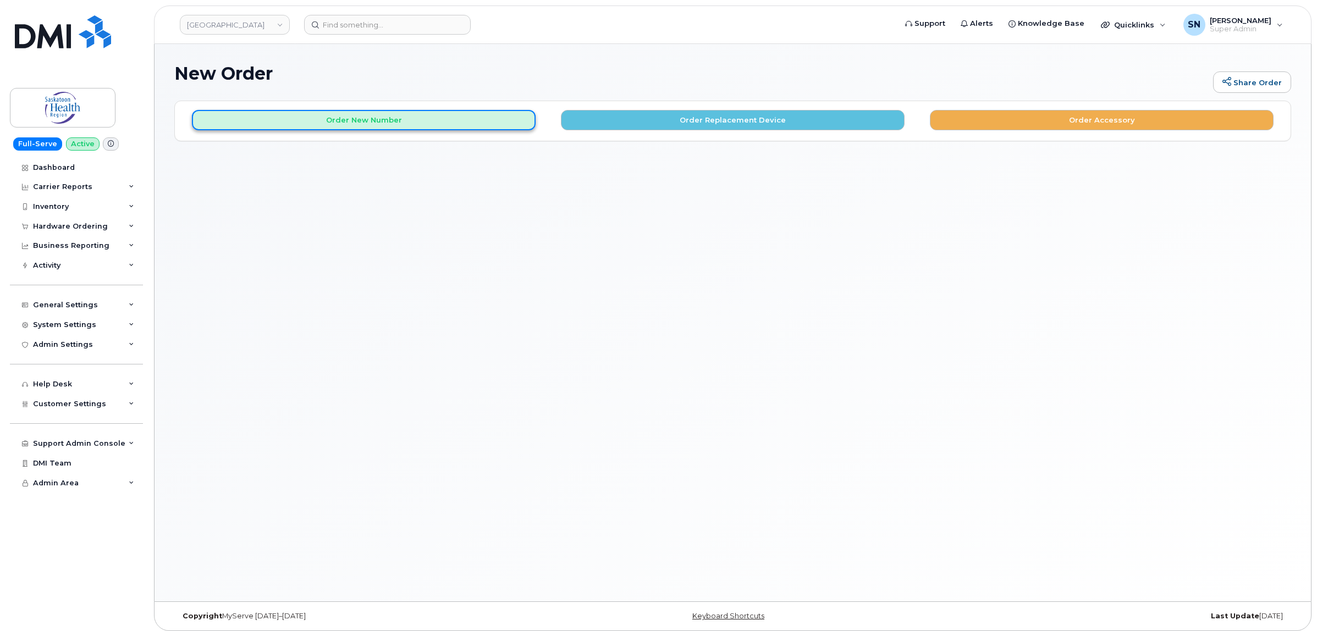
click at [504, 122] on button "Order New Number" at bounding box center [364, 120] width 344 height 20
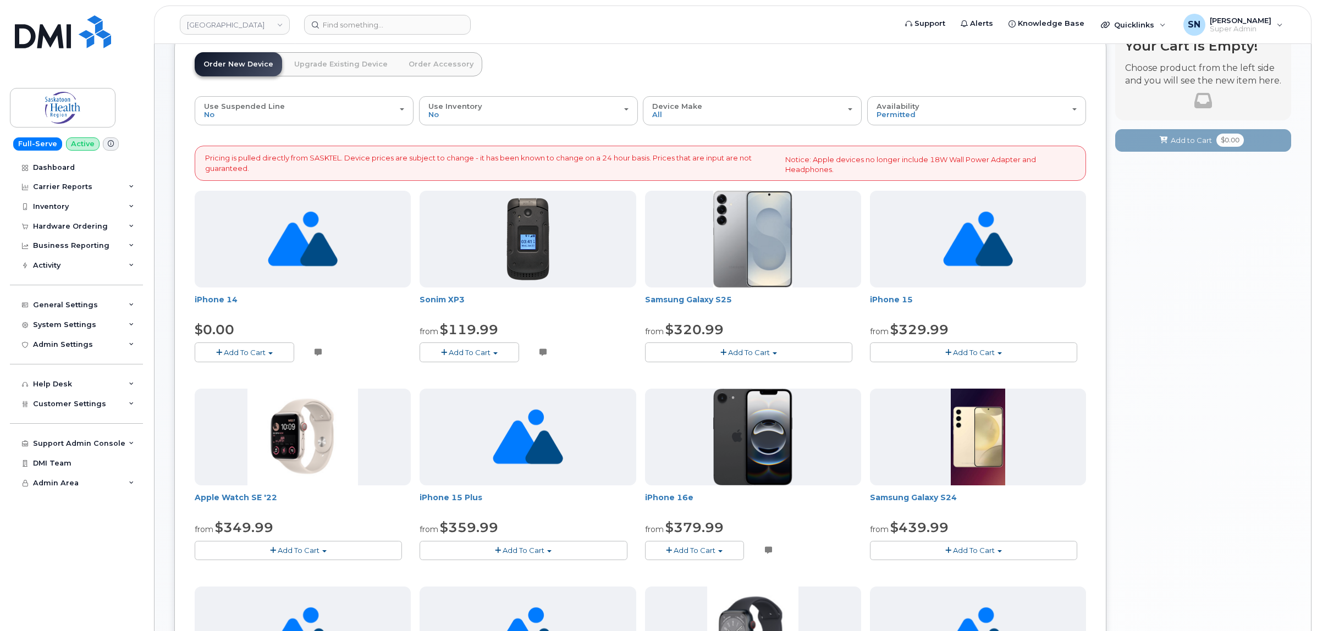
scroll to position [138, 0]
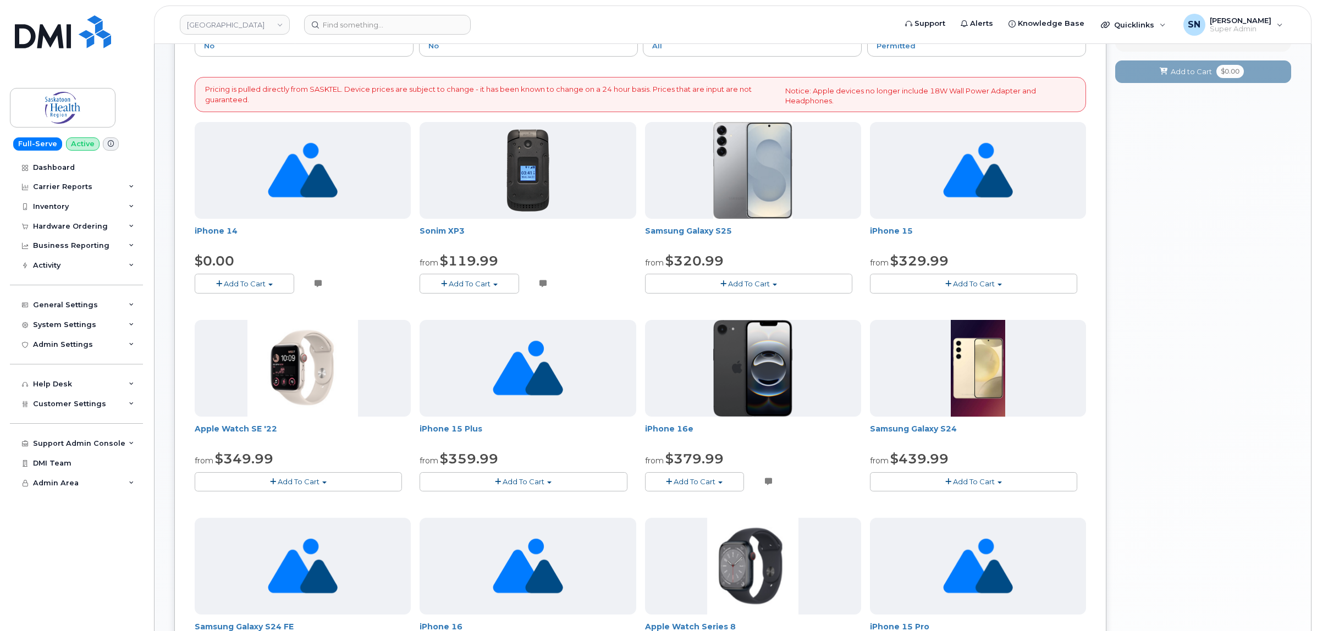
click at [704, 278] on button "Add To Cart" at bounding box center [748, 283] width 207 height 19
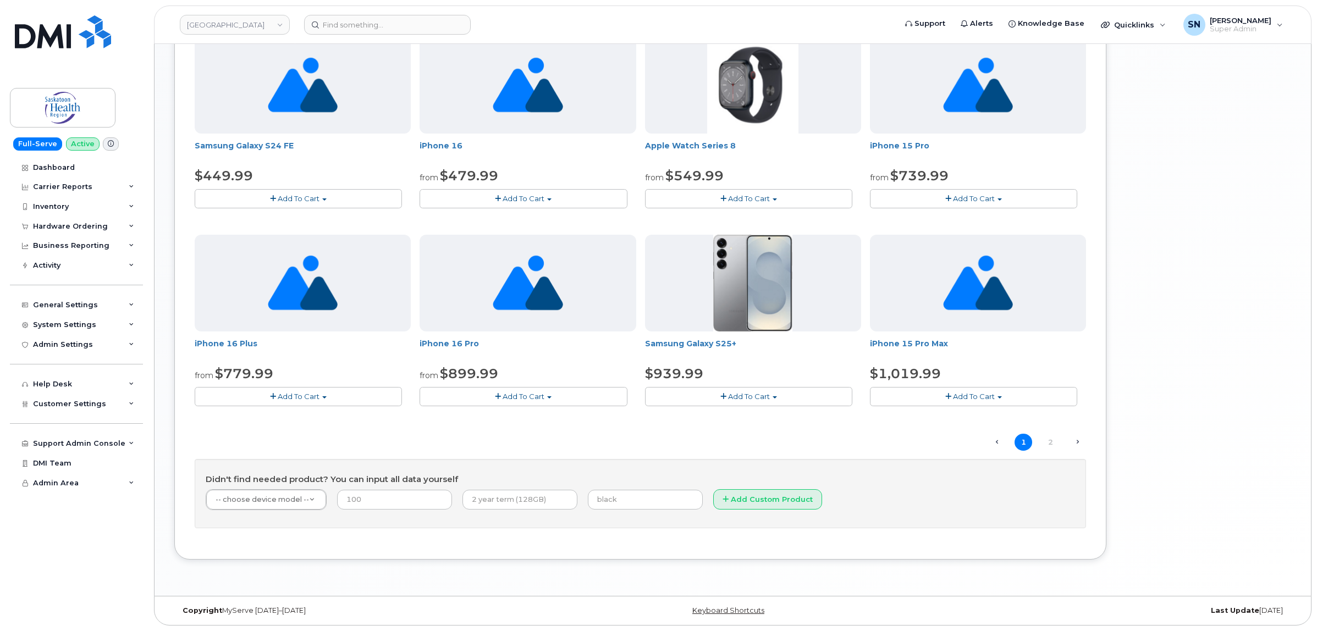
scroll to position [620, 0]
click at [1048, 441] on link "2" at bounding box center [1051, 442] width 18 height 17
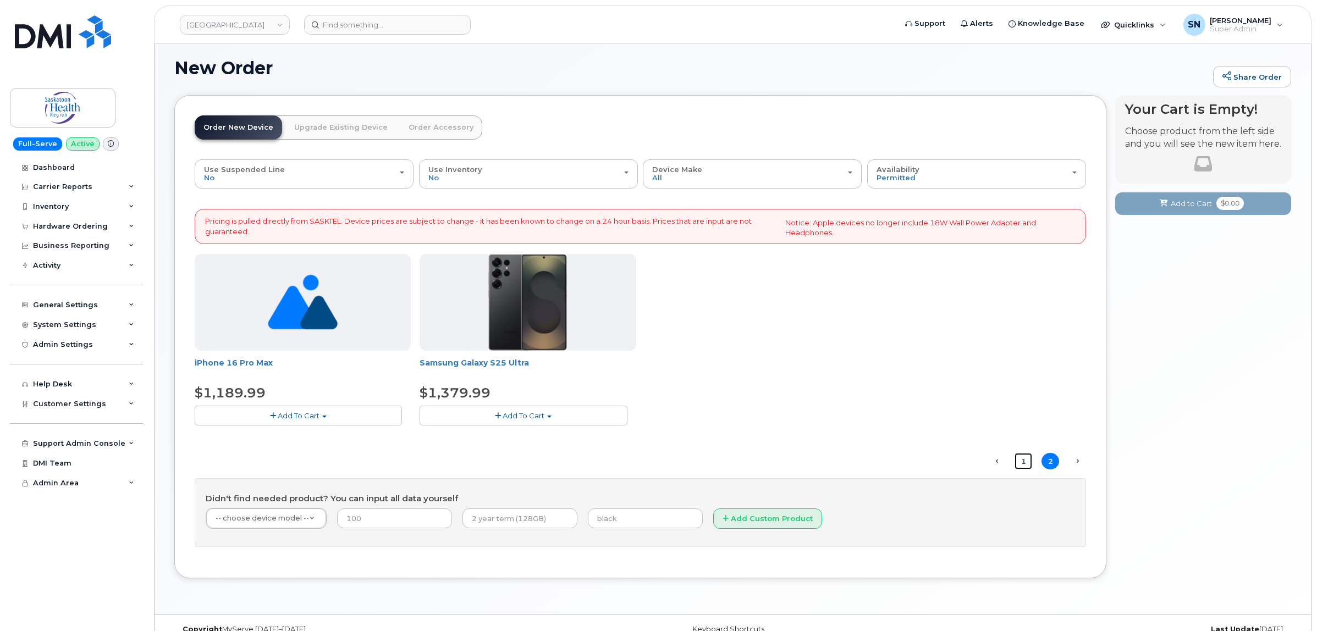
click at [1022, 469] on link "1" at bounding box center [1024, 461] width 18 height 17
